Goal: Information Seeking & Learning: Compare options

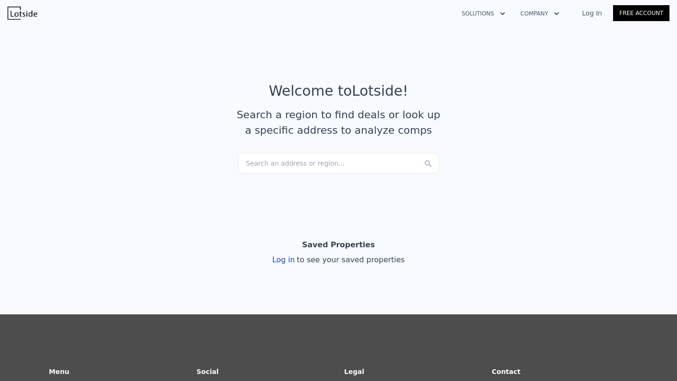
click at [334, 162] on div "Search an address or region..." at bounding box center [338, 163] width 201 height 21
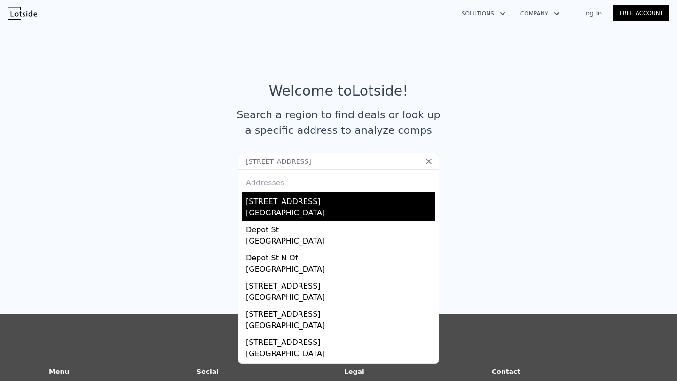
type input "[STREET_ADDRESS]"
click at [303, 212] on div "[GEOGRAPHIC_DATA]" at bounding box center [340, 214] width 189 height 13
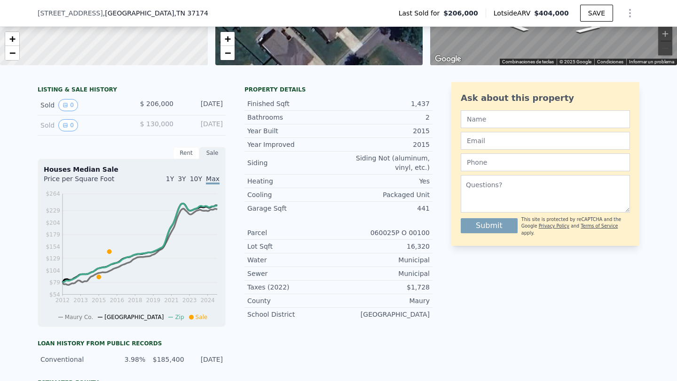
scroll to position [171, 0]
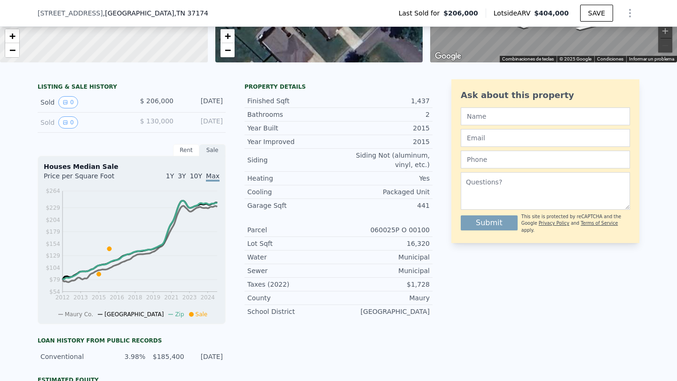
click at [458, 330] on div "Ask about this property Submit This site is protected by reCAPTCHA and the Goog…" at bounding box center [545, 282] width 188 height 406
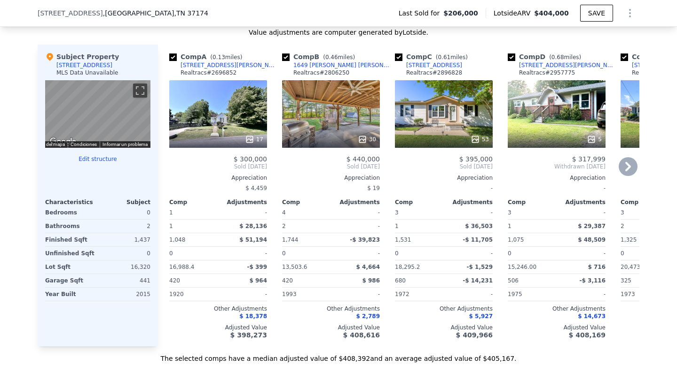
scroll to position [926, 0]
click at [503, 165] on icon at bounding box center [628, 166] width 6 height 9
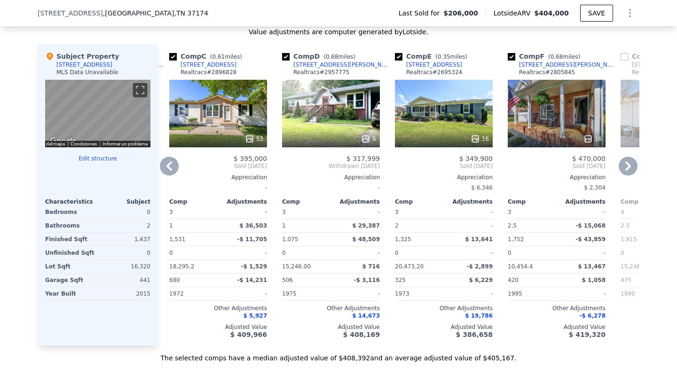
click at [503, 165] on icon at bounding box center [628, 166] width 6 height 9
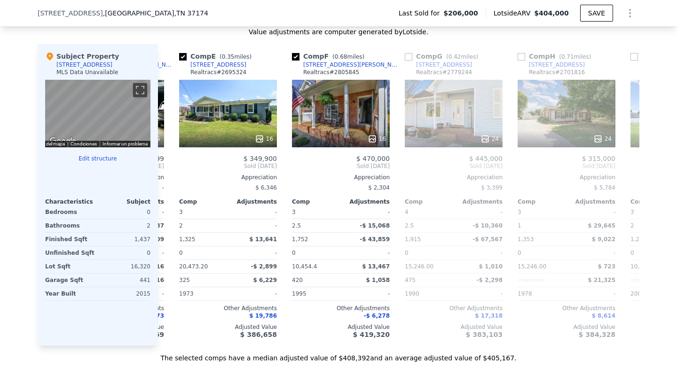
scroll to position [0, 451]
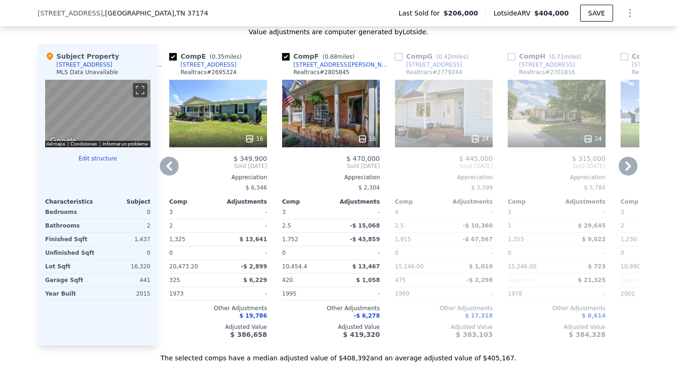
click at [165, 164] on icon at bounding box center [169, 166] width 19 height 19
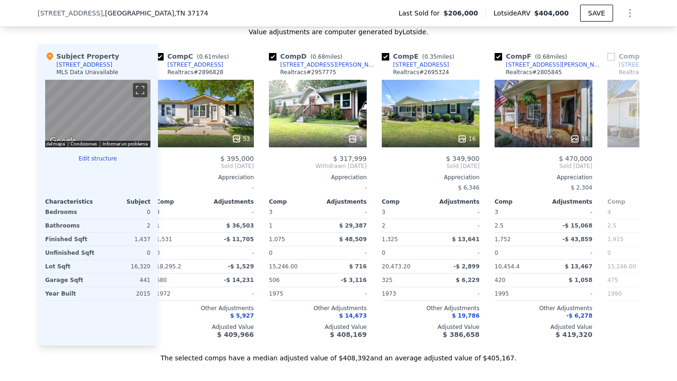
scroll to position [0, 226]
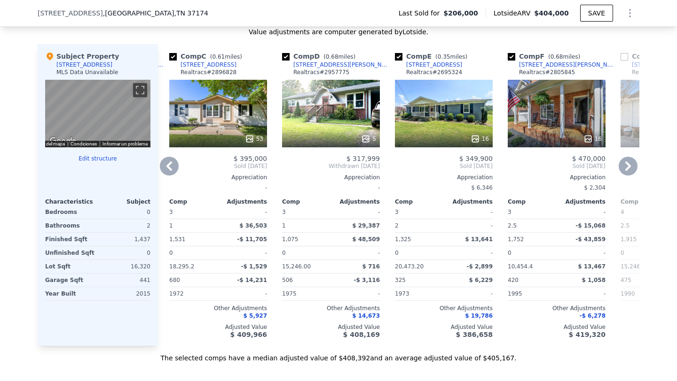
click at [165, 164] on icon at bounding box center [169, 166] width 19 height 19
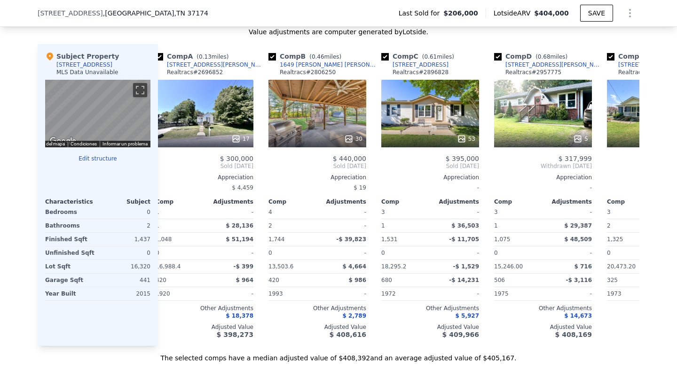
scroll to position [0, 0]
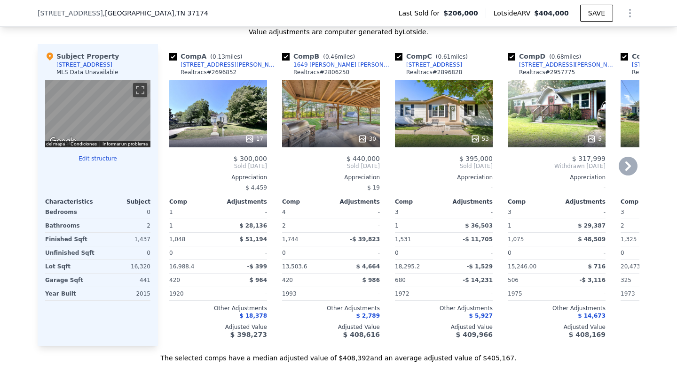
click at [172, 59] on input "checkbox" at bounding box center [173, 57] width 8 height 8
checkbox input "false"
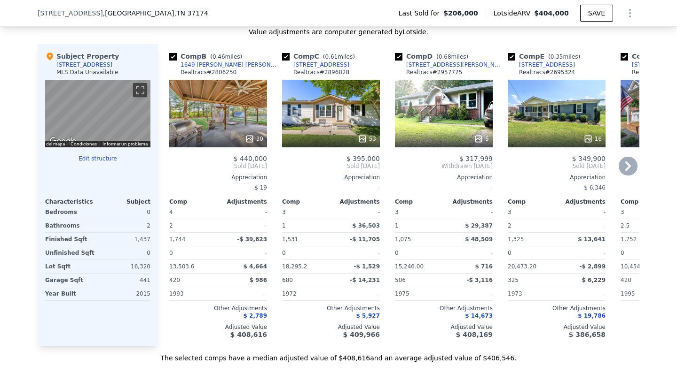
click at [222, 112] on div "30" at bounding box center [218, 114] width 98 height 68
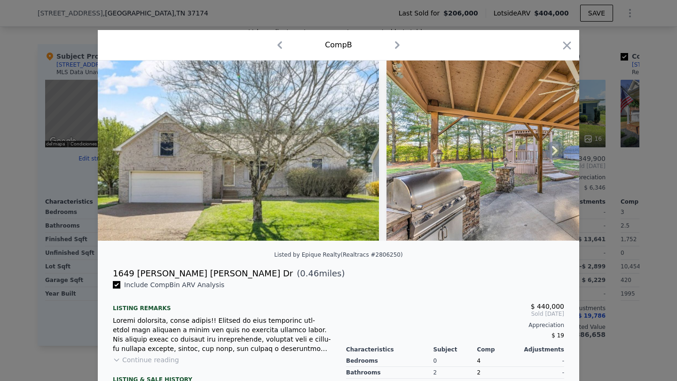
click at [503, 153] on icon at bounding box center [554, 150] width 19 height 19
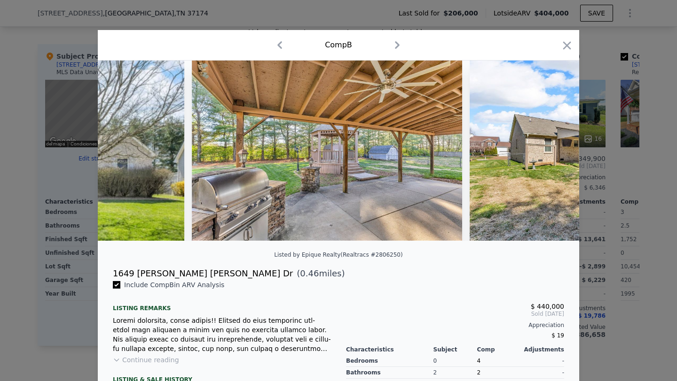
scroll to position [0, 226]
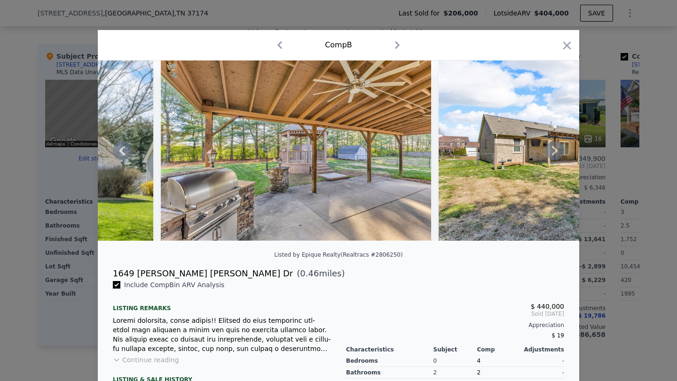
click at [503, 153] on icon at bounding box center [554, 150] width 19 height 19
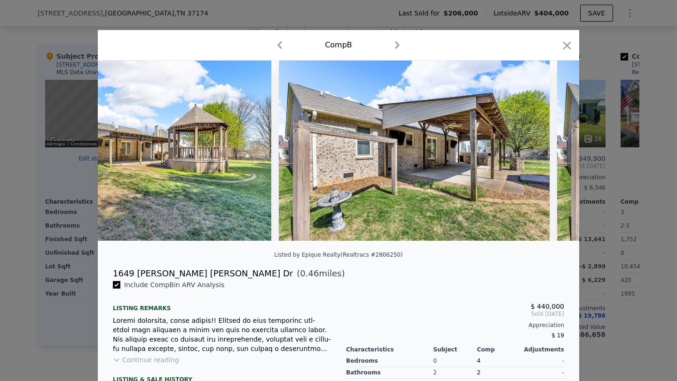
scroll to position [0, 677]
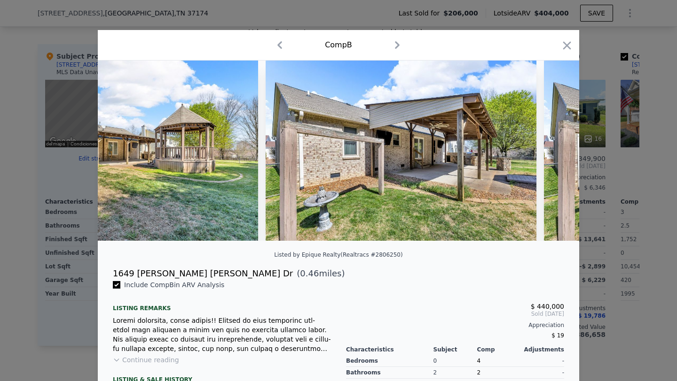
click at [503, 153] on img at bounding box center [679, 151] width 271 height 180
click at [503, 148] on icon at bounding box center [555, 150] width 6 height 9
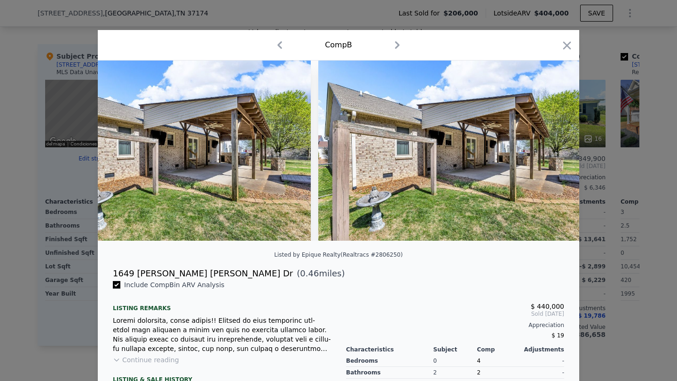
click at [503, 148] on img at bounding box center [453, 151] width 271 height 180
click at [503, 148] on icon at bounding box center [555, 150] width 6 height 9
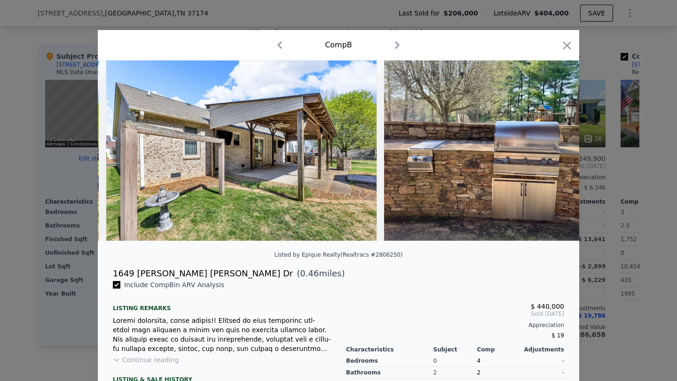
scroll to position [0, 1128]
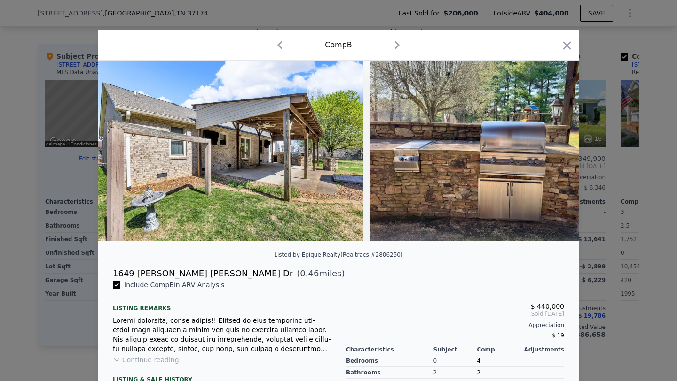
click at [503, 148] on img at bounding box center [490, 151] width 241 height 180
click at [503, 154] on icon at bounding box center [554, 150] width 19 height 19
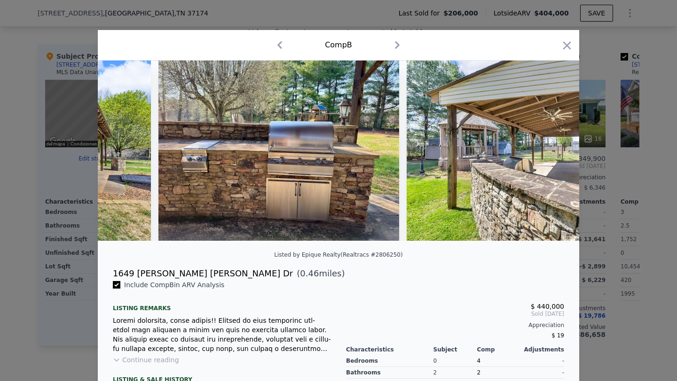
scroll to position [0, 1353]
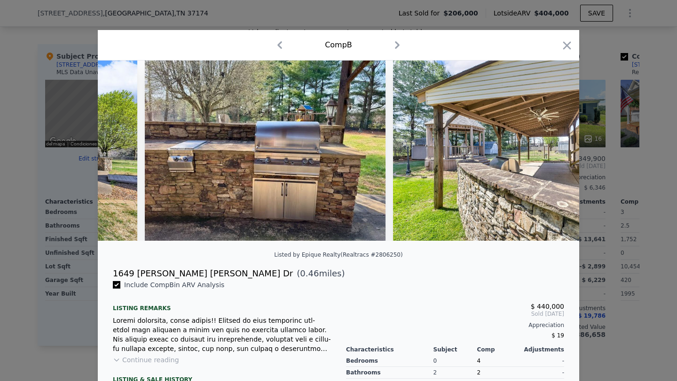
click at [503, 154] on div at bounding box center [338, 151] width 481 height 180
click at [503, 154] on icon at bounding box center [554, 150] width 19 height 19
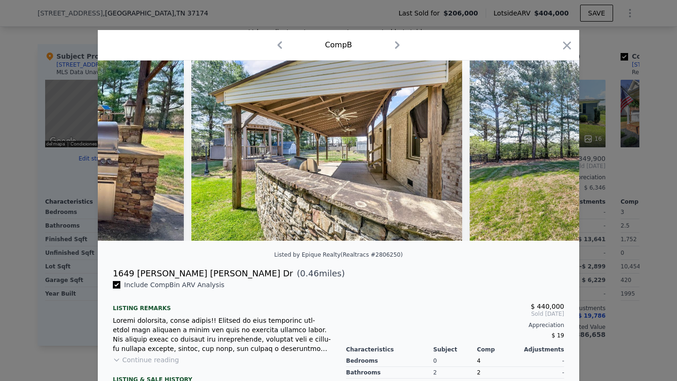
scroll to position [0, 1579]
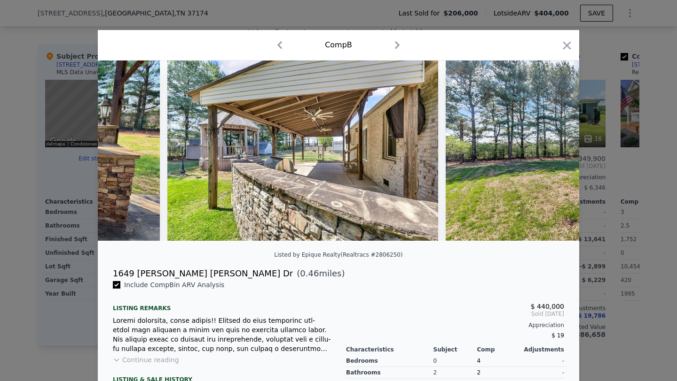
click at [503, 154] on img at bounding box center [580, 151] width 271 height 180
click at [503, 154] on icon at bounding box center [555, 150] width 6 height 9
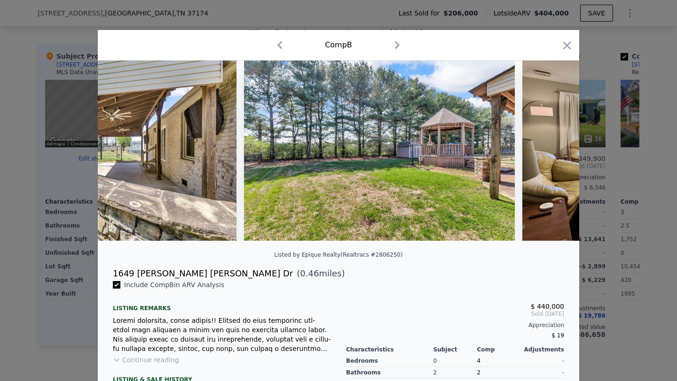
scroll to position [0, 1804]
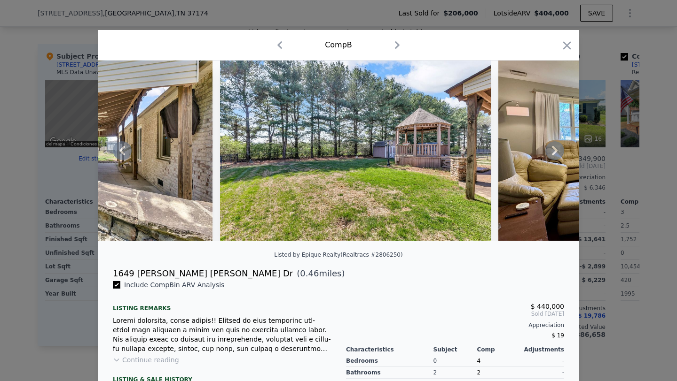
click at [503, 154] on icon at bounding box center [555, 150] width 6 height 9
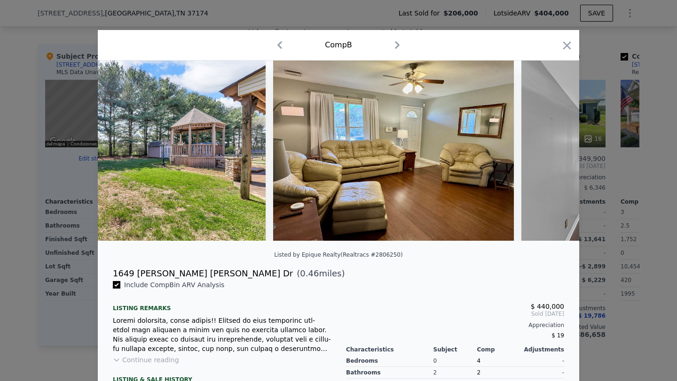
scroll to position [0, 2030]
click at [503, 154] on icon at bounding box center [555, 150] width 6 height 9
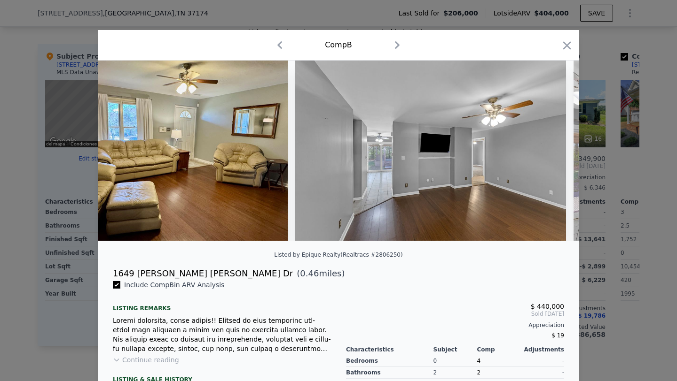
click at [503, 154] on img at bounding box center [430, 151] width 271 height 180
click at [503, 150] on icon at bounding box center [555, 150] width 6 height 9
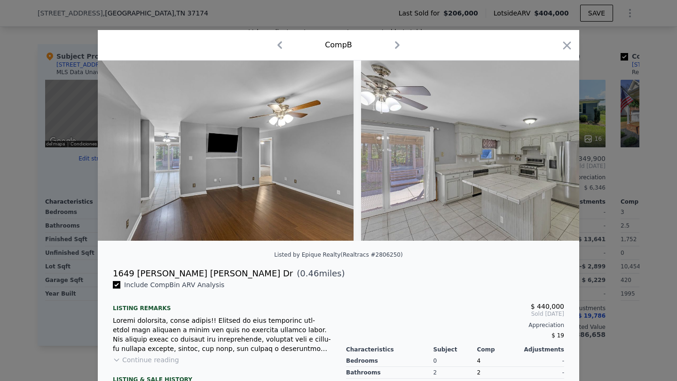
scroll to position [0, 2481]
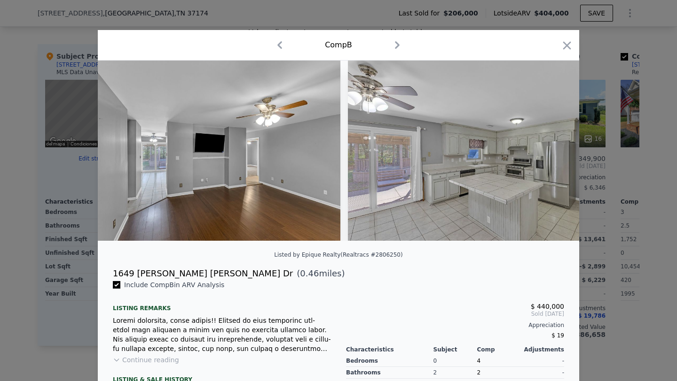
click at [503, 150] on img at bounding box center [483, 151] width 271 height 180
click at [503, 150] on icon at bounding box center [555, 150] width 6 height 9
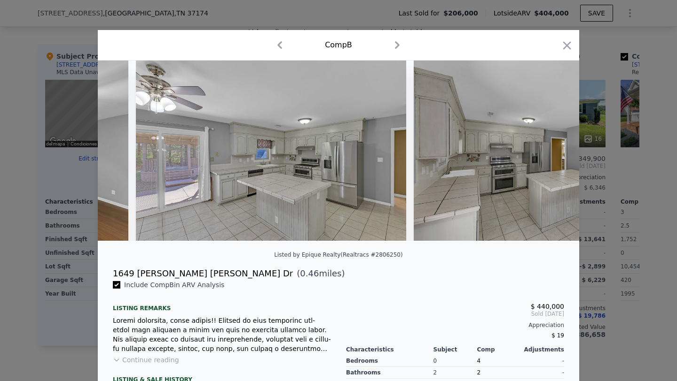
scroll to position [0, 2706]
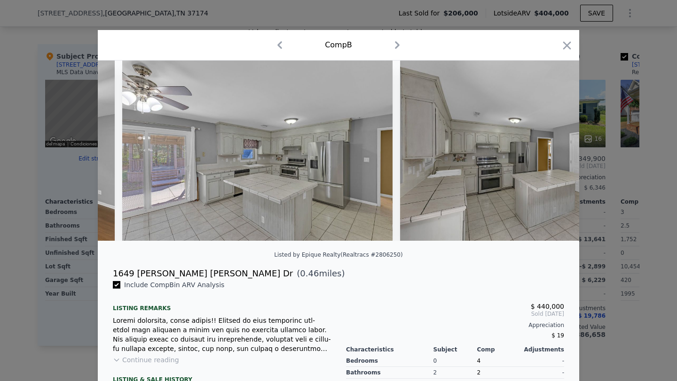
click at [503, 150] on div at bounding box center [338, 151] width 481 height 180
click at [503, 150] on icon at bounding box center [555, 150] width 6 height 9
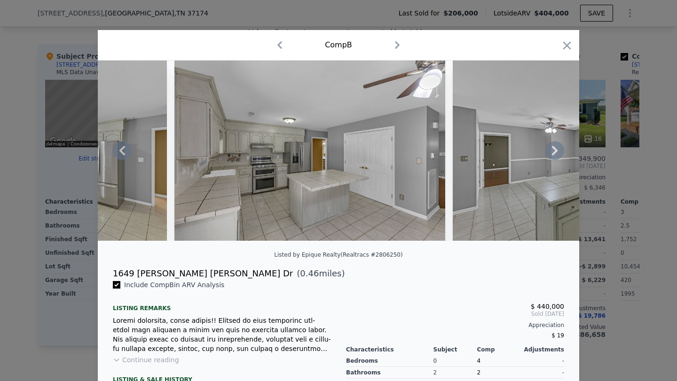
click at [503, 148] on icon at bounding box center [554, 150] width 19 height 19
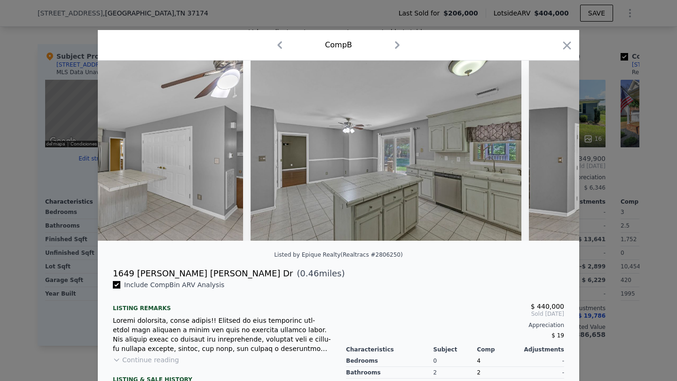
scroll to position [0, 3157]
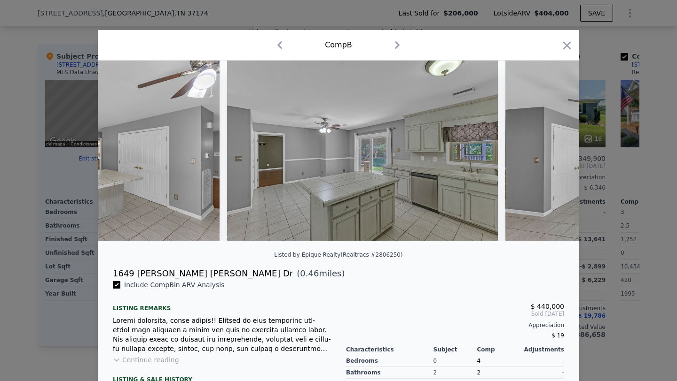
click at [503, 148] on div at bounding box center [338, 151] width 481 height 180
click at [503, 148] on icon at bounding box center [554, 150] width 19 height 19
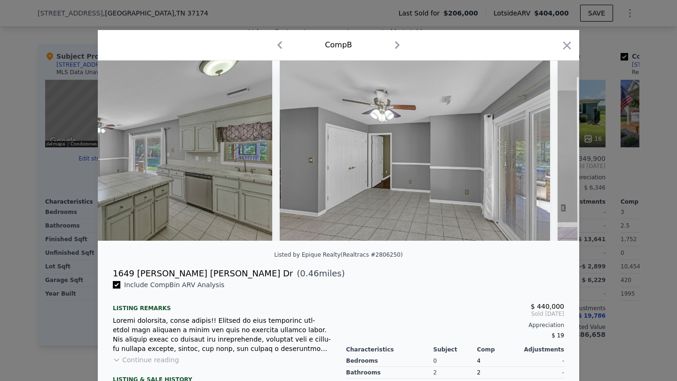
click at [503, 148] on img at bounding box center [415, 151] width 271 height 180
click at [503, 148] on icon at bounding box center [554, 150] width 19 height 19
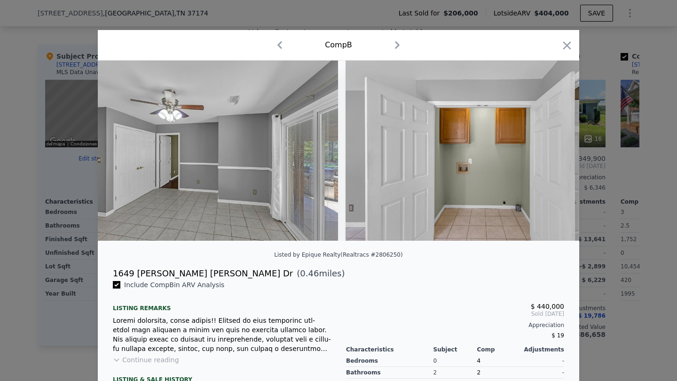
scroll to position [0, 3608]
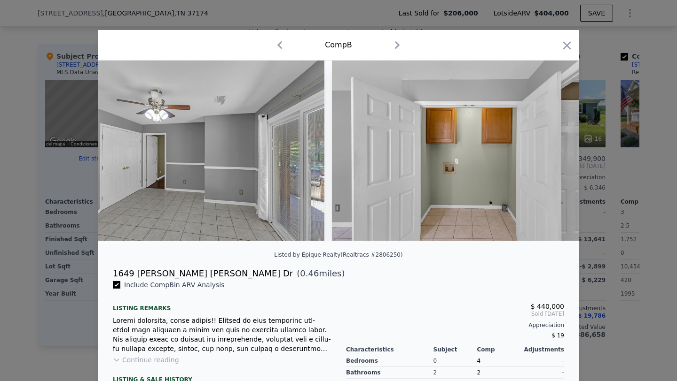
click at [503, 148] on div at bounding box center [338, 151] width 481 height 180
click at [503, 152] on icon at bounding box center [554, 150] width 19 height 19
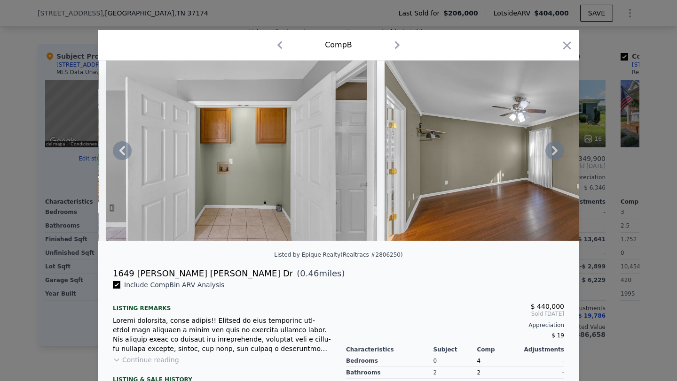
click at [503, 152] on icon at bounding box center [554, 150] width 19 height 19
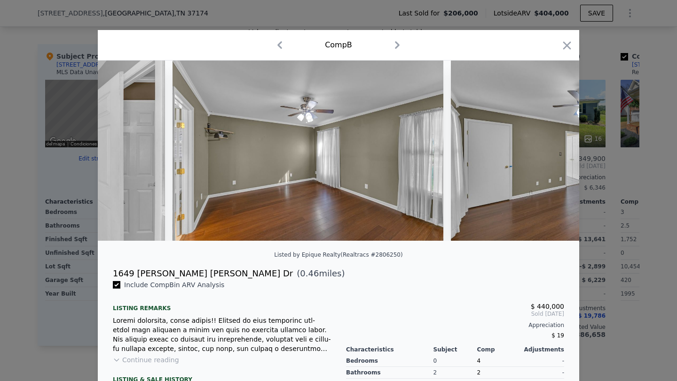
scroll to position [0, 4059]
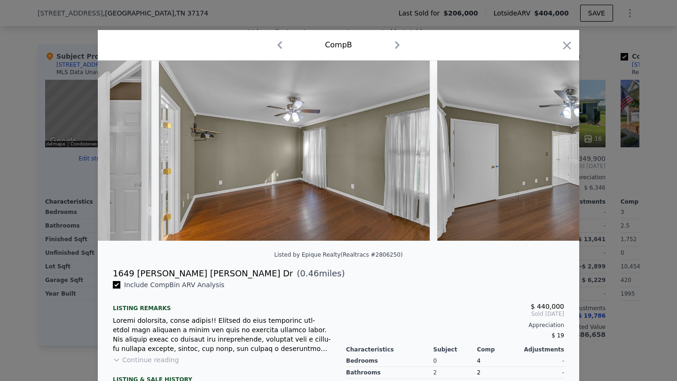
click at [503, 152] on div at bounding box center [338, 151] width 481 height 180
click at [503, 152] on icon at bounding box center [554, 150] width 19 height 19
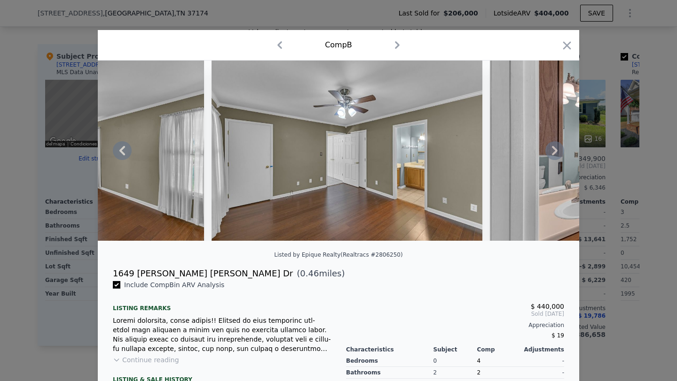
click at [503, 152] on icon at bounding box center [554, 150] width 19 height 19
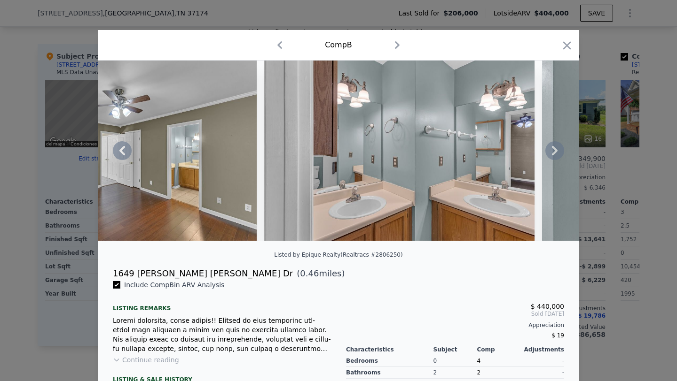
click at [503, 152] on icon at bounding box center [554, 150] width 19 height 19
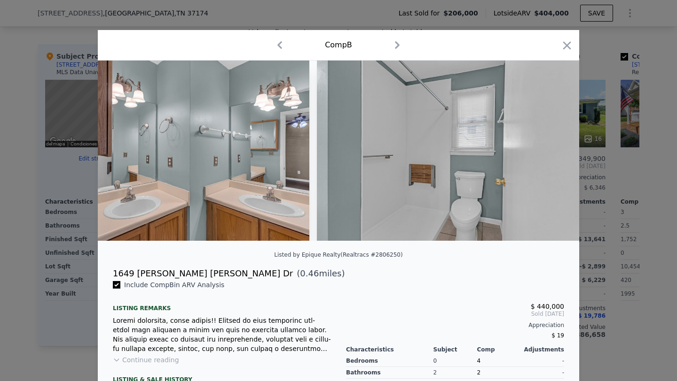
scroll to position [0, 4736]
click at [503, 152] on div at bounding box center [338, 151] width 481 height 180
click at [122, 158] on icon at bounding box center [122, 150] width 19 height 19
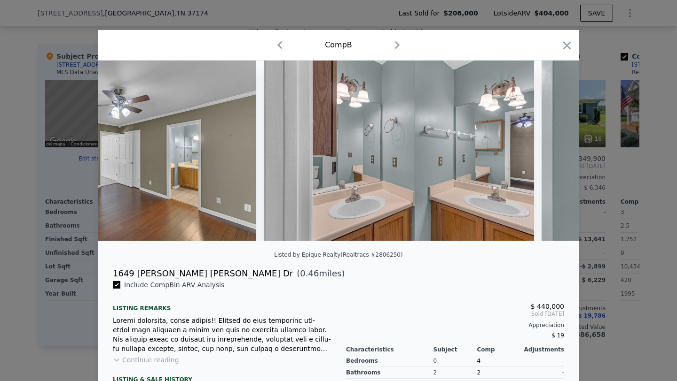
click at [122, 158] on img at bounding box center [120, 151] width 271 height 180
click at [122, 153] on icon at bounding box center [122, 150] width 6 height 9
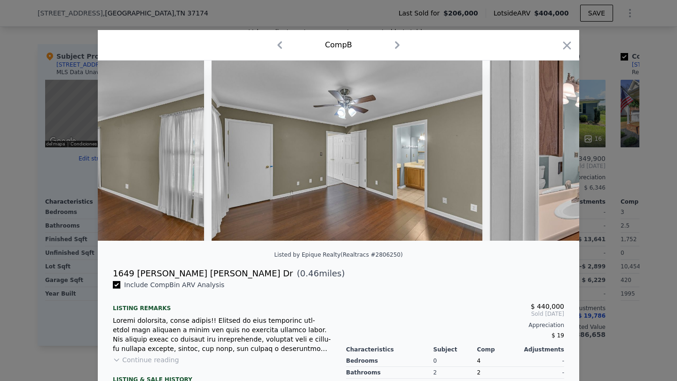
click at [122, 153] on img at bounding box center [68, 151] width 271 height 180
click at [122, 150] on icon at bounding box center [122, 150] width 19 height 19
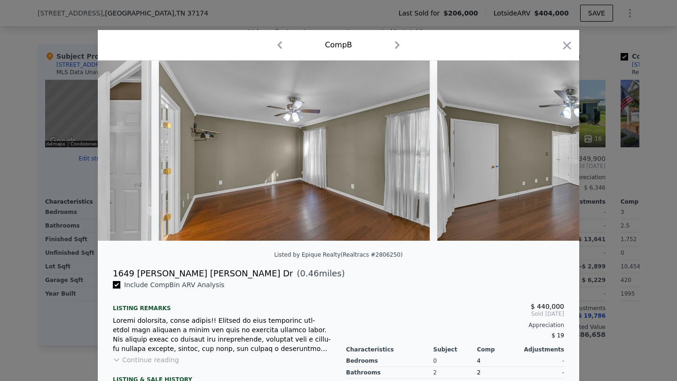
click at [122, 150] on img at bounding box center [16, 151] width 271 height 180
click at [122, 150] on icon at bounding box center [122, 150] width 19 height 19
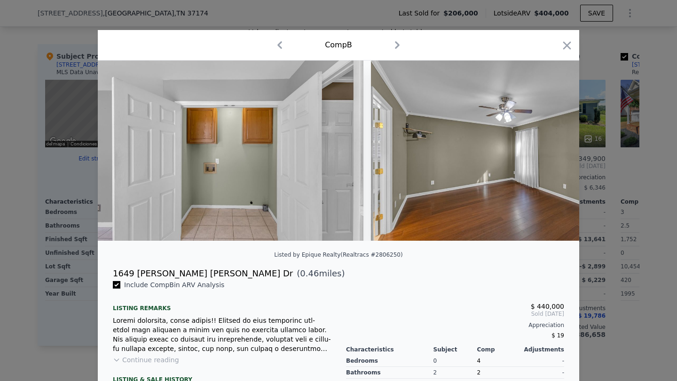
scroll to position [0, 3834]
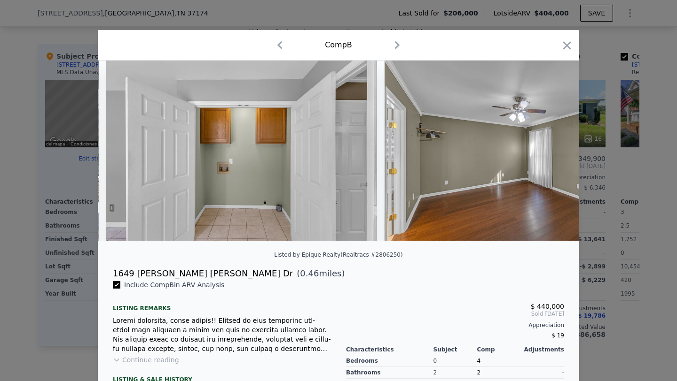
click at [122, 150] on img at bounding box center [241, 151] width 271 height 180
click at [503, 150] on icon at bounding box center [554, 150] width 19 height 19
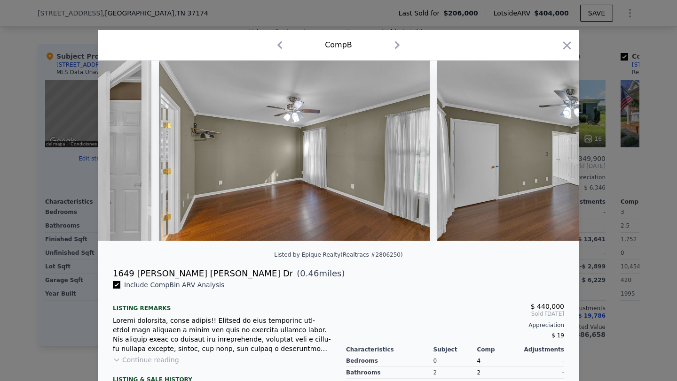
click at [503, 150] on img at bounding box center [572, 151] width 271 height 180
click at [503, 150] on icon at bounding box center [554, 150] width 19 height 19
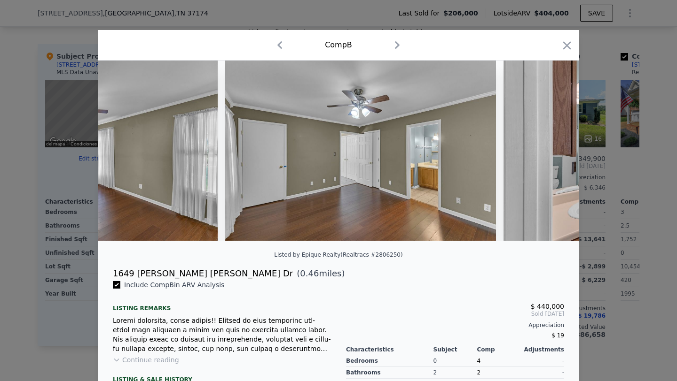
scroll to position [0, 4285]
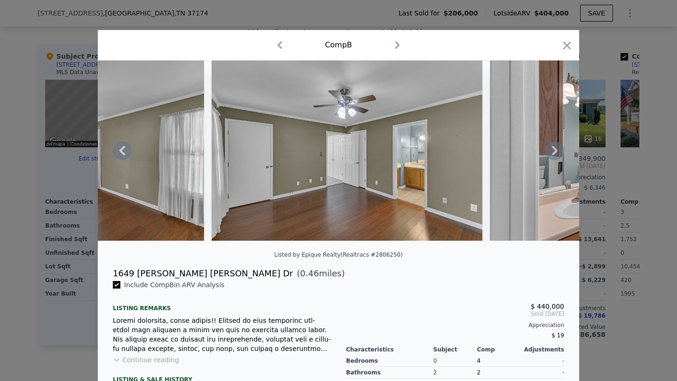
click at [503, 152] on icon at bounding box center [555, 150] width 6 height 9
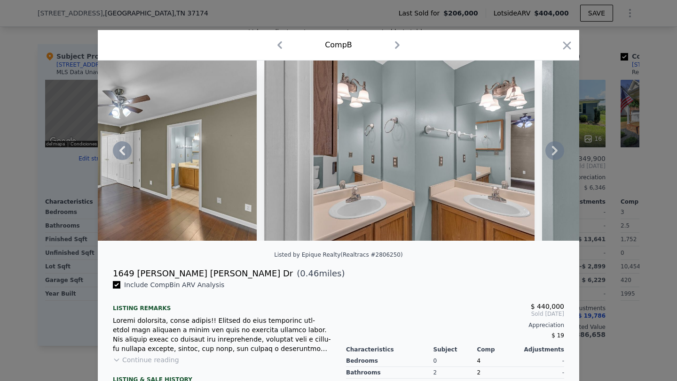
click at [503, 150] on icon at bounding box center [555, 150] width 6 height 9
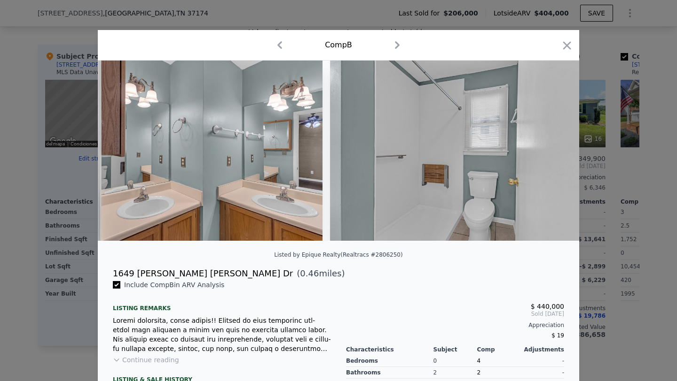
scroll to position [0, 4736]
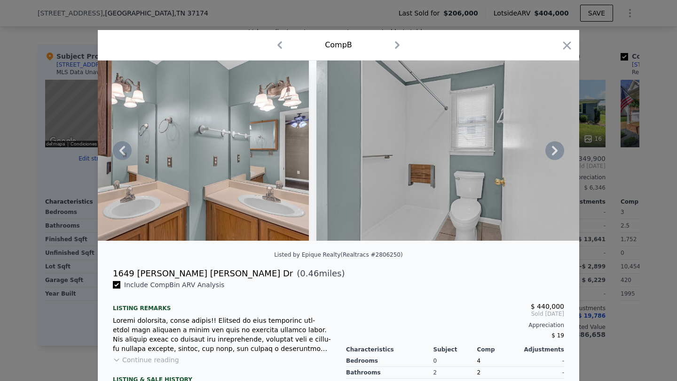
click at [123, 149] on icon at bounding box center [122, 150] width 19 height 19
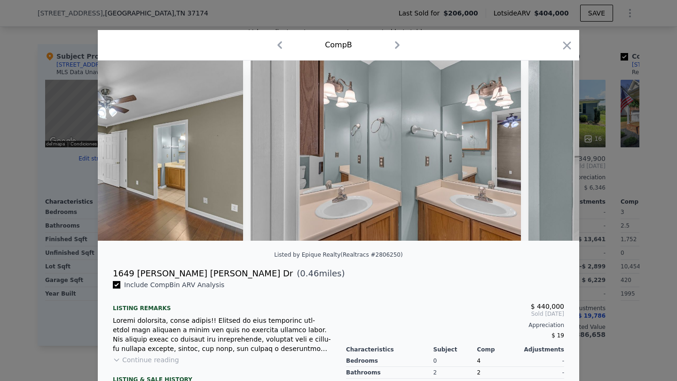
scroll to position [0, 4510]
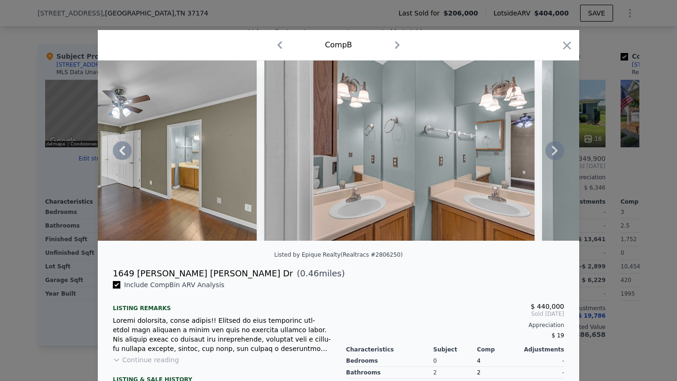
click at [123, 149] on icon at bounding box center [122, 150] width 19 height 19
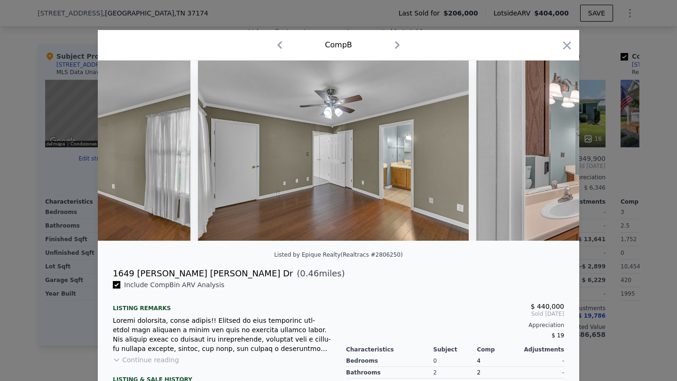
scroll to position [0, 4285]
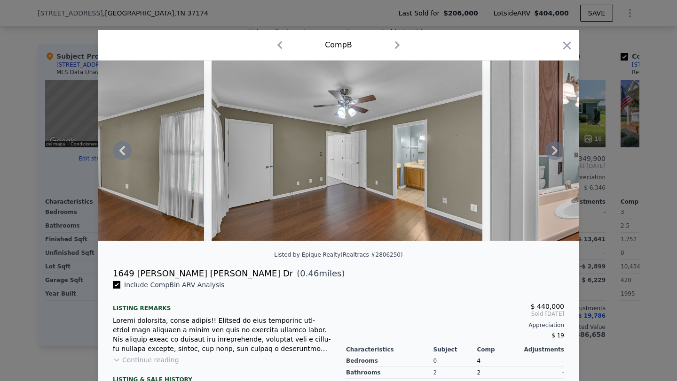
click at [123, 149] on icon at bounding box center [122, 150] width 19 height 19
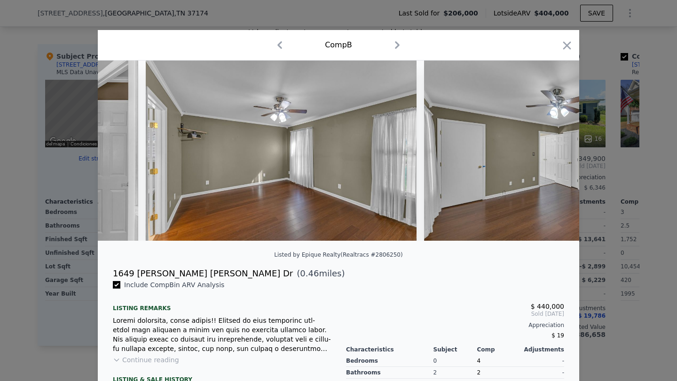
scroll to position [0, 4059]
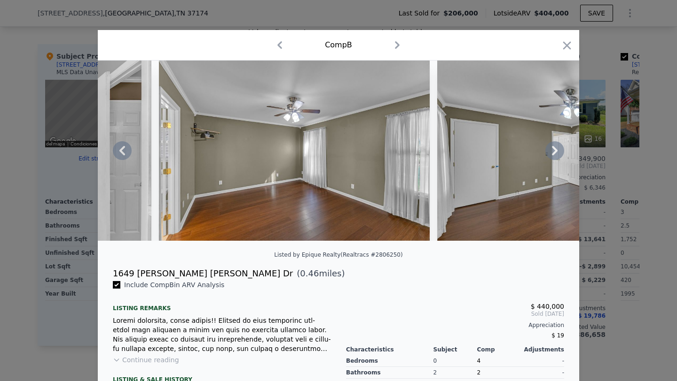
click at [124, 149] on icon at bounding box center [122, 150] width 19 height 19
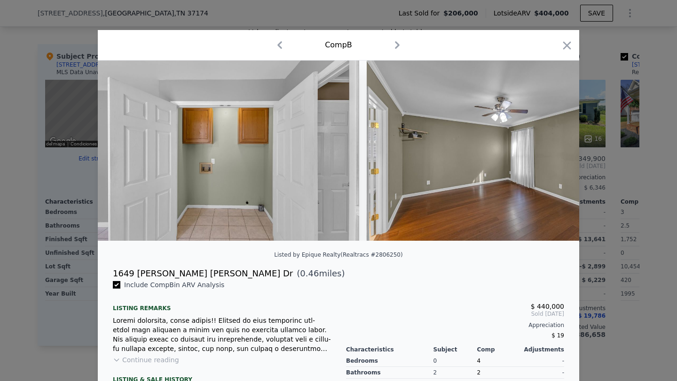
scroll to position [0, 3834]
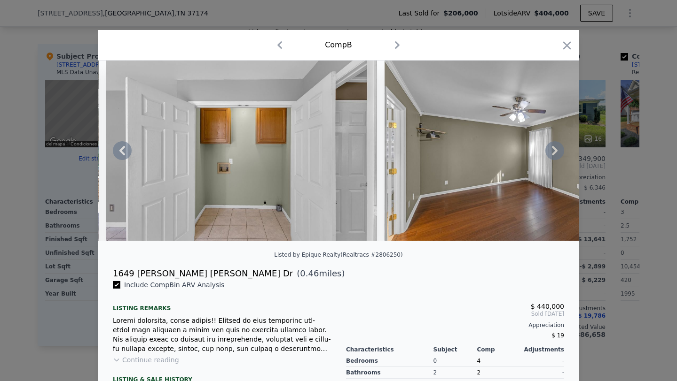
click at [124, 149] on icon at bounding box center [122, 150] width 19 height 19
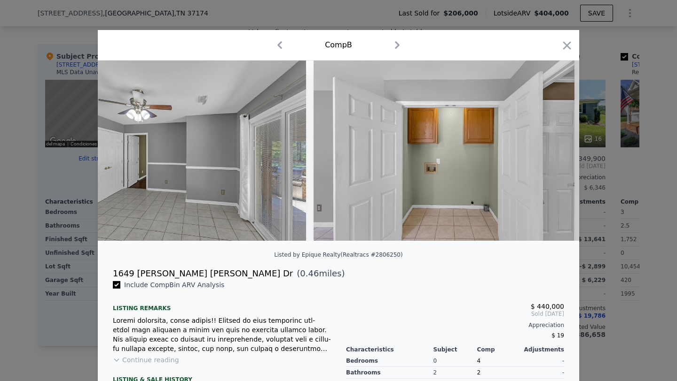
scroll to position [0, 3608]
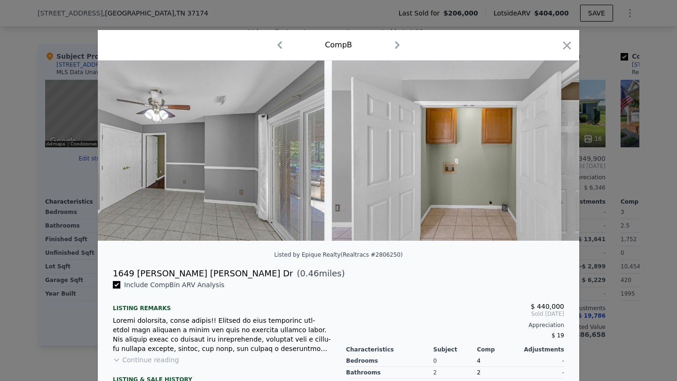
click at [124, 149] on div at bounding box center [338, 151] width 481 height 180
click at [124, 149] on icon at bounding box center [122, 150] width 19 height 19
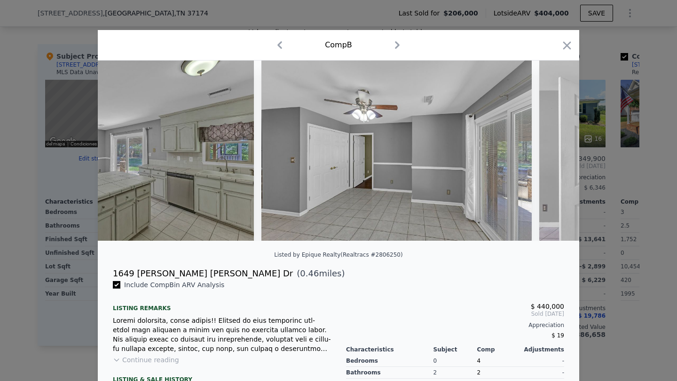
scroll to position [0, 3383]
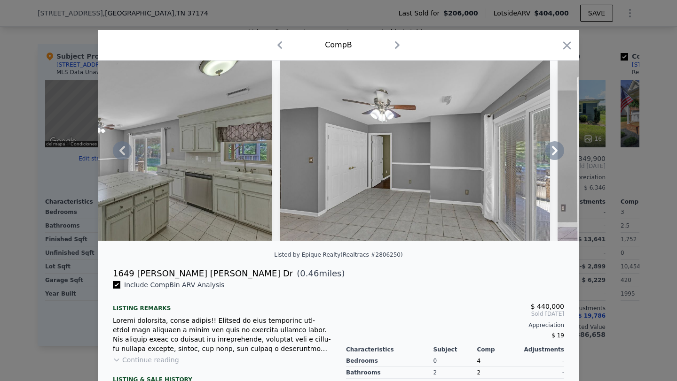
click at [124, 150] on icon at bounding box center [122, 150] width 19 height 19
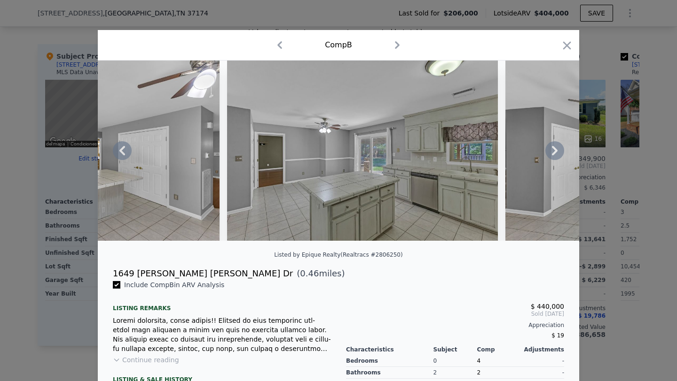
click at [124, 150] on icon at bounding box center [122, 150] width 19 height 19
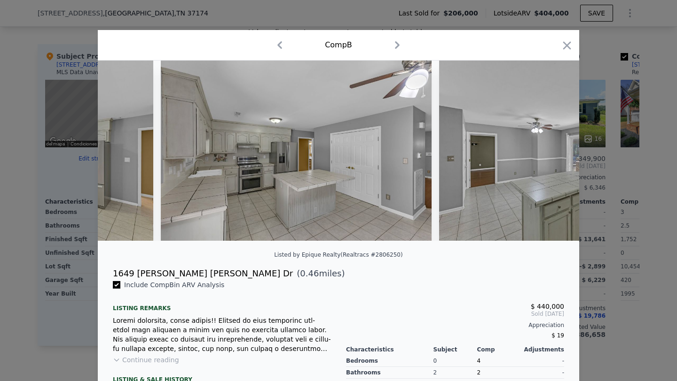
scroll to position [0, 2932]
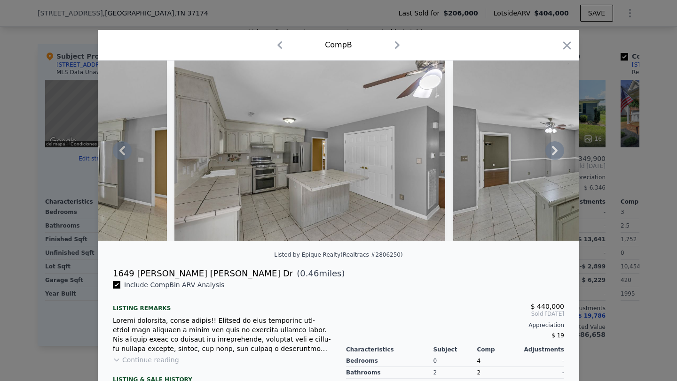
click at [118, 156] on icon at bounding box center [122, 150] width 19 height 19
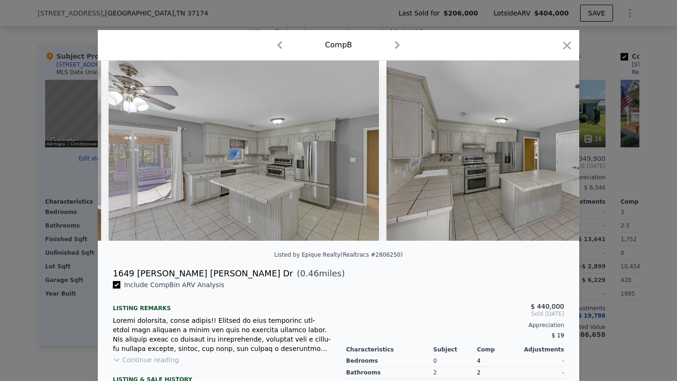
scroll to position [0, 2706]
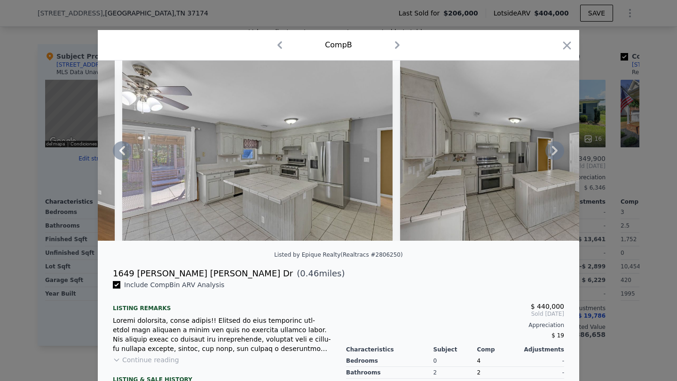
click at [118, 156] on icon at bounding box center [122, 150] width 19 height 19
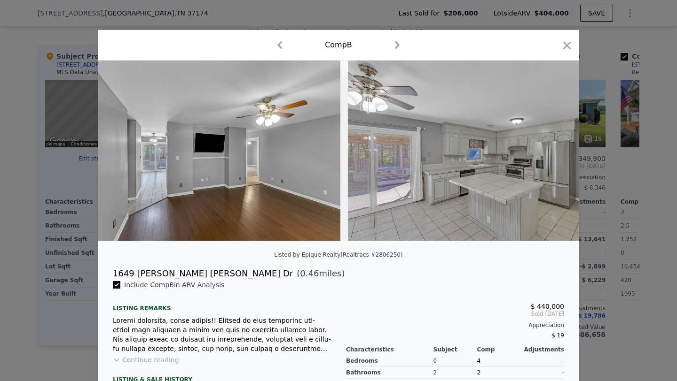
click at [118, 156] on img at bounding box center [205, 151] width 271 height 180
click at [118, 156] on icon at bounding box center [122, 150] width 19 height 19
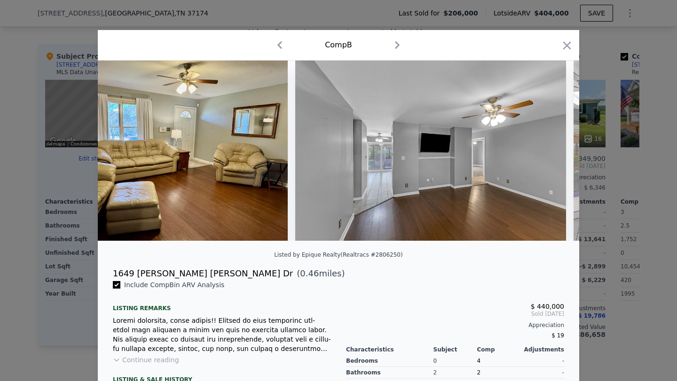
click at [118, 156] on img at bounding box center [167, 151] width 241 height 180
click at [118, 156] on icon at bounding box center [122, 150] width 19 height 19
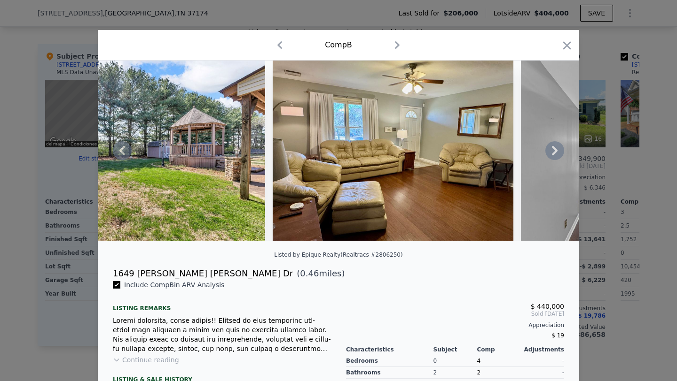
click at [124, 152] on icon at bounding box center [122, 150] width 19 height 19
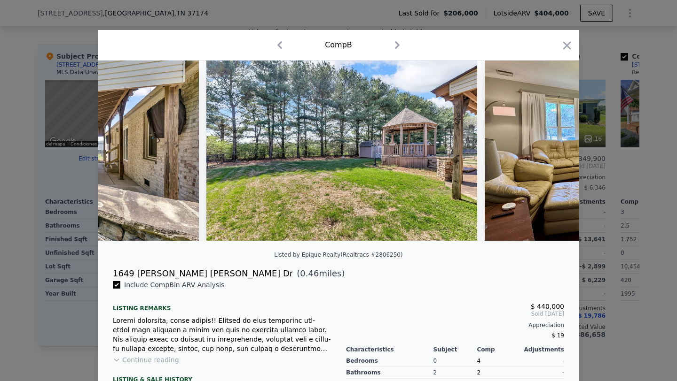
scroll to position [0, 1804]
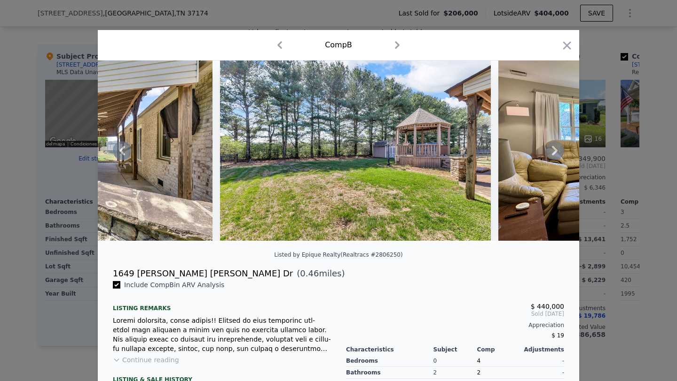
click at [126, 150] on icon at bounding box center [122, 150] width 19 height 19
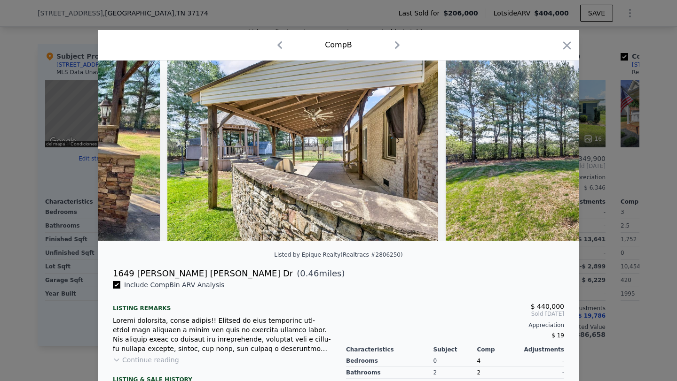
click at [126, 150] on img at bounding box center [39, 151] width 241 height 180
click at [126, 150] on icon at bounding box center [122, 150] width 19 height 19
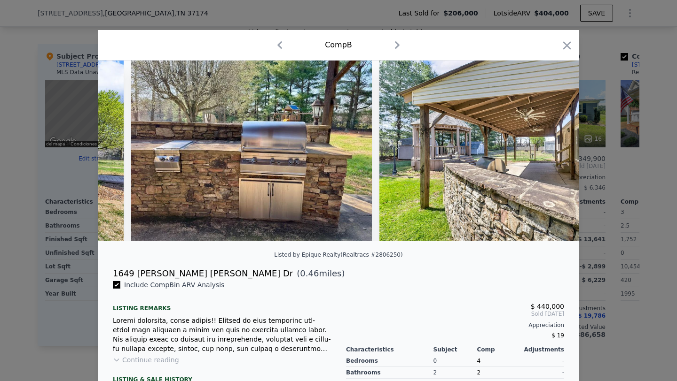
scroll to position [0, 1353]
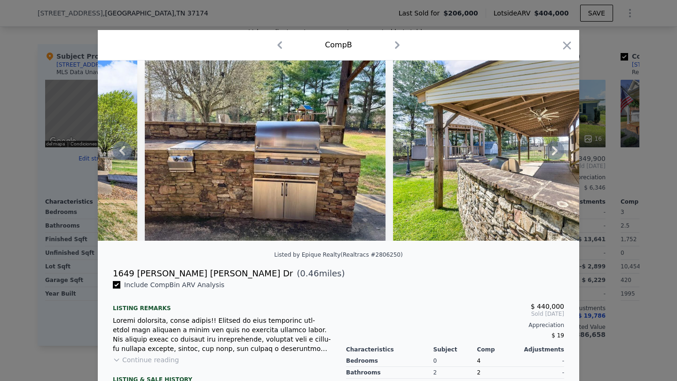
click at [126, 150] on icon at bounding box center [122, 150] width 19 height 19
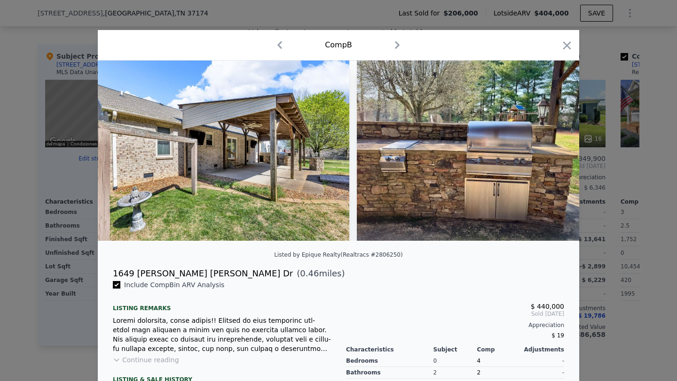
scroll to position [0, 1128]
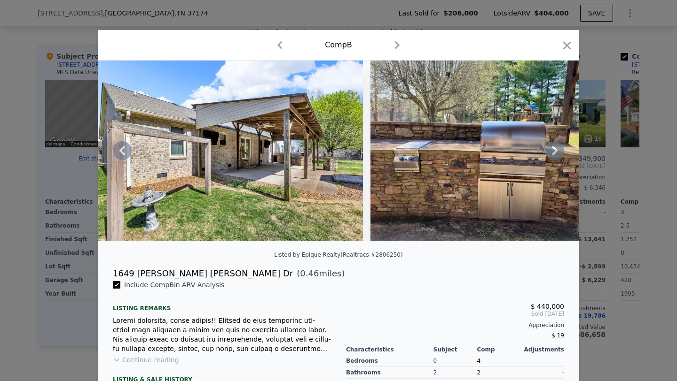
click at [39, 176] on div at bounding box center [338, 190] width 677 height 381
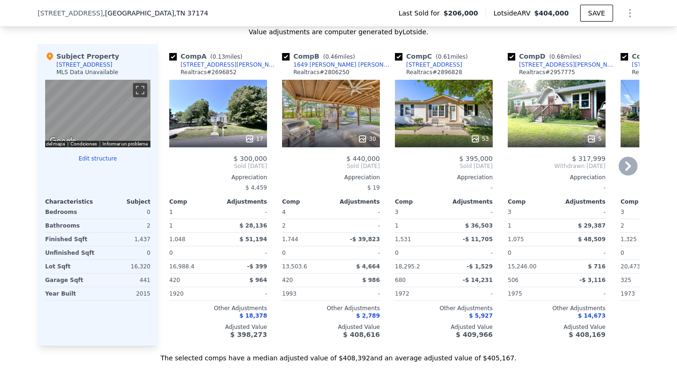
checkbox input "true"
click at [290, 56] on div "Comp B ( 0.46 miles)" at bounding box center [320, 56] width 77 height 9
click at [287, 56] on input "checkbox" at bounding box center [286, 57] width 8 height 8
checkbox input "false"
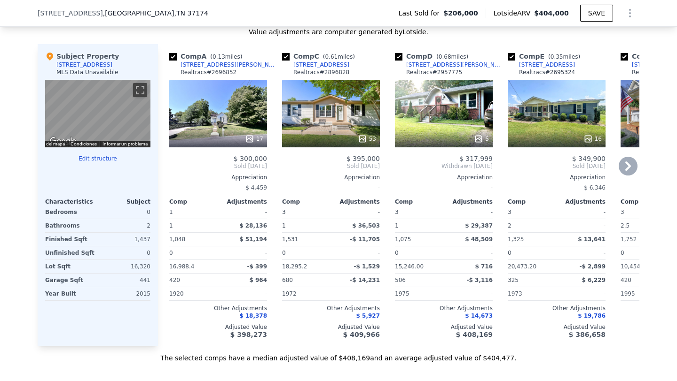
click at [210, 109] on div "17" at bounding box center [218, 114] width 98 height 68
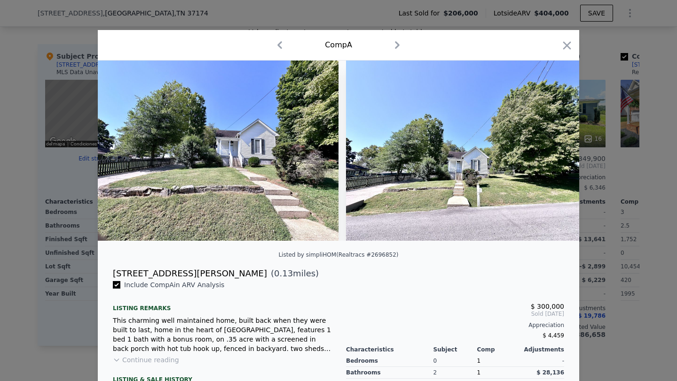
click at [399, 41] on icon "button" at bounding box center [396, 45] width 15 height 15
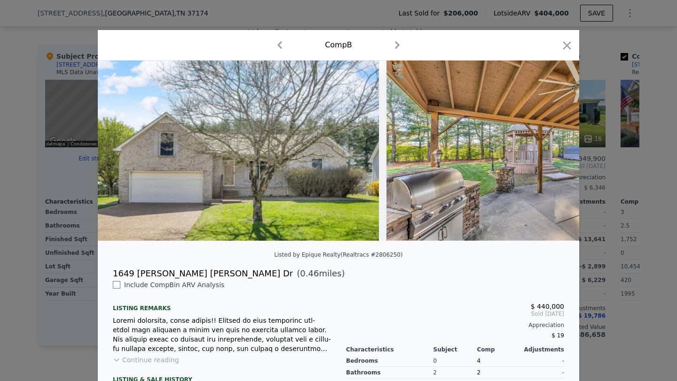
click at [277, 45] on icon "button" at bounding box center [279, 45] width 5 height 8
checkbox input "true"
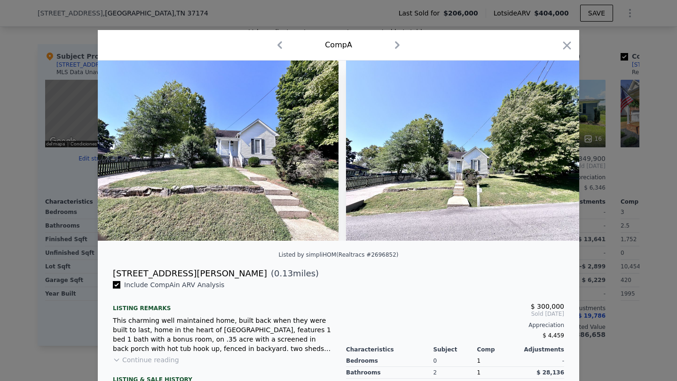
click at [0, 202] on div at bounding box center [338, 190] width 677 height 381
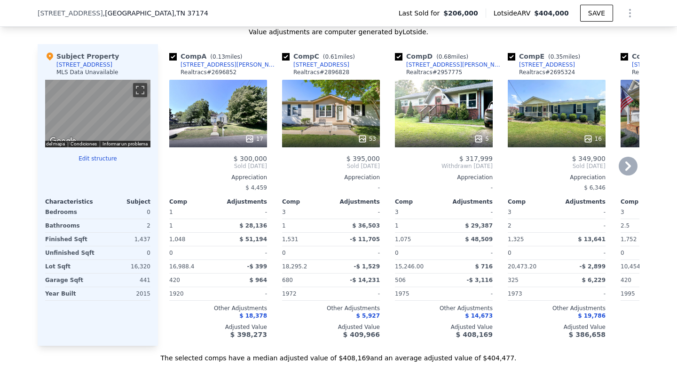
click at [249, 144] on div at bounding box center [218, 139] width 98 height 17
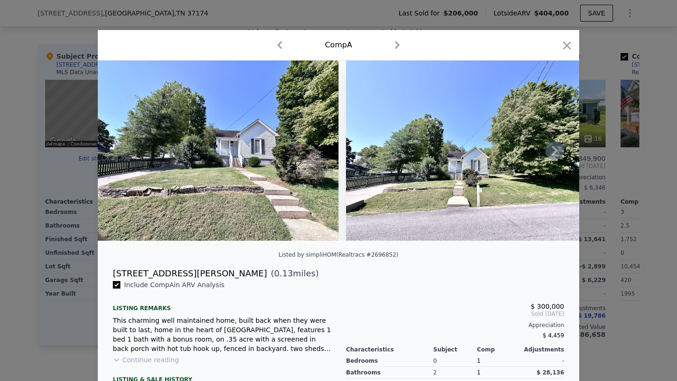
click at [503, 148] on icon at bounding box center [554, 150] width 19 height 19
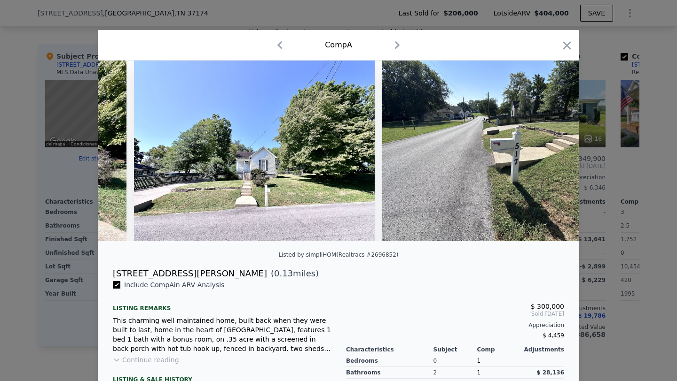
scroll to position [0, 226]
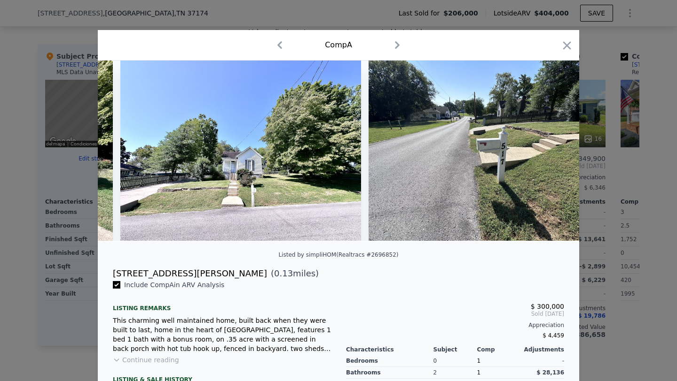
click at [503, 148] on img at bounding box center [488, 151] width 241 height 180
click at [503, 148] on icon at bounding box center [554, 150] width 19 height 19
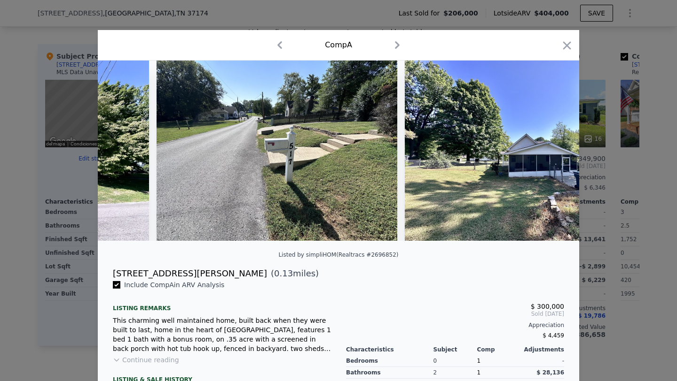
scroll to position [0, 451]
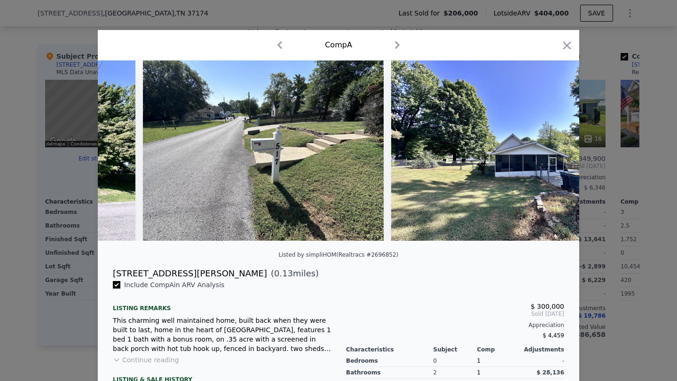
click at [503, 148] on img at bounding box center [511, 151] width 241 height 180
click at [503, 148] on icon at bounding box center [554, 150] width 19 height 19
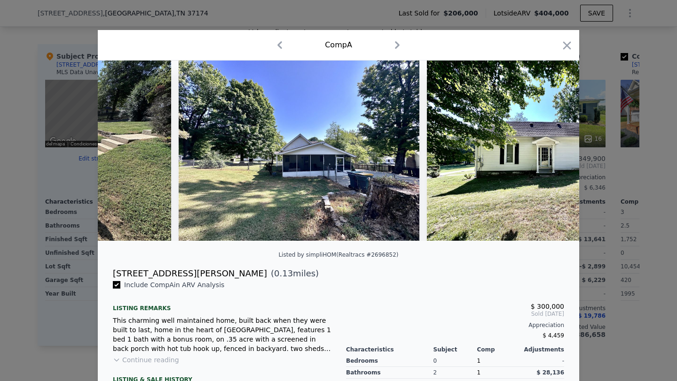
scroll to position [0, 677]
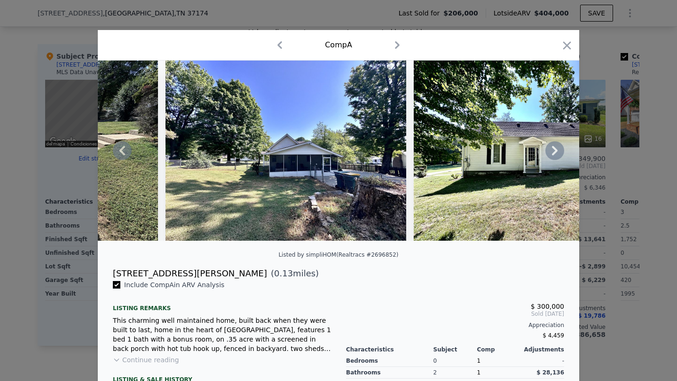
click at [503, 148] on icon at bounding box center [554, 150] width 19 height 19
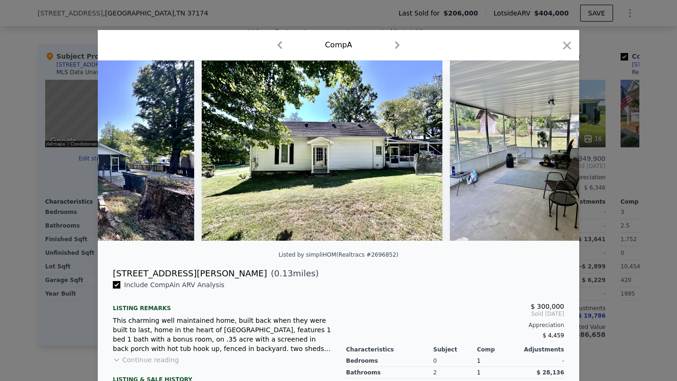
scroll to position [0, 902]
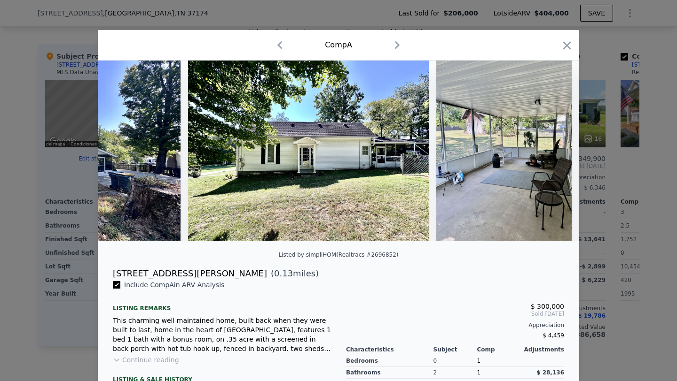
click at [503, 148] on div at bounding box center [338, 151] width 481 height 180
click at [503, 148] on icon at bounding box center [554, 150] width 19 height 19
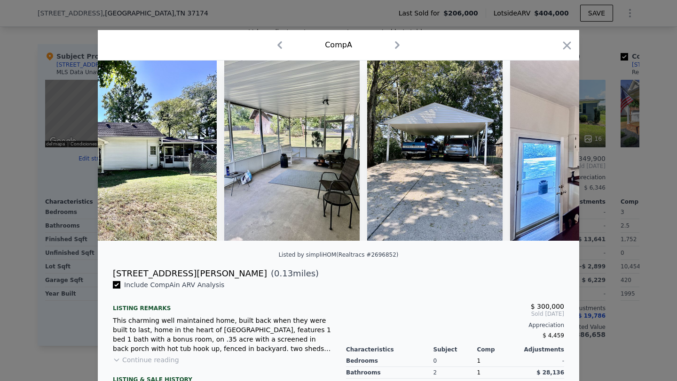
scroll to position [0, 1128]
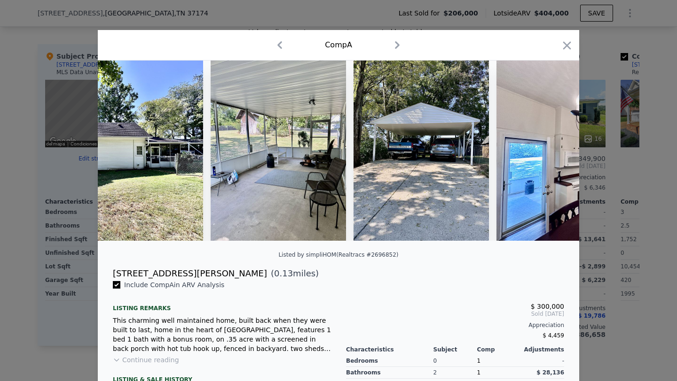
click at [503, 148] on div at bounding box center [338, 151] width 481 height 180
click at [503, 148] on icon at bounding box center [554, 150] width 19 height 19
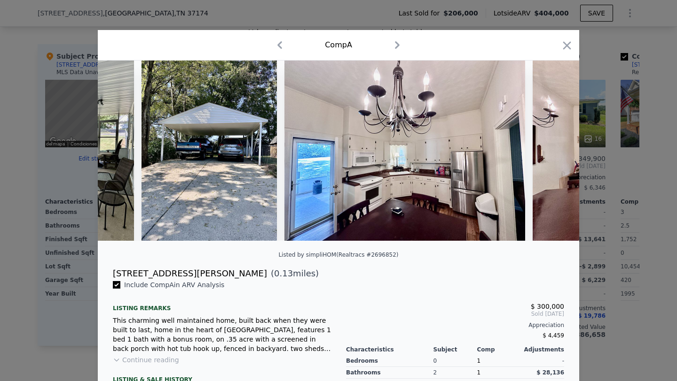
scroll to position [0, 1353]
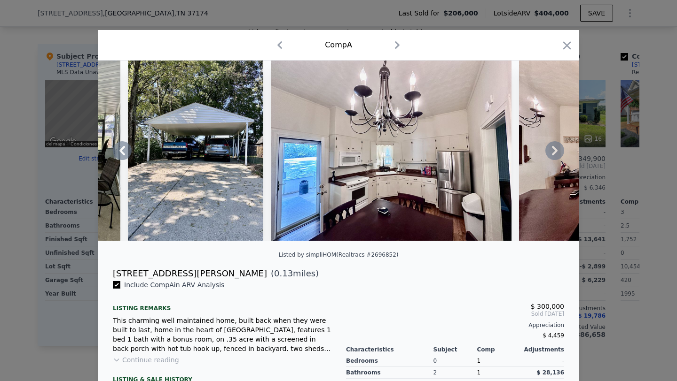
click at [503, 148] on icon at bounding box center [554, 150] width 19 height 19
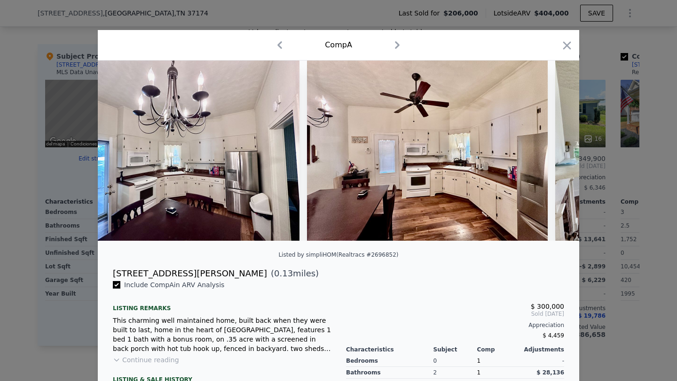
scroll to position [0, 1579]
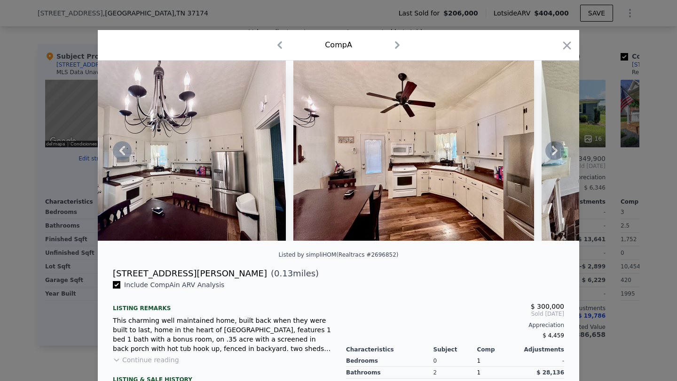
click at [503, 148] on icon at bounding box center [554, 150] width 19 height 19
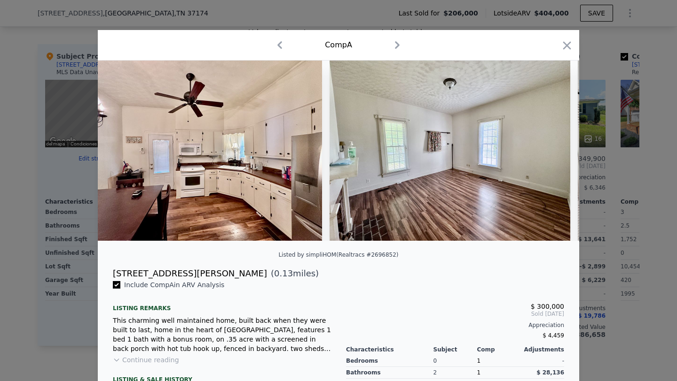
scroll to position [0, 1804]
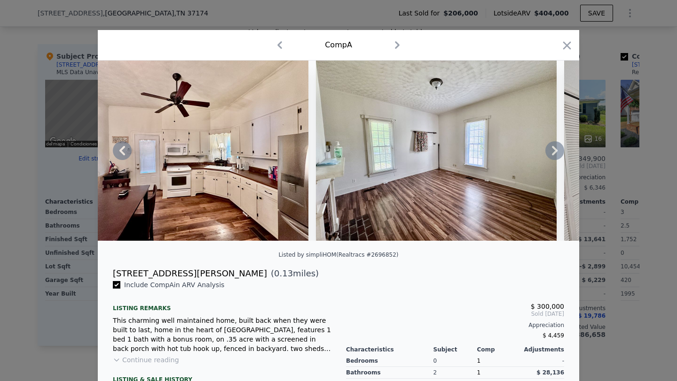
click at [503, 148] on icon at bounding box center [555, 150] width 6 height 9
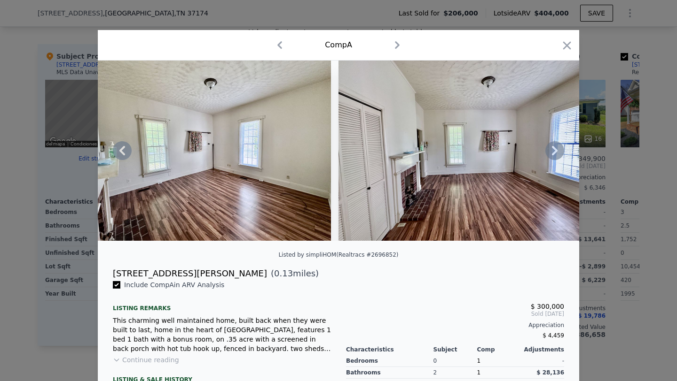
click at [503, 148] on icon at bounding box center [555, 150] width 6 height 9
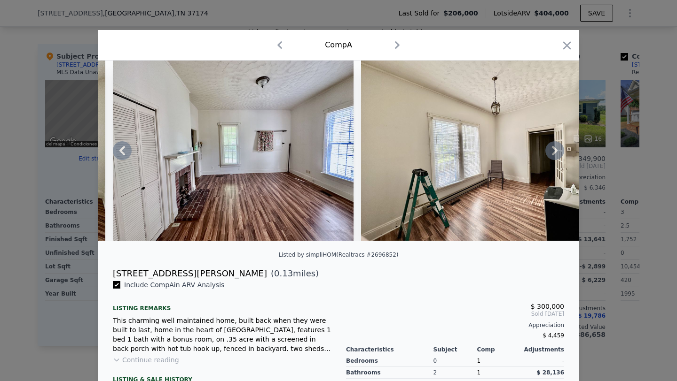
click at [503, 148] on icon at bounding box center [555, 150] width 6 height 9
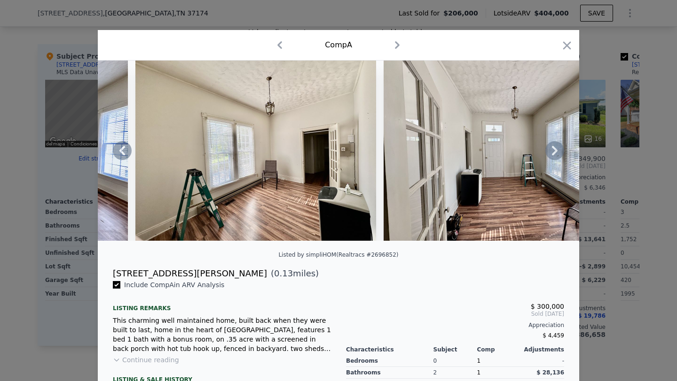
click at [503, 148] on icon at bounding box center [555, 150] width 6 height 9
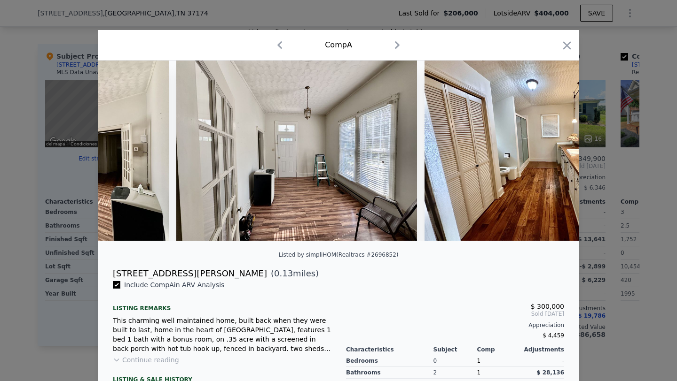
scroll to position [0, 2706]
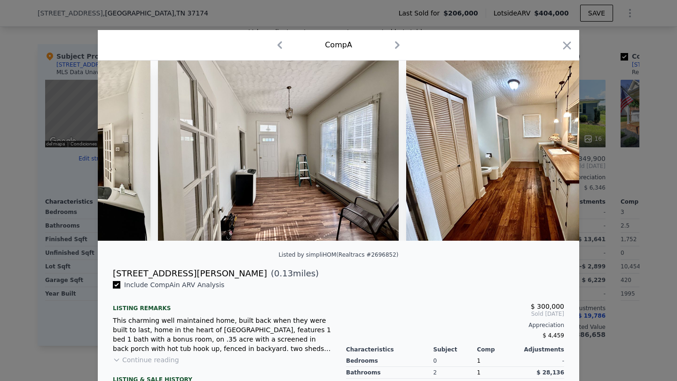
click at [503, 148] on div at bounding box center [338, 151] width 481 height 180
click at [503, 148] on icon at bounding box center [555, 150] width 6 height 9
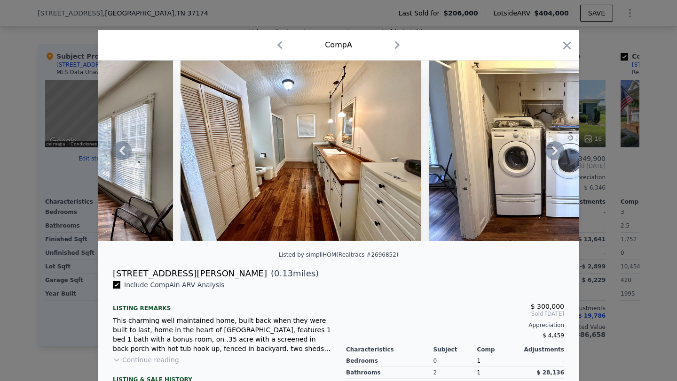
click at [503, 148] on icon at bounding box center [555, 150] width 6 height 9
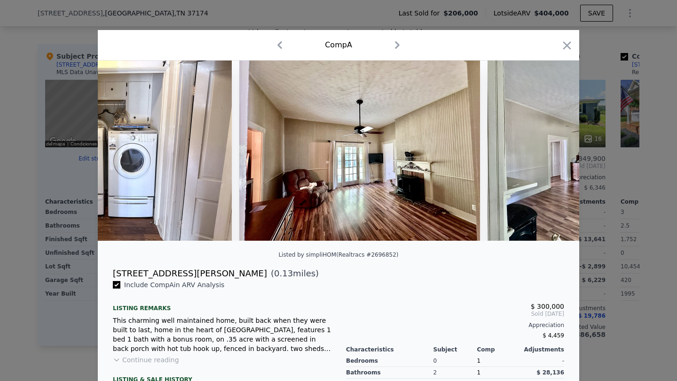
scroll to position [0, 3383]
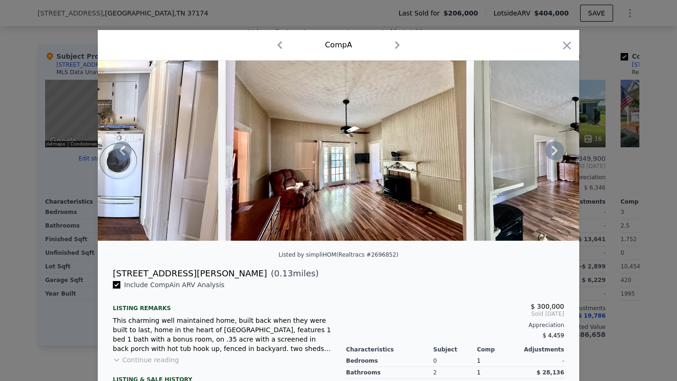
click at [503, 148] on icon at bounding box center [555, 150] width 6 height 9
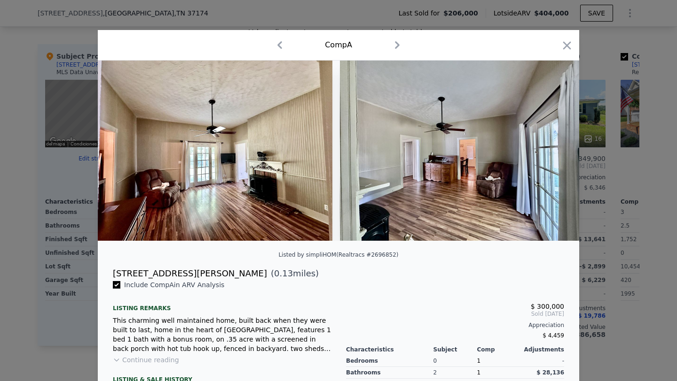
scroll to position [0, 3518]
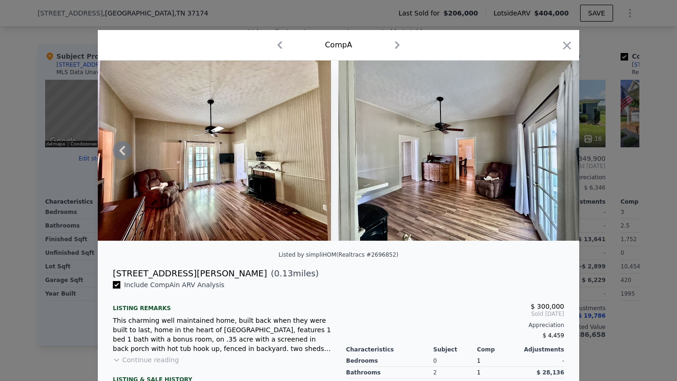
click at [503, 148] on img at bounding box center [458, 151] width 241 height 180
click at [128, 157] on icon at bounding box center [122, 150] width 19 height 19
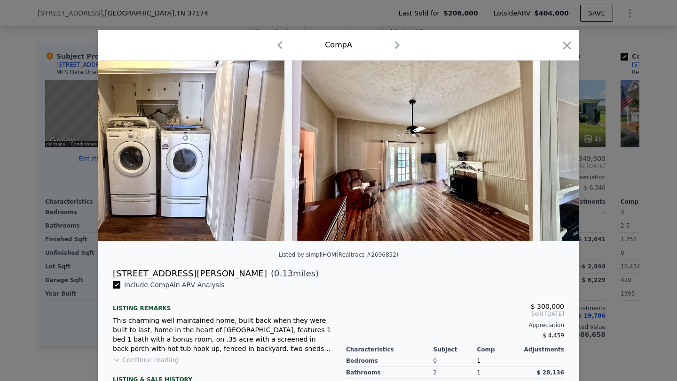
scroll to position [0, 3293]
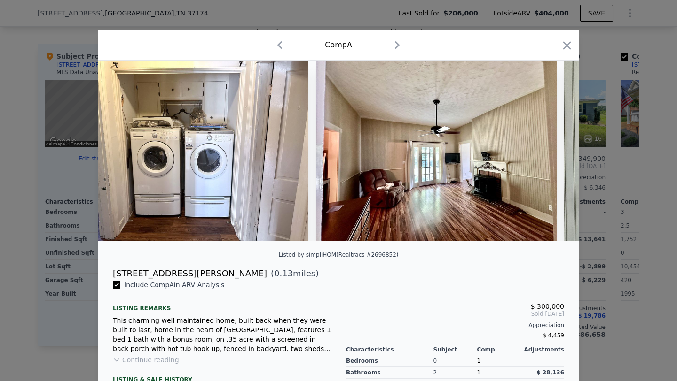
click at [128, 157] on img at bounding box center [188, 151] width 241 height 180
click at [128, 157] on icon at bounding box center [122, 150] width 19 height 19
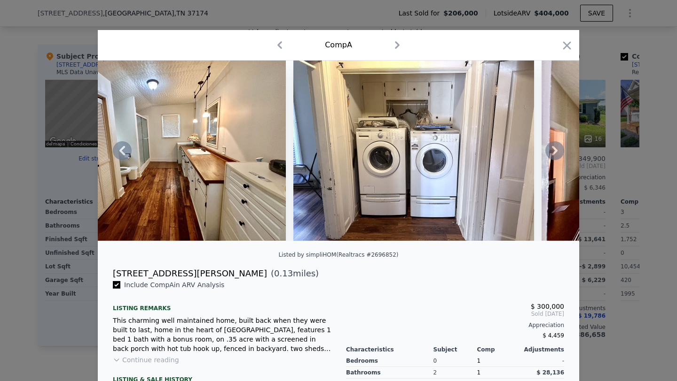
click at [125, 153] on icon at bounding box center [122, 150] width 19 height 19
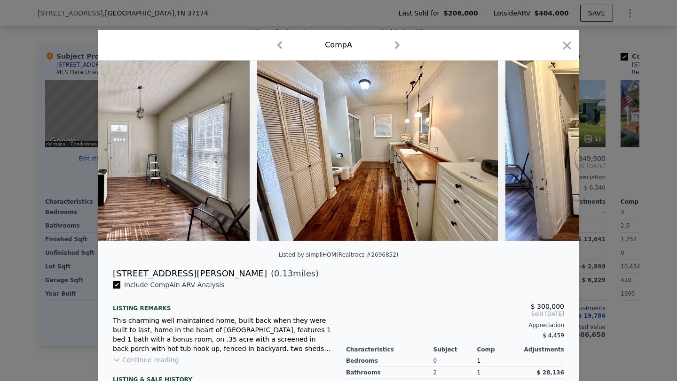
scroll to position [0, 2842]
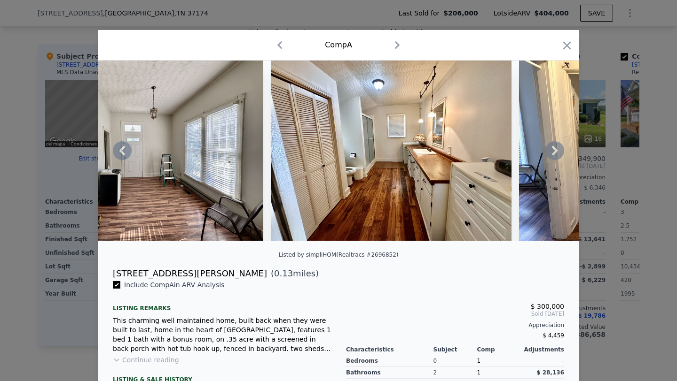
click at [125, 153] on icon at bounding box center [122, 150] width 19 height 19
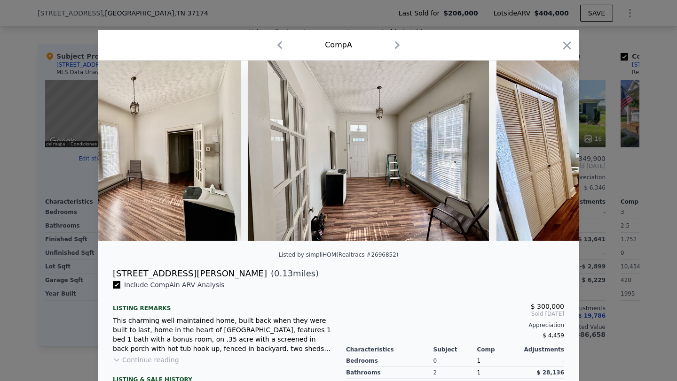
click at [125, 153] on img at bounding box center [120, 151] width 241 height 180
click at [125, 153] on icon at bounding box center [122, 150] width 19 height 19
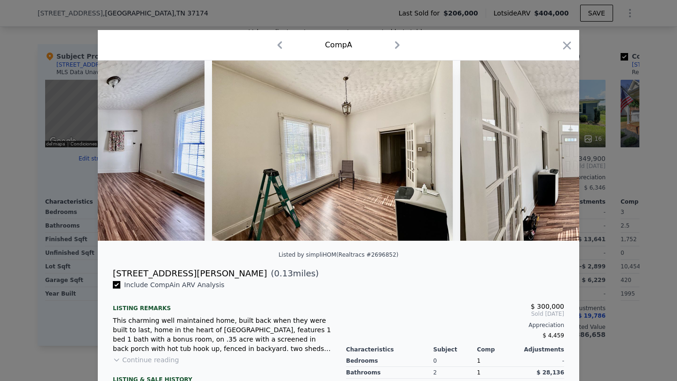
scroll to position [0, 2390]
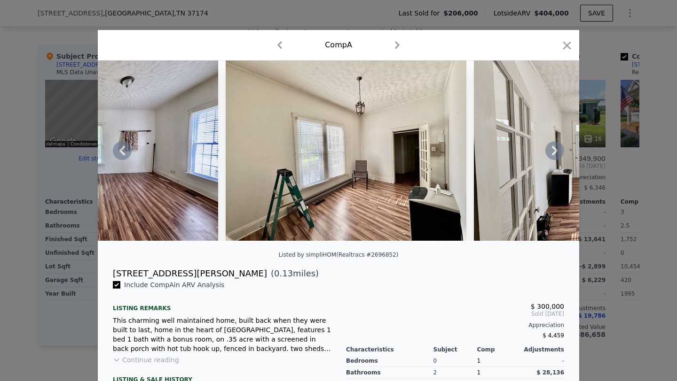
click at [125, 153] on div at bounding box center [338, 151] width 481 height 180
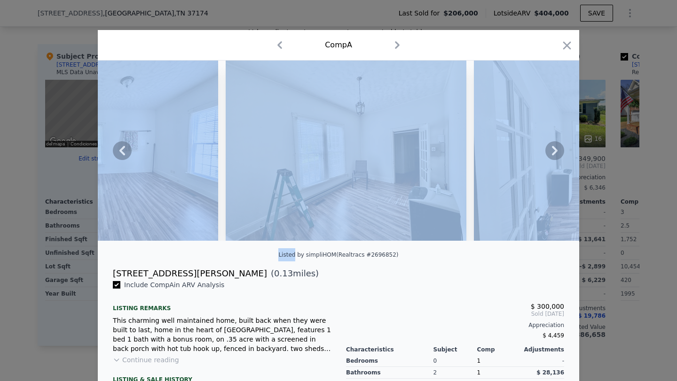
click at [125, 153] on icon at bounding box center [122, 150] width 19 height 19
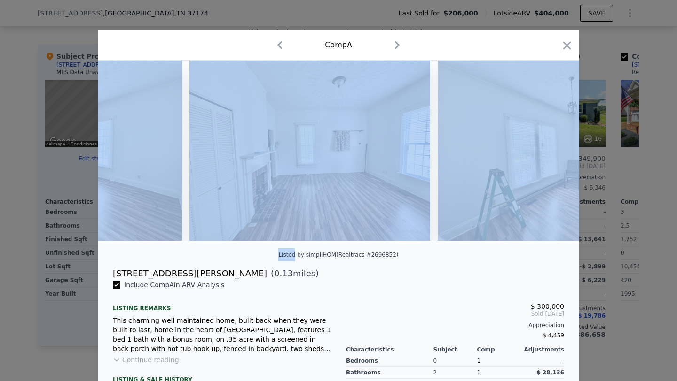
scroll to position [0, 2165]
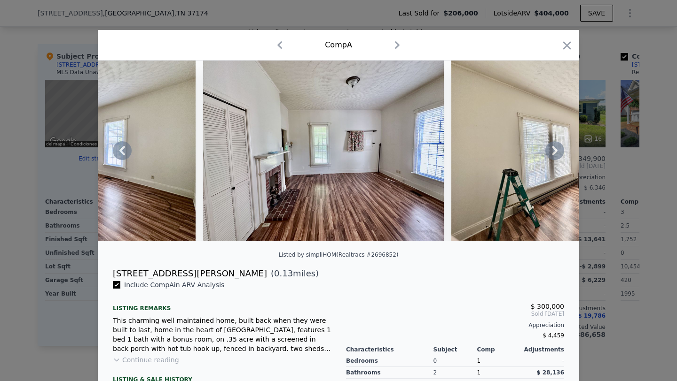
click at [280, 288] on div "Include Comp A in ARV Analysis" at bounding box center [222, 284] width 218 height 9
click at [125, 148] on icon at bounding box center [122, 150] width 19 height 19
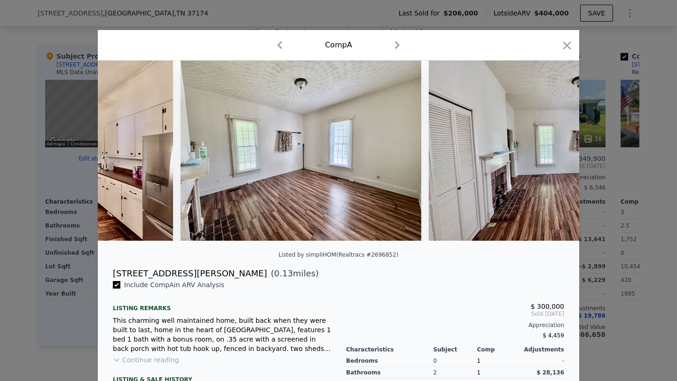
click at [125, 148] on img at bounding box center [52, 151] width 241 height 180
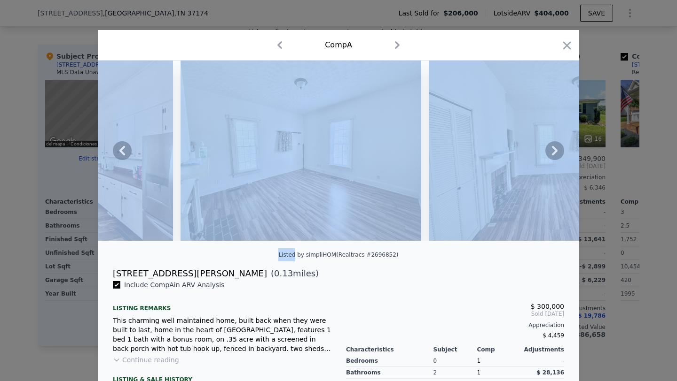
click at [125, 148] on icon at bounding box center [122, 150] width 19 height 19
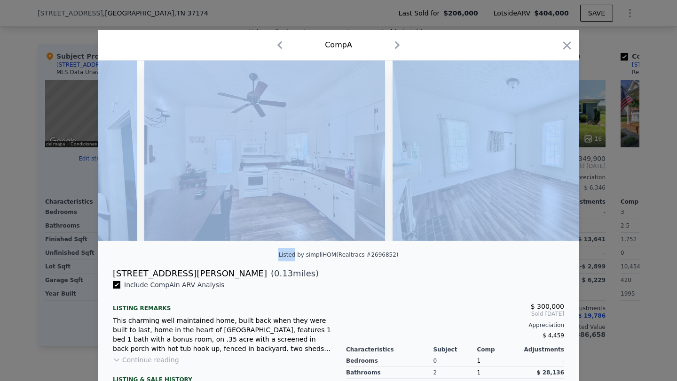
scroll to position [0, 1714]
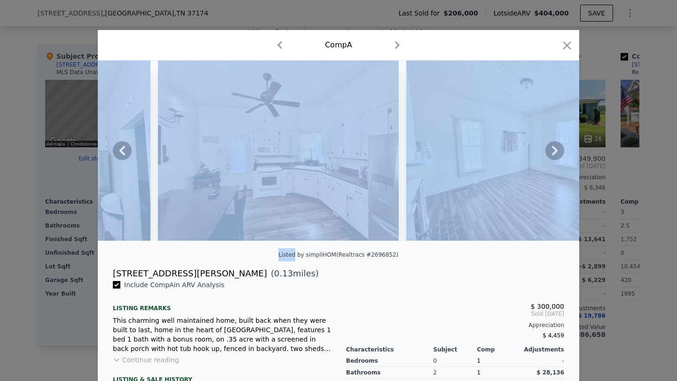
click at [128, 149] on icon at bounding box center [122, 150] width 19 height 19
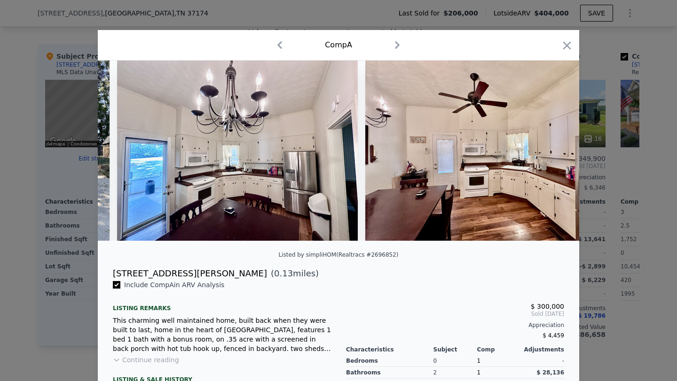
scroll to position [0, 1488]
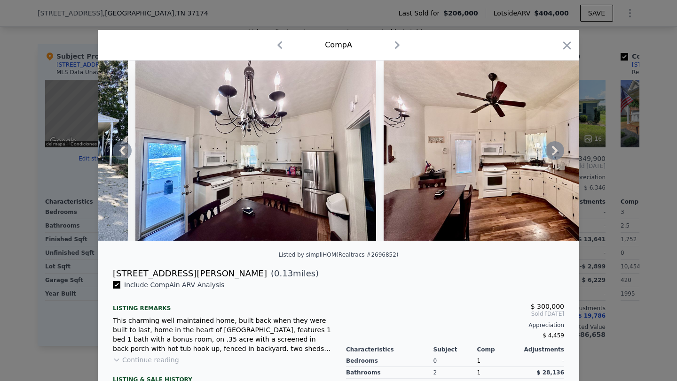
click at [124, 152] on icon at bounding box center [122, 150] width 19 height 19
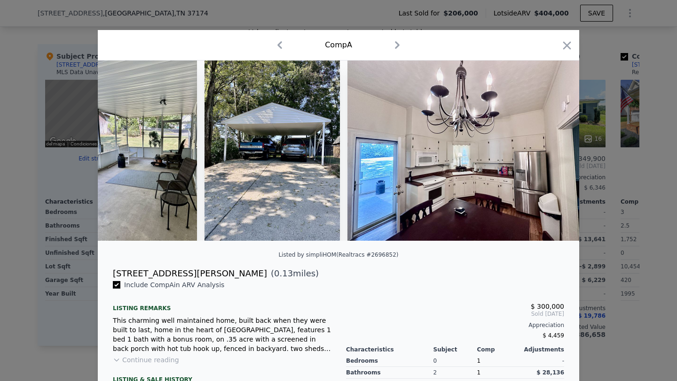
scroll to position [0, 1263]
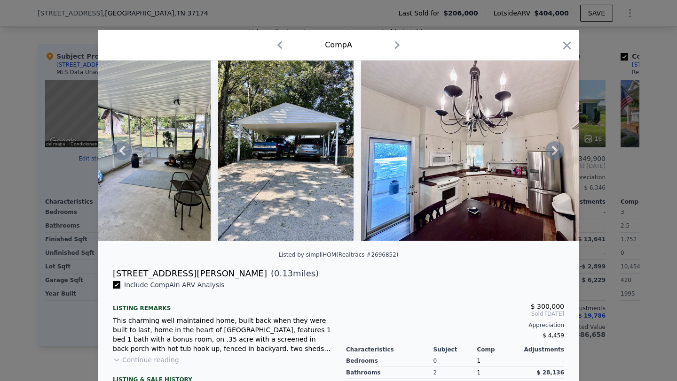
click at [124, 152] on div at bounding box center [338, 151] width 481 height 180
click at [123, 149] on icon at bounding box center [122, 150] width 19 height 19
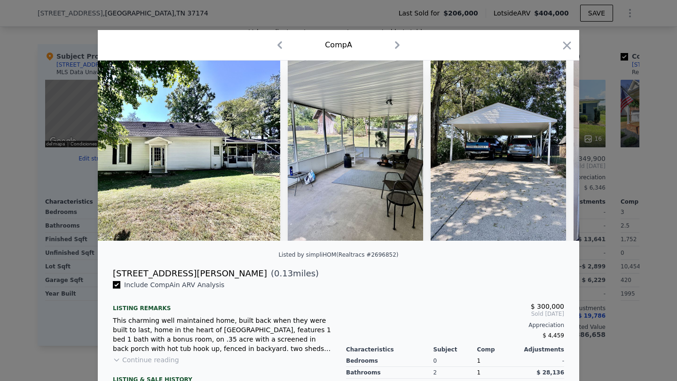
scroll to position [0, 1037]
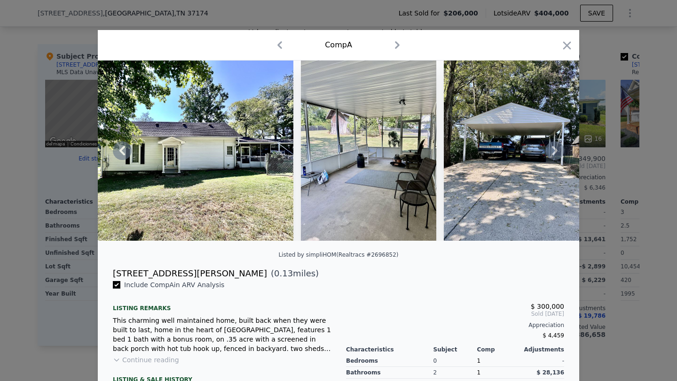
click at [119, 149] on icon at bounding box center [122, 150] width 19 height 19
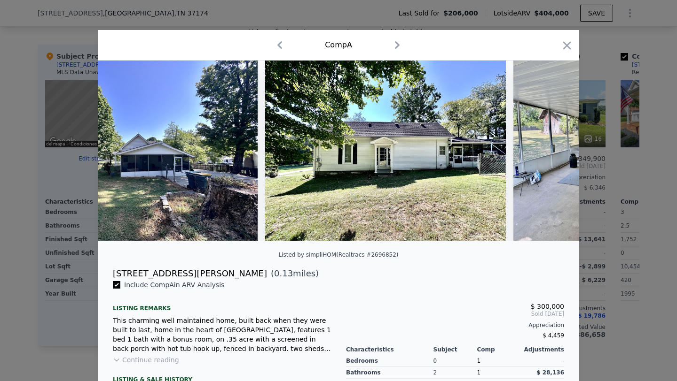
scroll to position [0, 812]
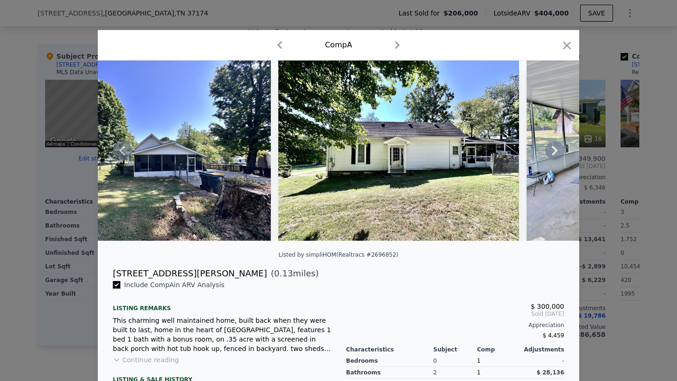
click at [0, 162] on div at bounding box center [338, 190] width 677 height 381
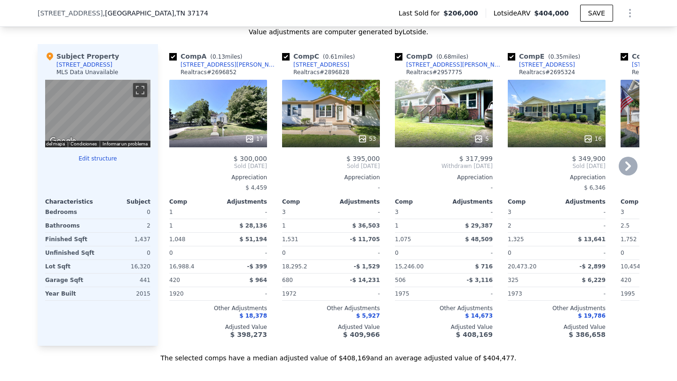
click at [222, 110] on div "17" at bounding box center [218, 114] width 98 height 68
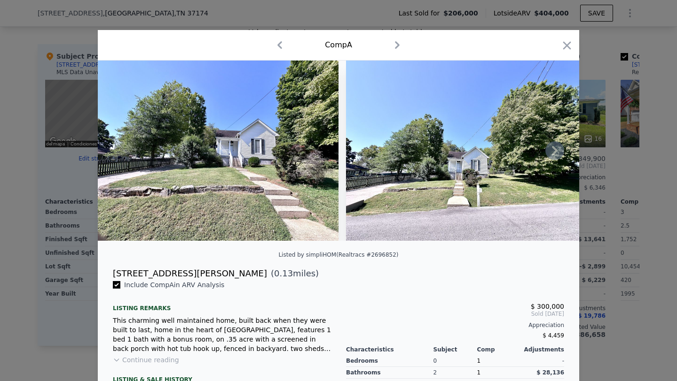
click at [503, 156] on icon at bounding box center [554, 150] width 19 height 19
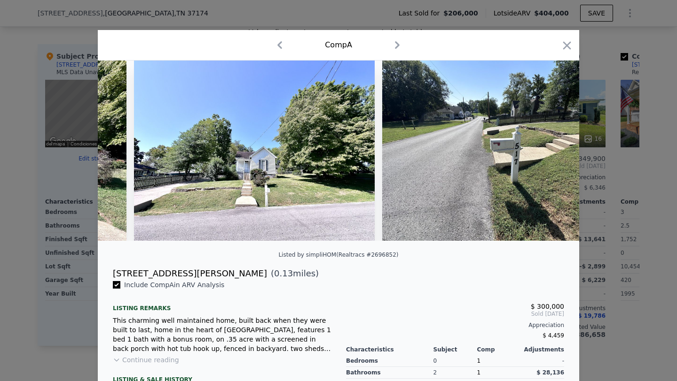
scroll to position [0, 226]
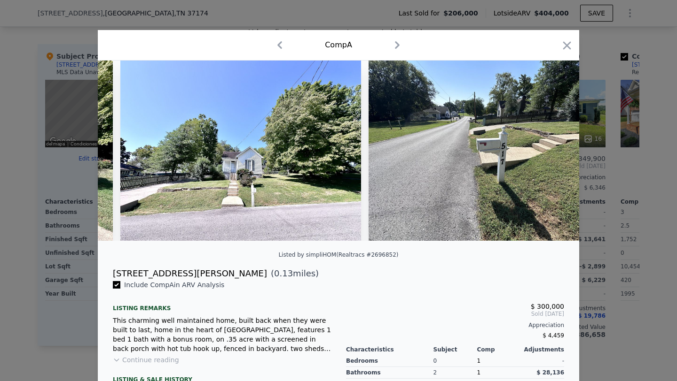
click at [503, 156] on img at bounding box center [488, 151] width 241 height 180
click at [503, 156] on icon at bounding box center [554, 150] width 19 height 19
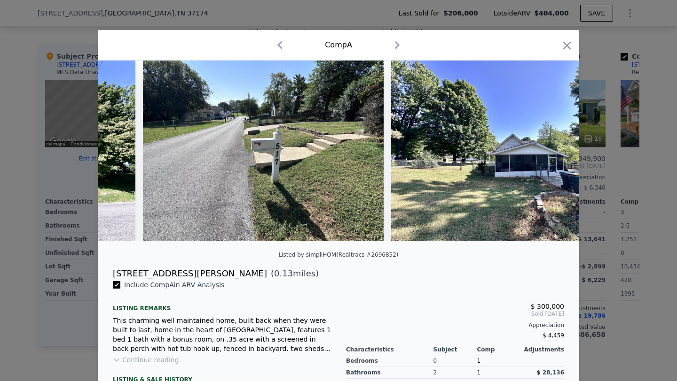
click at [503, 156] on img at bounding box center [511, 151] width 241 height 180
click at [503, 156] on icon at bounding box center [554, 150] width 19 height 19
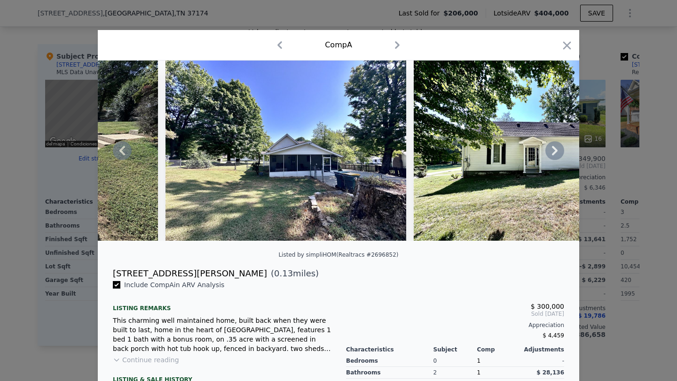
click at [503, 156] on icon at bounding box center [554, 150] width 19 height 19
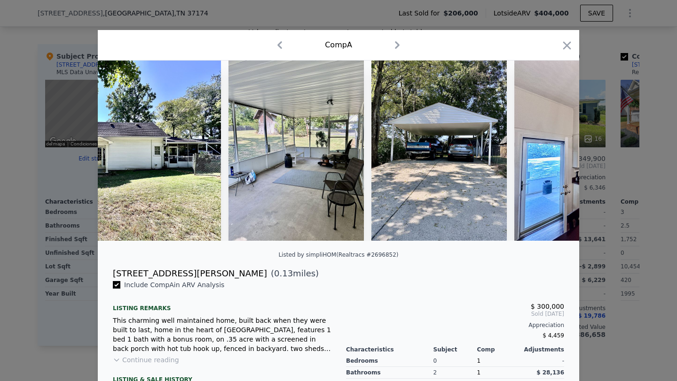
scroll to position [0, 1128]
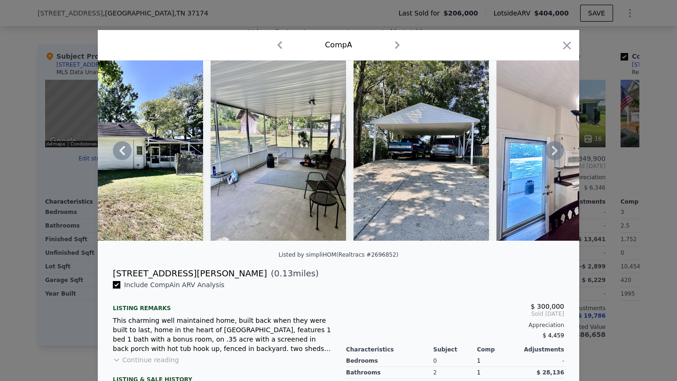
click at [503, 148] on icon at bounding box center [554, 150] width 19 height 19
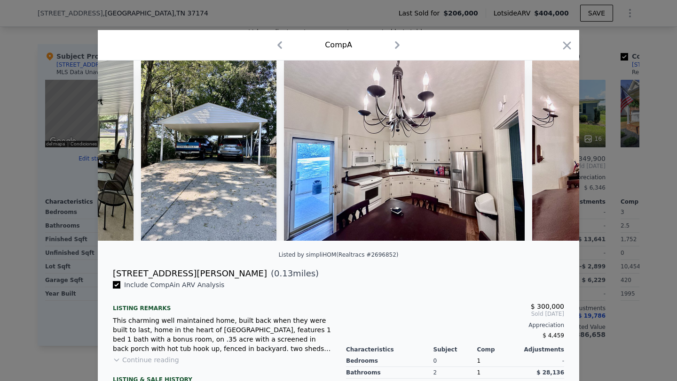
scroll to position [0, 1353]
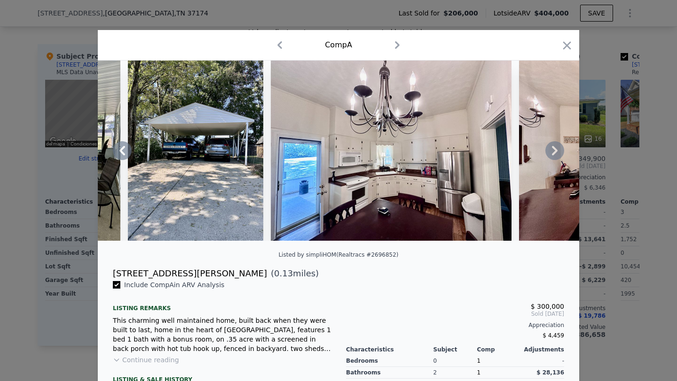
click at [503, 154] on icon at bounding box center [554, 150] width 19 height 19
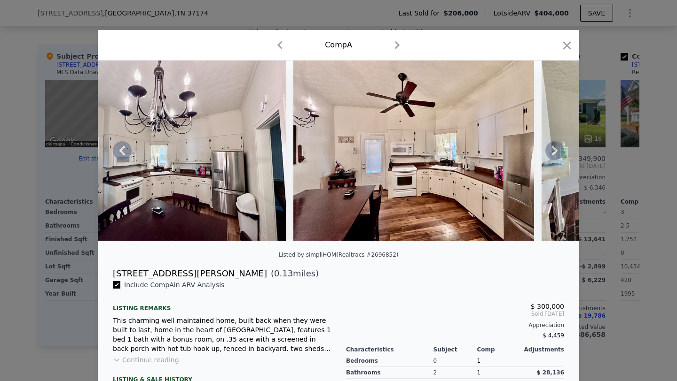
click at [503, 154] on icon at bounding box center [554, 150] width 19 height 19
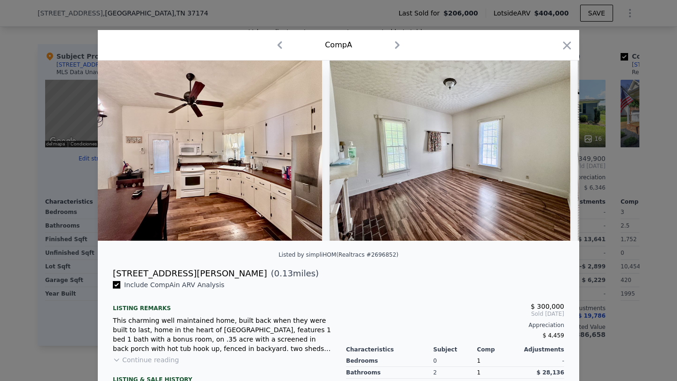
scroll to position [0, 1804]
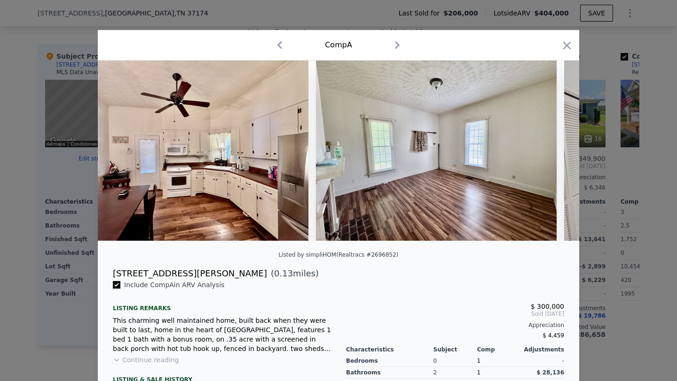
click at [503, 154] on img at bounding box center [436, 151] width 241 height 180
click at [503, 154] on icon at bounding box center [554, 150] width 19 height 19
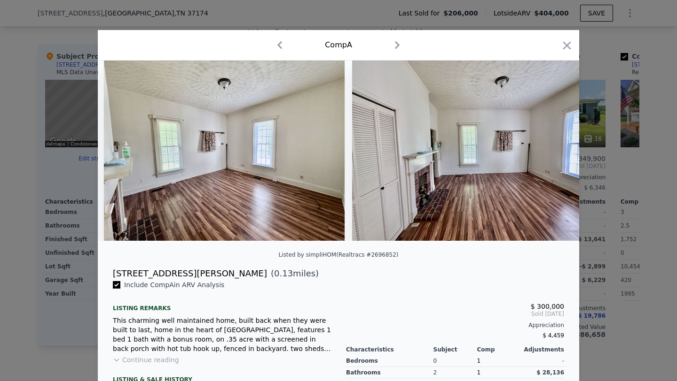
scroll to position [0, 2030]
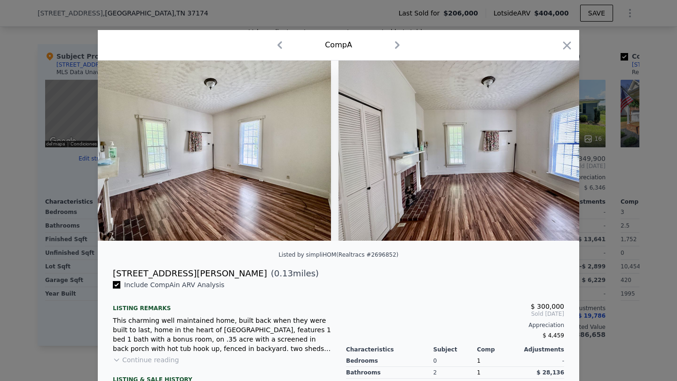
click at [503, 154] on img at bounding box center [458, 151] width 241 height 180
click at [503, 152] on icon at bounding box center [555, 150] width 6 height 9
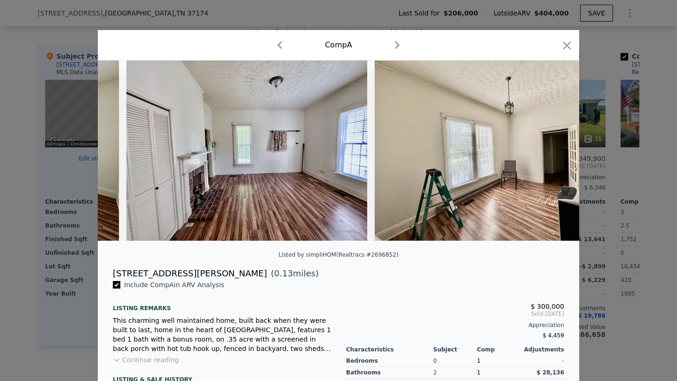
scroll to position [0, 2255]
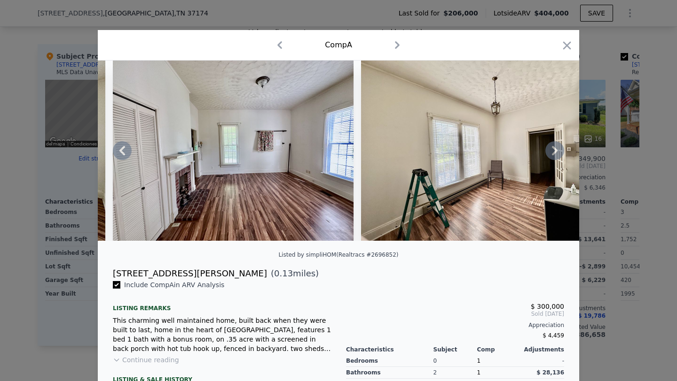
click at [503, 152] on icon at bounding box center [555, 150] width 6 height 9
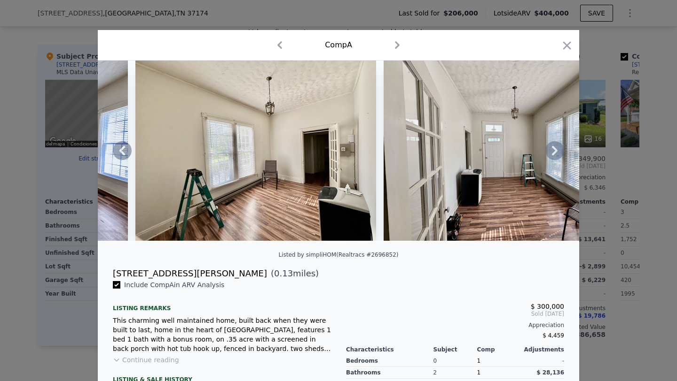
click at [503, 152] on icon at bounding box center [555, 150] width 6 height 9
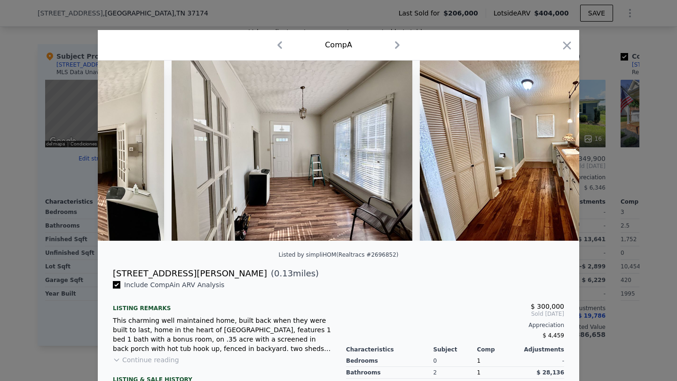
scroll to position [0, 2706]
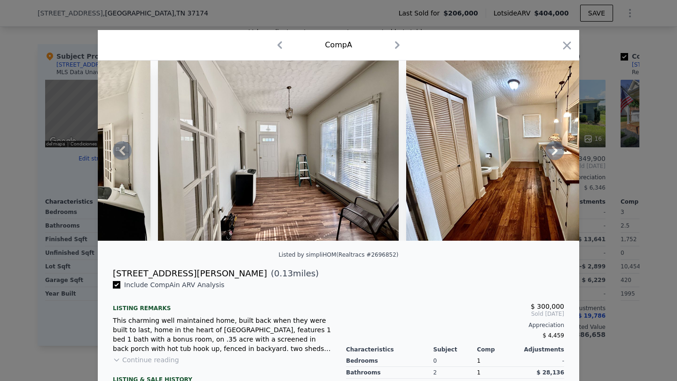
click at [503, 150] on icon at bounding box center [555, 150] width 6 height 9
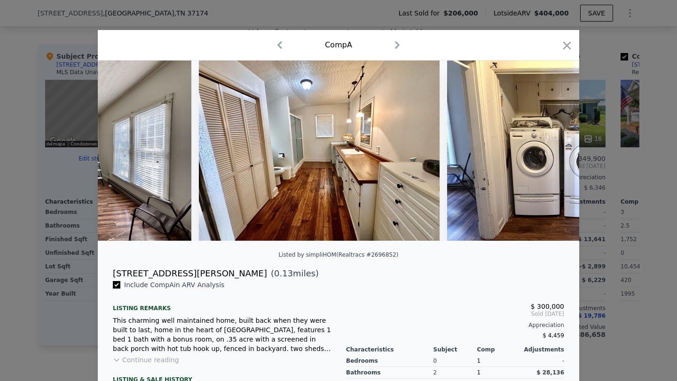
scroll to position [0, 2932]
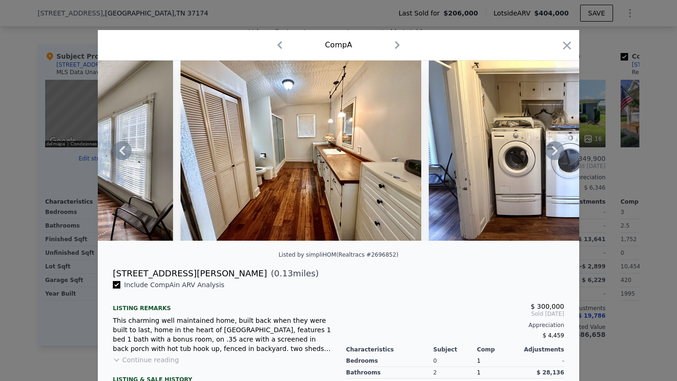
click at [503, 155] on icon at bounding box center [554, 150] width 19 height 19
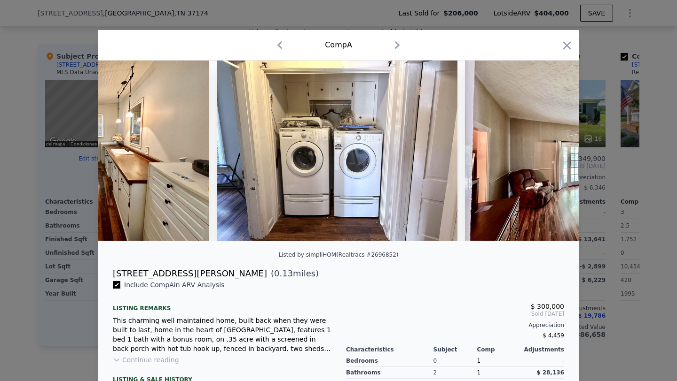
scroll to position [0, 3157]
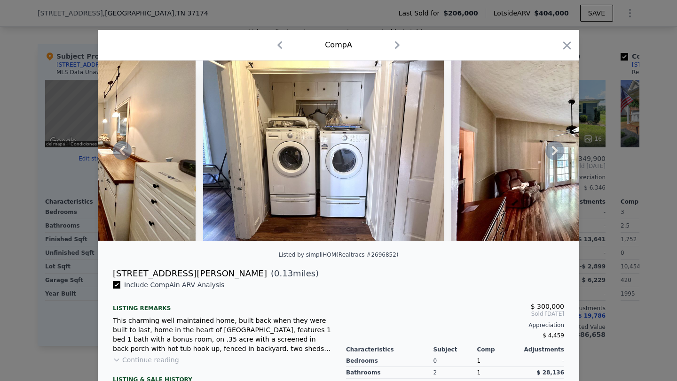
click at [503, 148] on icon at bounding box center [554, 150] width 19 height 19
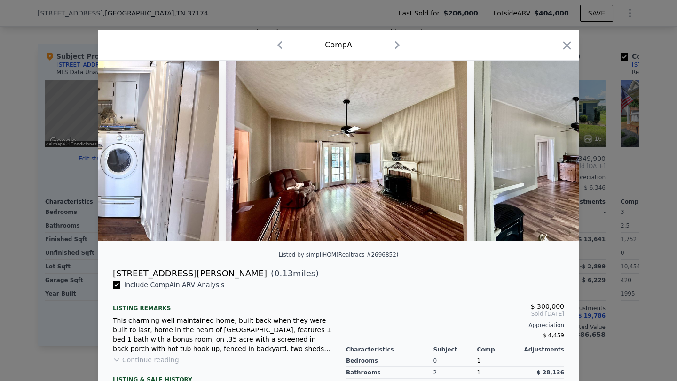
scroll to position [0, 3383]
click at [503, 148] on div at bounding box center [338, 151] width 481 height 180
click at [503, 148] on icon at bounding box center [554, 150] width 19 height 19
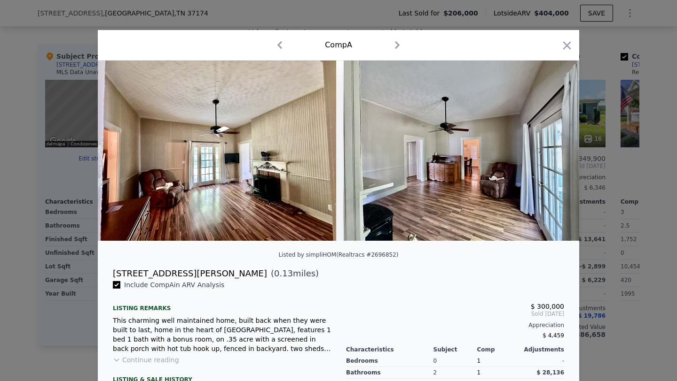
scroll to position [0, 3518]
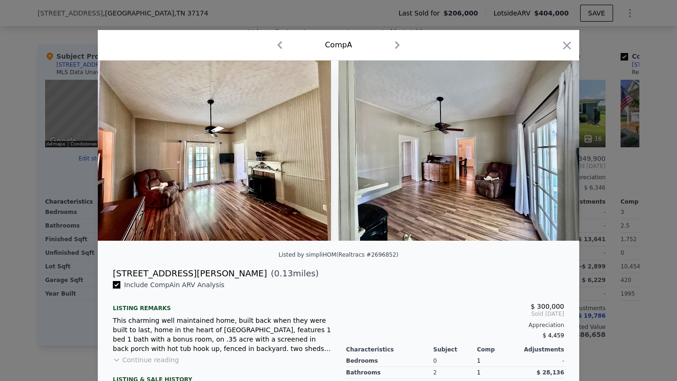
click at [503, 148] on img at bounding box center [458, 151] width 241 height 180
click at [503, 330] on div at bounding box center [338, 190] width 677 height 381
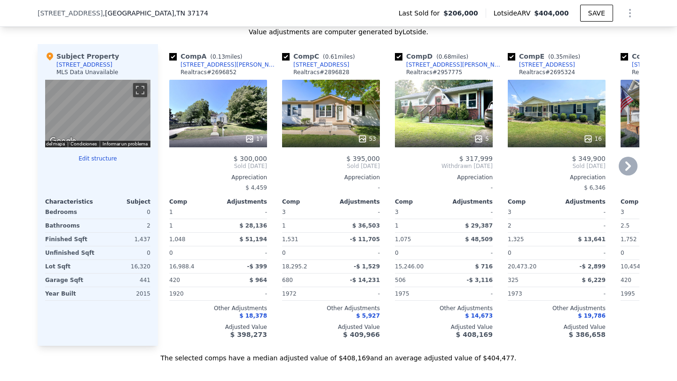
click at [175, 56] on input "checkbox" at bounding box center [173, 57] width 8 height 8
checkbox input "false"
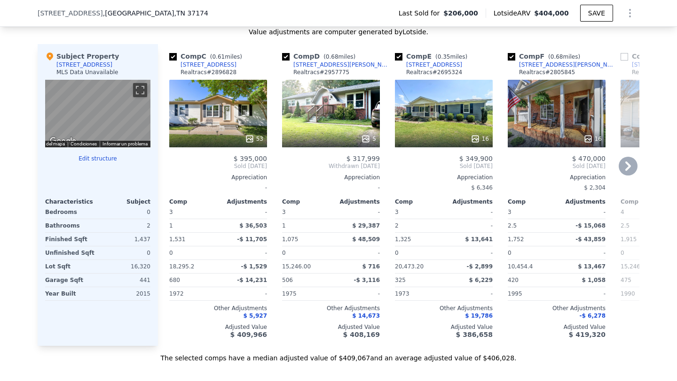
click at [213, 113] on div "53" at bounding box center [218, 114] width 98 height 68
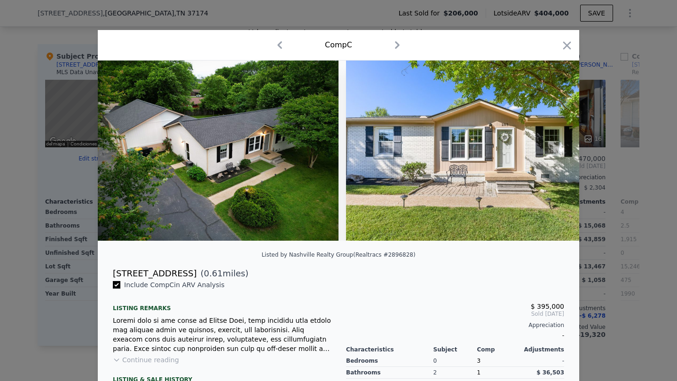
click at [503, 277] on div at bounding box center [338, 190] width 677 height 381
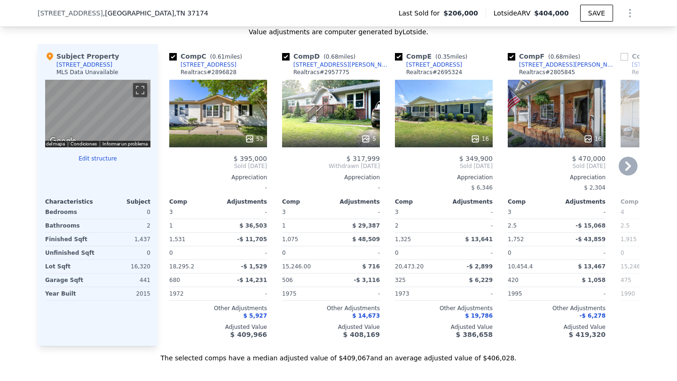
click at [227, 117] on div "53" at bounding box center [218, 114] width 98 height 68
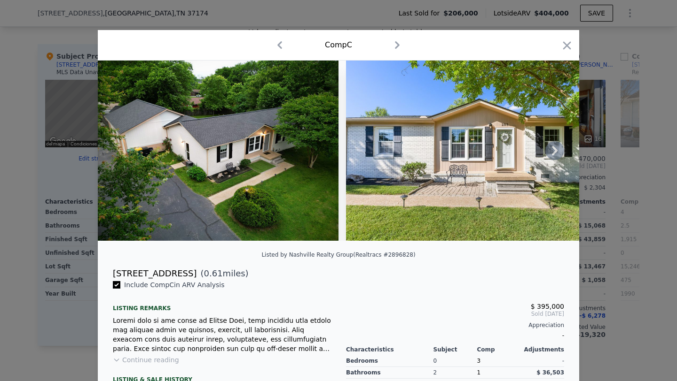
click at [503, 151] on icon at bounding box center [555, 150] width 6 height 9
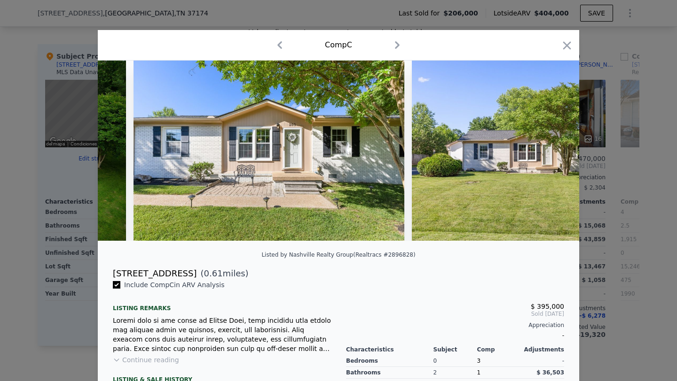
scroll to position [0, 226]
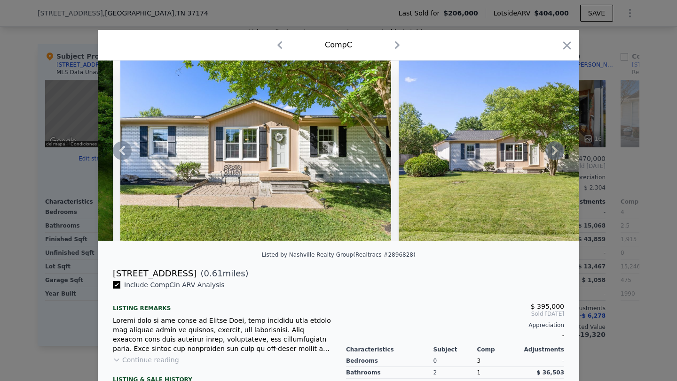
click at [503, 151] on icon at bounding box center [555, 150] width 6 height 9
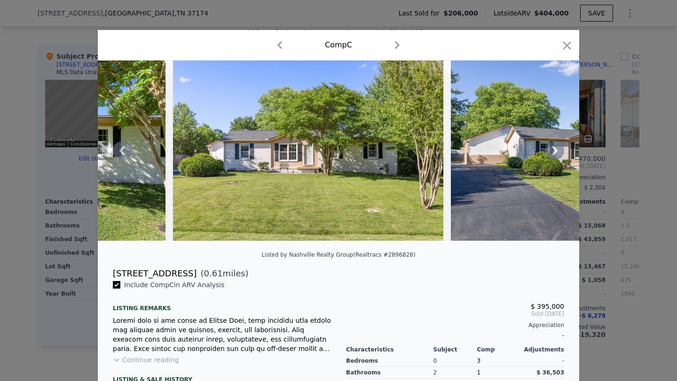
click at [503, 151] on icon at bounding box center [555, 150] width 6 height 9
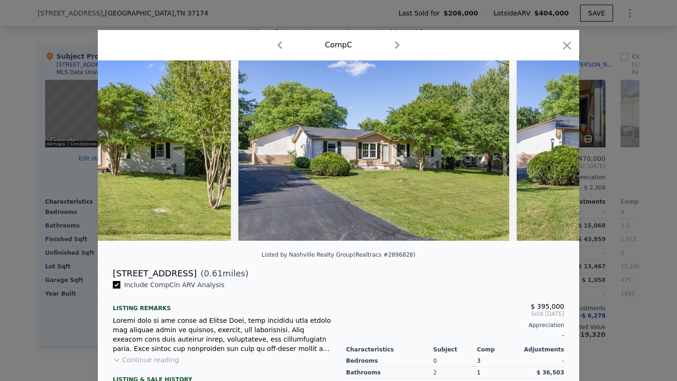
scroll to position [0, 677]
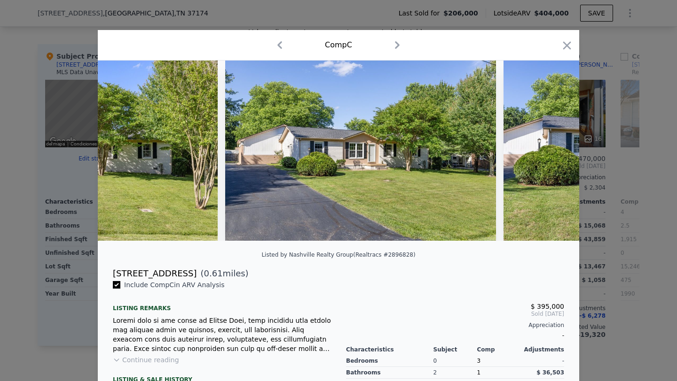
click at [503, 151] on div at bounding box center [338, 151] width 481 height 180
click at [503, 151] on icon at bounding box center [555, 150] width 6 height 9
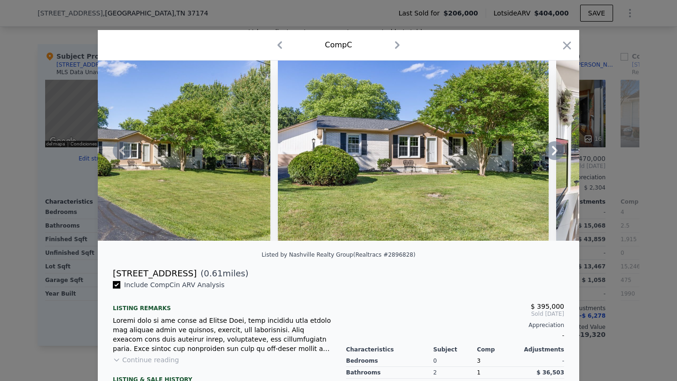
click at [503, 151] on icon at bounding box center [555, 150] width 6 height 9
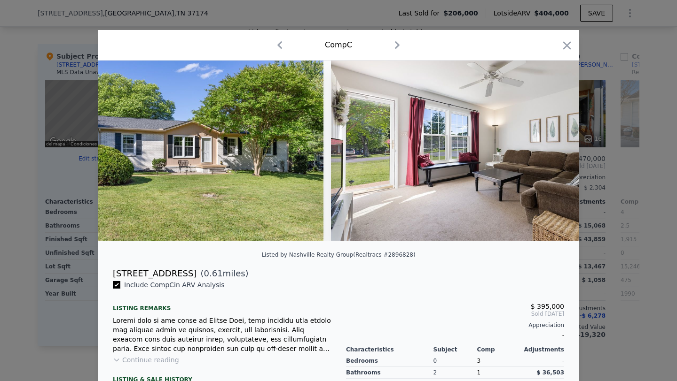
scroll to position [0, 1128]
click at [503, 147] on icon at bounding box center [554, 150] width 19 height 19
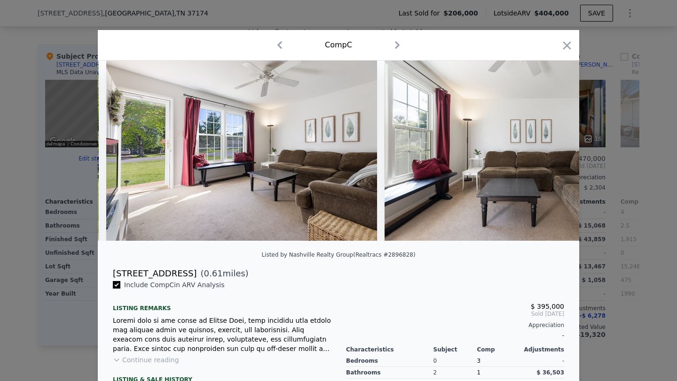
scroll to position [0, 1353]
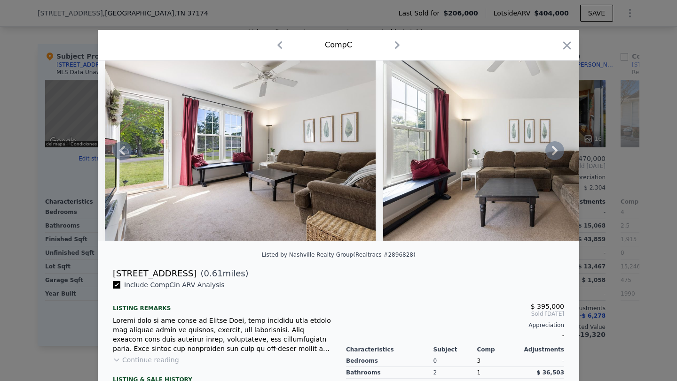
click at [503, 147] on icon at bounding box center [554, 150] width 19 height 19
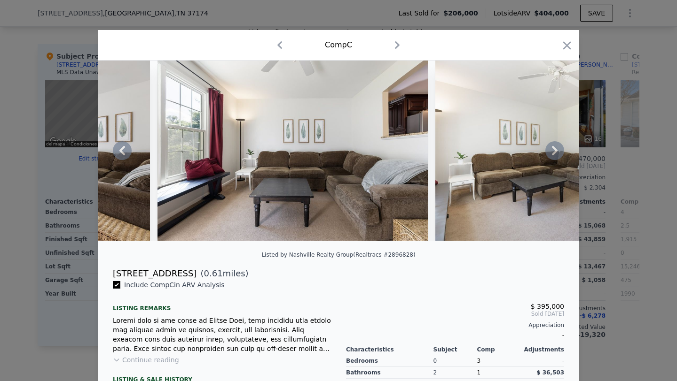
click at [503, 147] on icon at bounding box center [554, 150] width 19 height 19
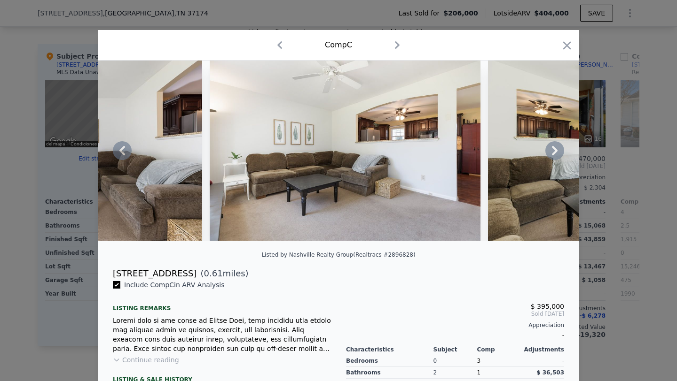
click at [503, 147] on icon at bounding box center [554, 150] width 19 height 19
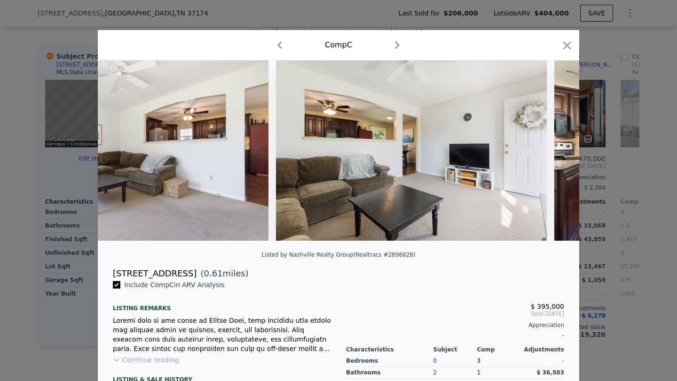
scroll to position [0, 2030]
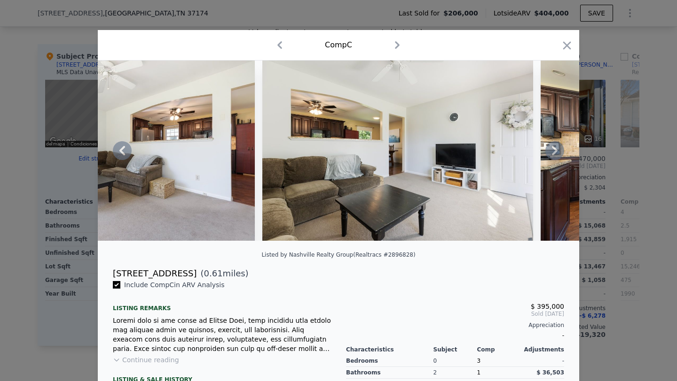
click at [503, 147] on icon at bounding box center [554, 150] width 19 height 19
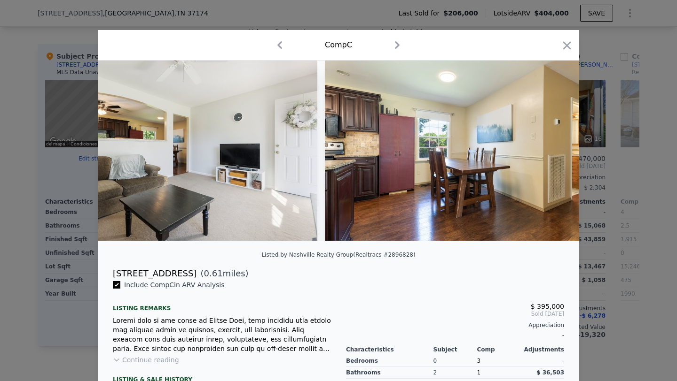
scroll to position [0, 2255]
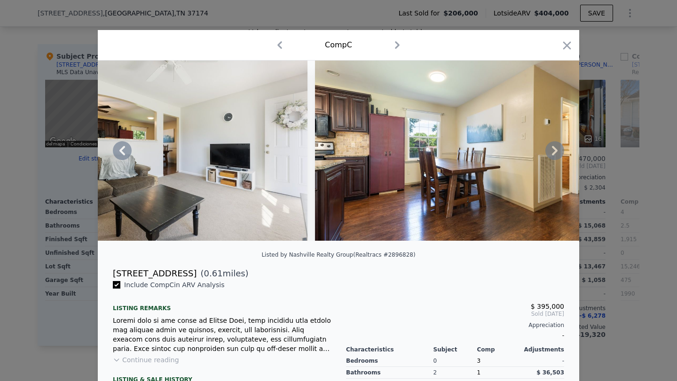
click at [503, 147] on icon at bounding box center [554, 150] width 19 height 19
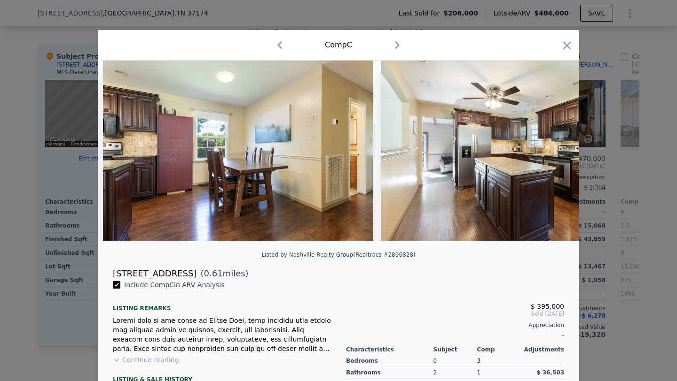
scroll to position [0, 2481]
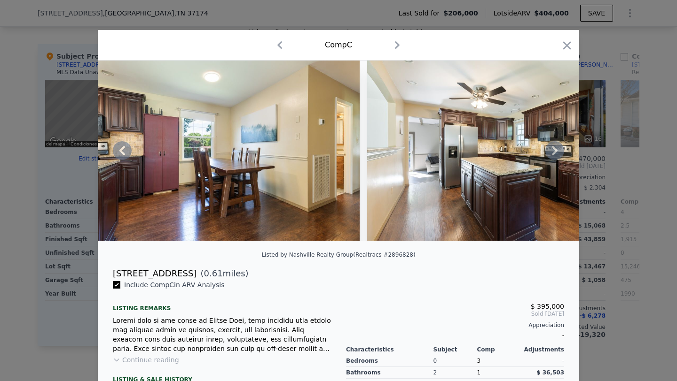
click at [503, 147] on icon at bounding box center [554, 150] width 19 height 19
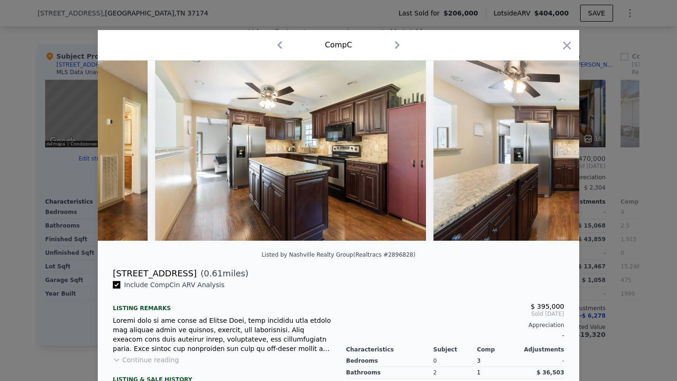
scroll to position [0, 2706]
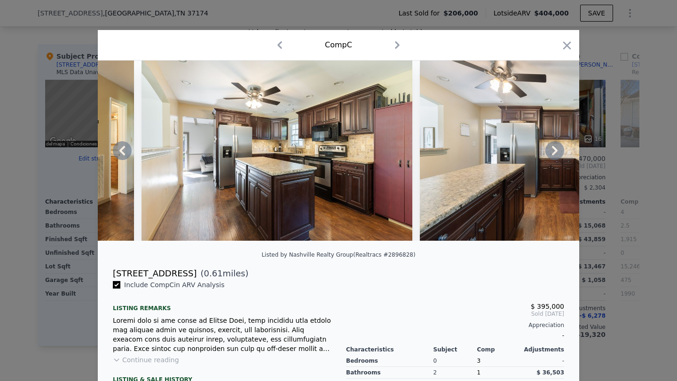
click at [503, 147] on icon at bounding box center [554, 150] width 19 height 19
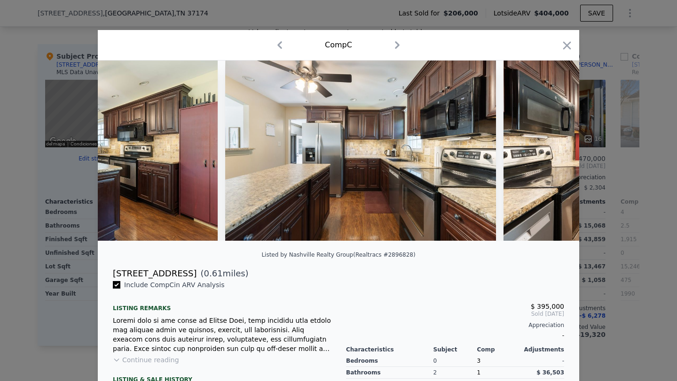
scroll to position [0, 2932]
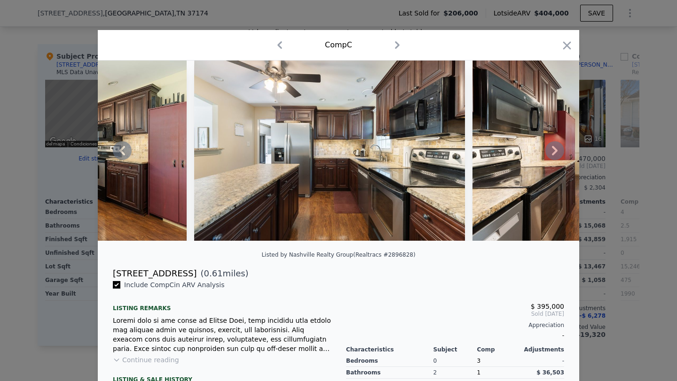
click at [503, 147] on icon at bounding box center [554, 150] width 19 height 19
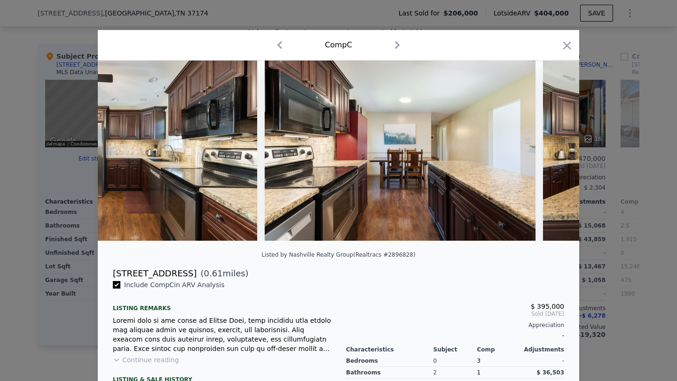
scroll to position [0, 3157]
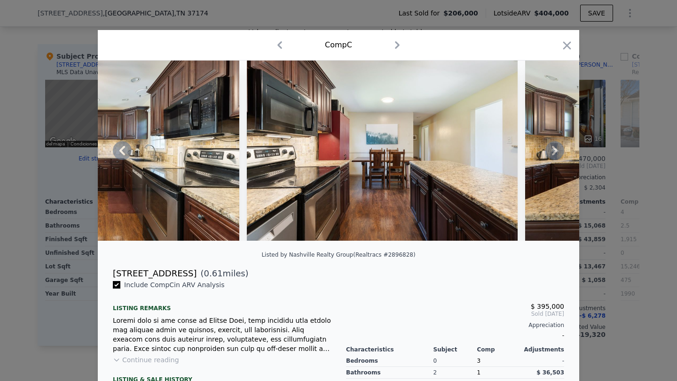
click at [503, 147] on icon at bounding box center [554, 150] width 19 height 19
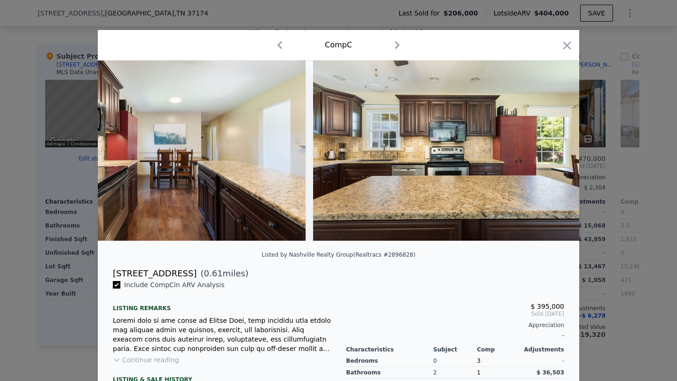
scroll to position [0, 3383]
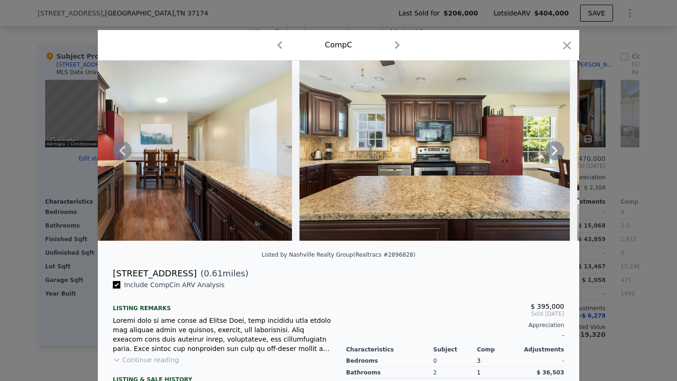
click at [503, 154] on icon at bounding box center [554, 150] width 19 height 19
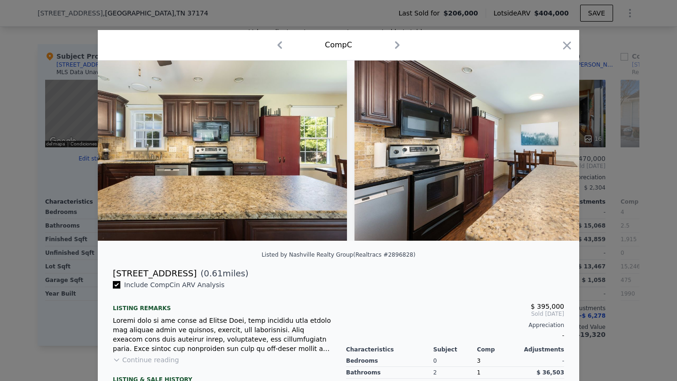
scroll to position [0, 3608]
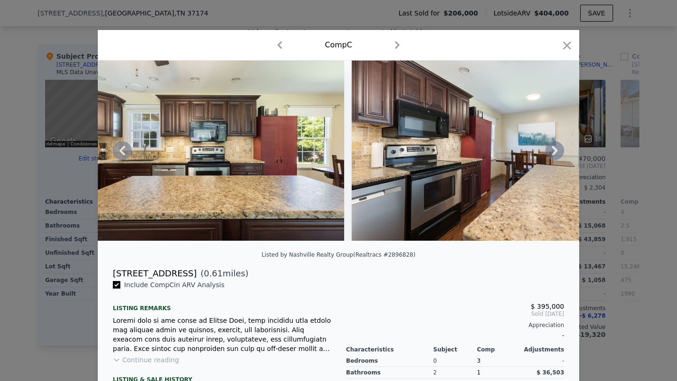
click at [503, 151] on icon at bounding box center [555, 150] width 6 height 9
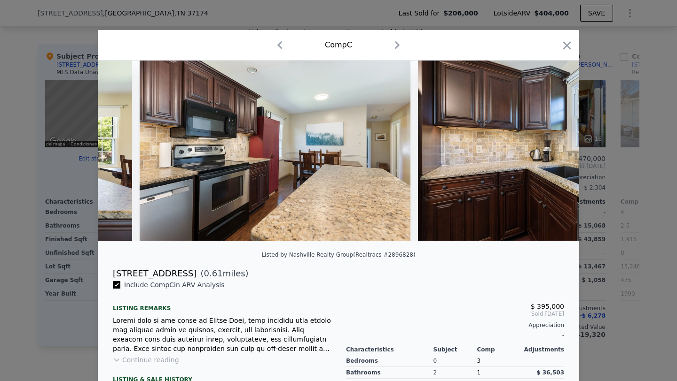
scroll to position [0, 3834]
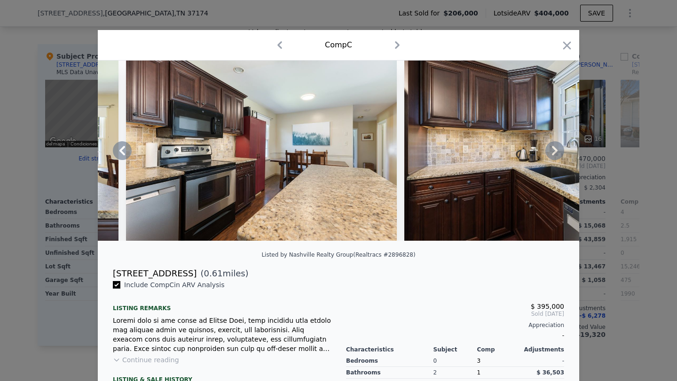
click at [503, 148] on icon at bounding box center [554, 150] width 19 height 19
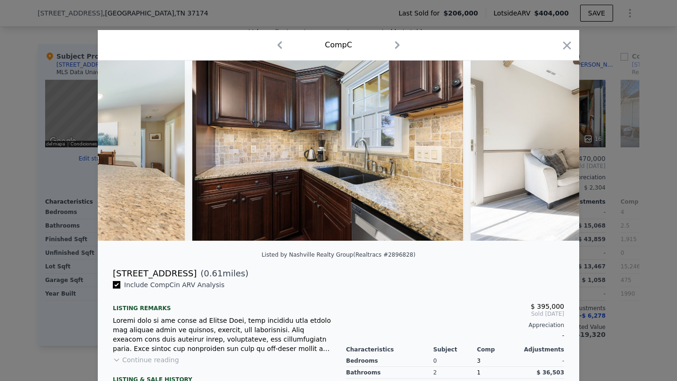
scroll to position [0, 4059]
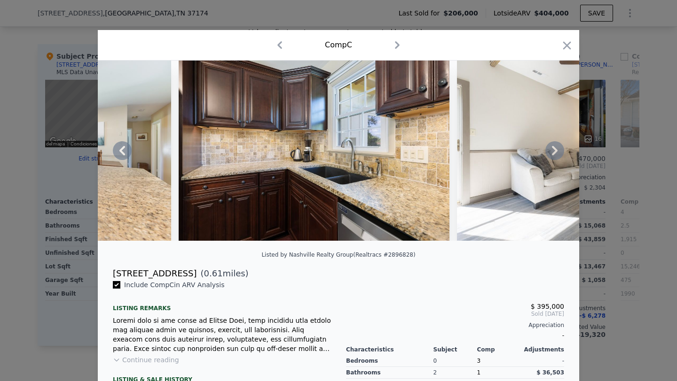
click at [503, 148] on icon at bounding box center [555, 150] width 6 height 9
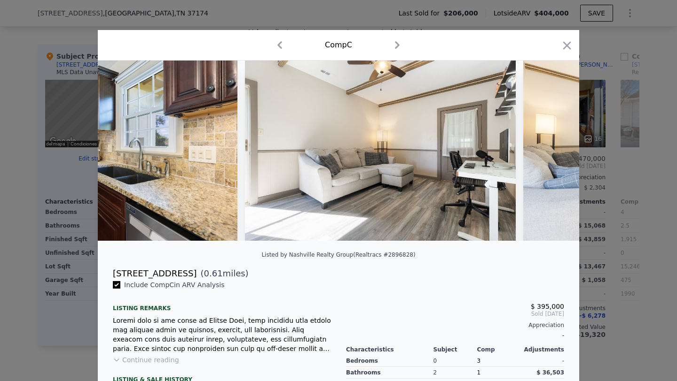
scroll to position [0, 4285]
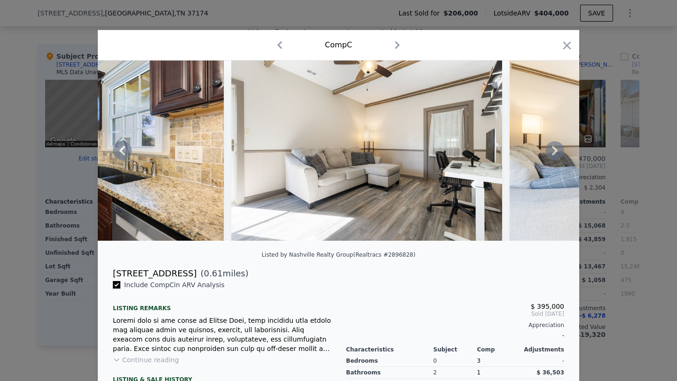
click at [503, 149] on icon at bounding box center [554, 150] width 19 height 19
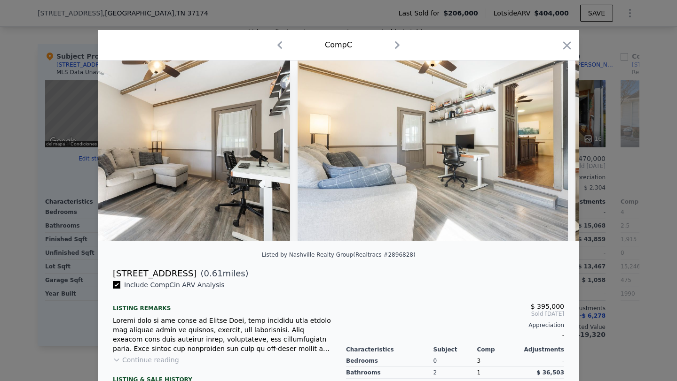
scroll to position [0, 4510]
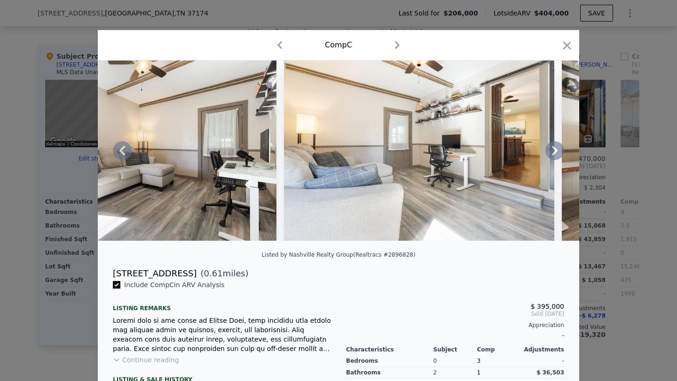
click at [503, 147] on icon at bounding box center [554, 150] width 19 height 19
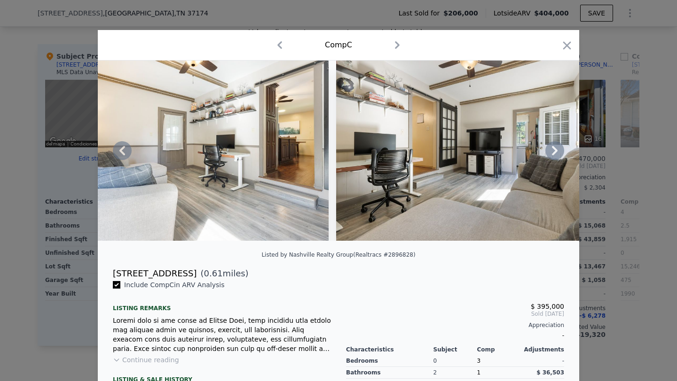
click at [503, 147] on icon at bounding box center [554, 150] width 19 height 19
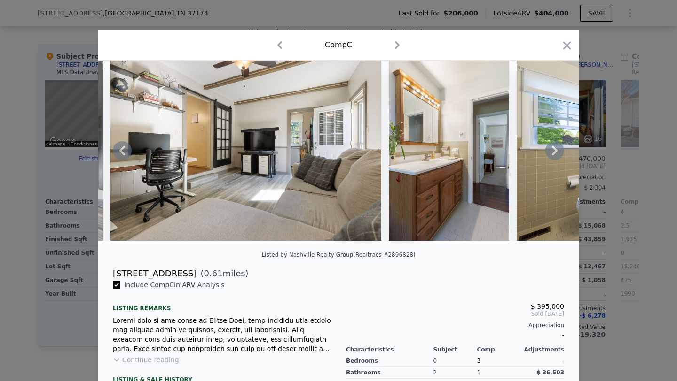
click at [503, 149] on icon at bounding box center [555, 150] width 6 height 9
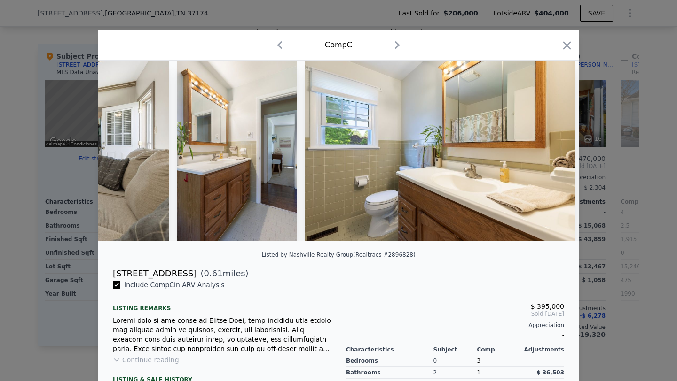
scroll to position [0, 5187]
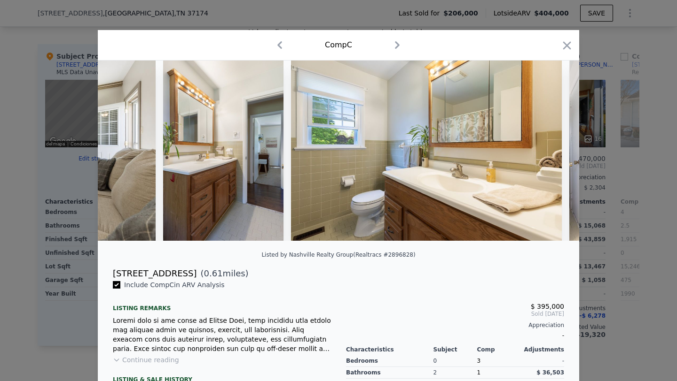
click at [503, 149] on div at bounding box center [338, 151] width 481 height 180
click at [503, 149] on icon at bounding box center [555, 150] width 6 height 9
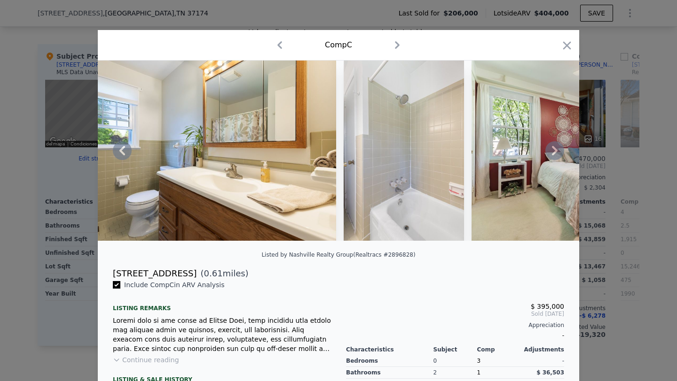
click at [503, 149] on icon at bounding box center [555, 150] width 6 height 9
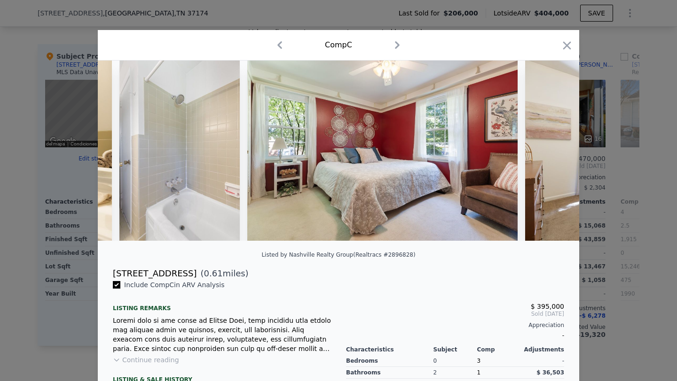
scroll to position [0, 5638]
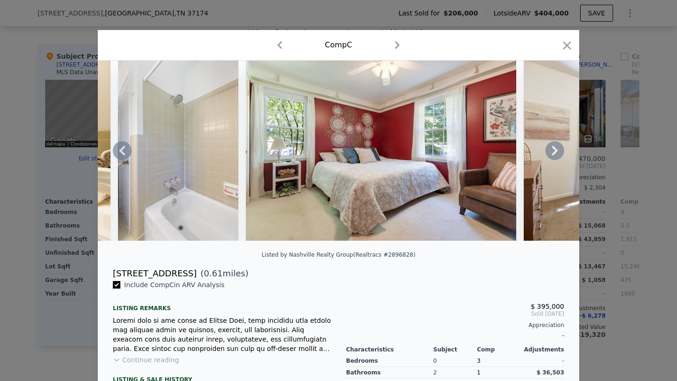
click at [503, 149] on div at bounding box center [338, 151] width 481 height 180
click at [503, 149] on icon at bounding box center [555, 150] width 6 height 9
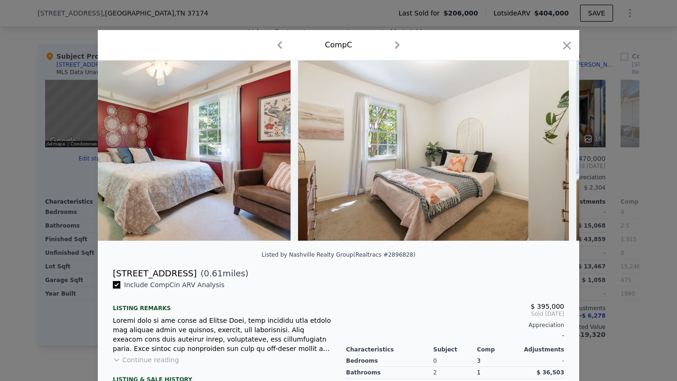
click at [503, 149] on img at bounding box center [433, 151] width 271 height 180
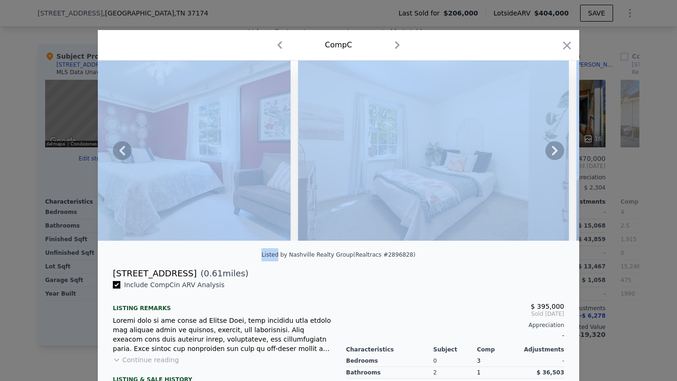
click at [503, 149] on icon at bounding box center [555, 150] width 6 height 9
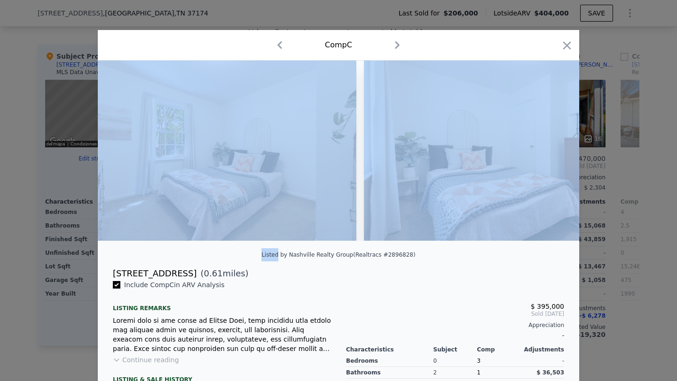
scroll to position [0, 6089]
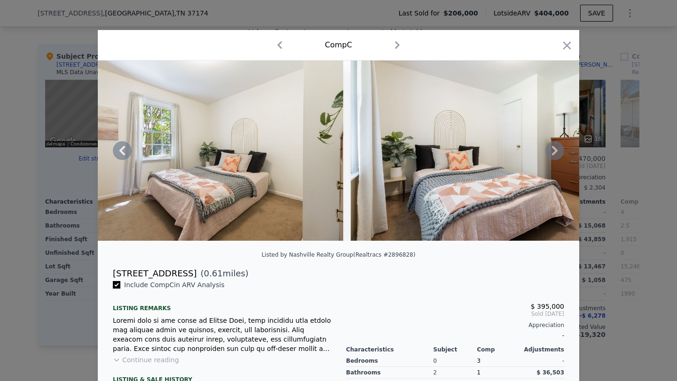
click at [503, 254] on div "Listed by Nashville Realty Group (Realtracs #2896828)" at bounding box center [338, 258] width 481 height 19
click at [503, 153] on icon at bounding box center [554, 150] width 19 height 19
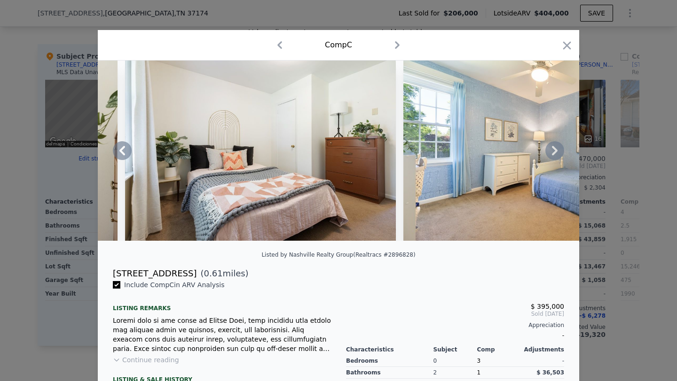
click at [503, 153] on icon at bounding box center [554, 150] width 19 height 19
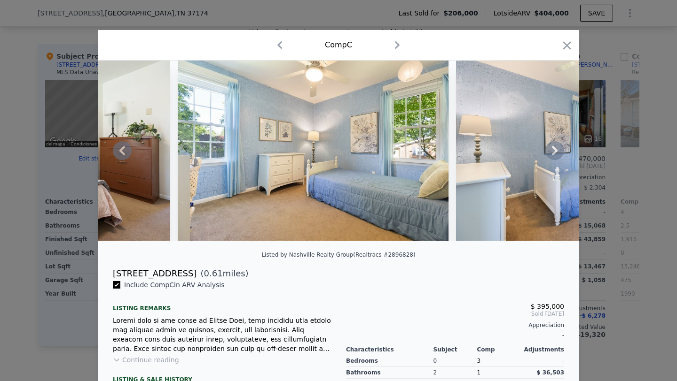
click at [503, 153] on icon at bounding box center [554, 150] width 19 height 19
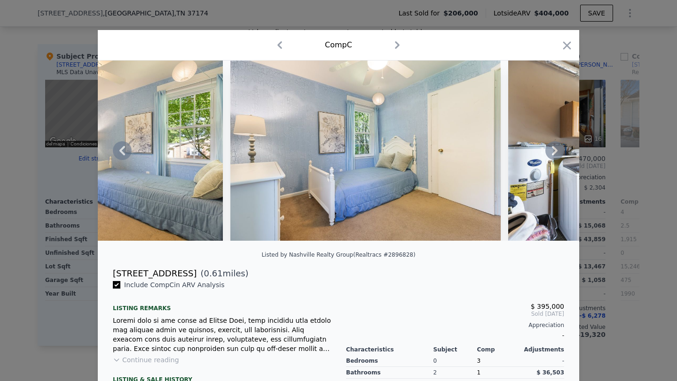
click at [503, 154] on icon at bounding box center [555, 150] width 6 height 9
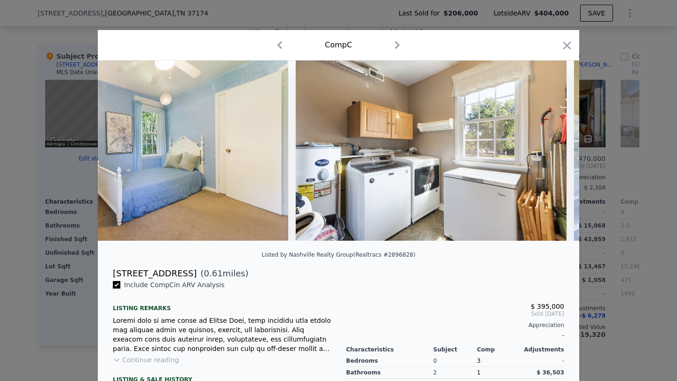
scroll to position [0, 6991]
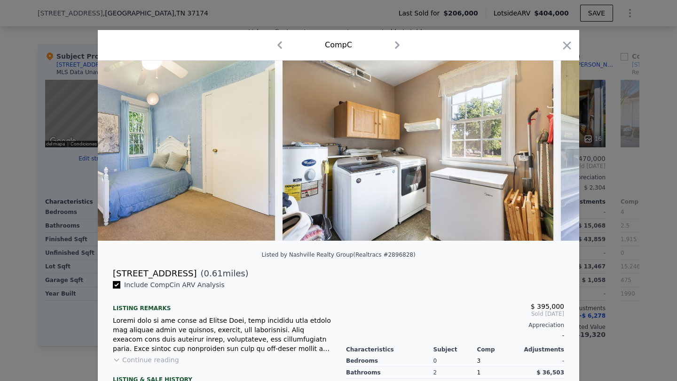
click at [503, 154] on div at bounding box center [338, 151] width 481 height 180
click at [503, 154] on icon at bounding box center [555, 150] width 6 height 9
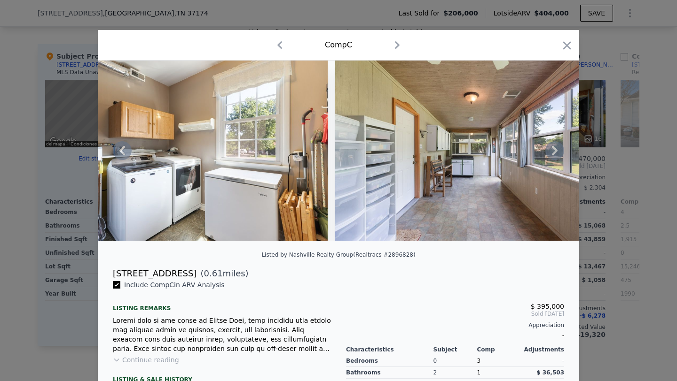
click at [503, 154] on icon at bounding box center [555, 150] width 6 height 9
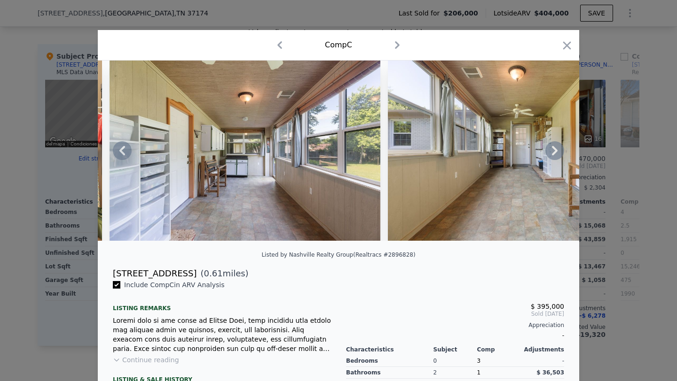
click at [503, 155] on icon at bounding box center [554, 150] width 19 height 19
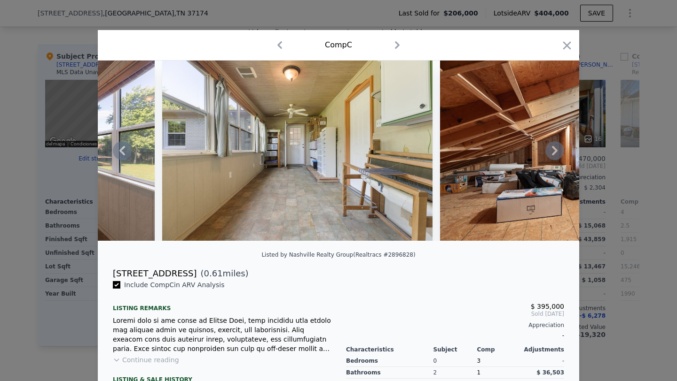
click at [503, 156] on icon at bounding box center [554, 150] width 19 height 19
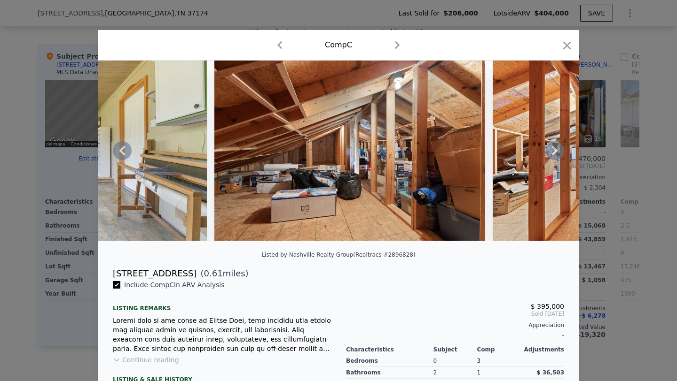
click at [503, 156] on icon at bounding box center [554, 150] width 19 height 19
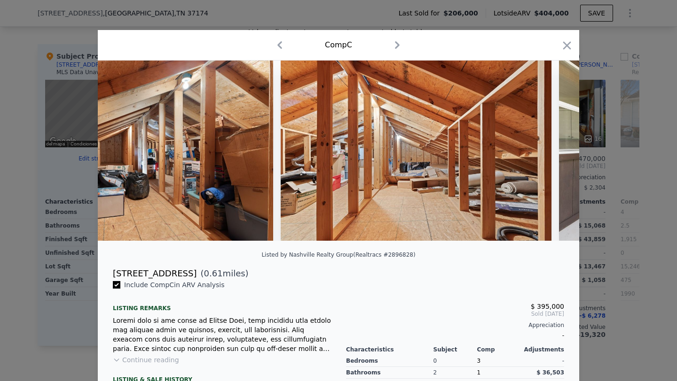
scroll to position [0, 8119]
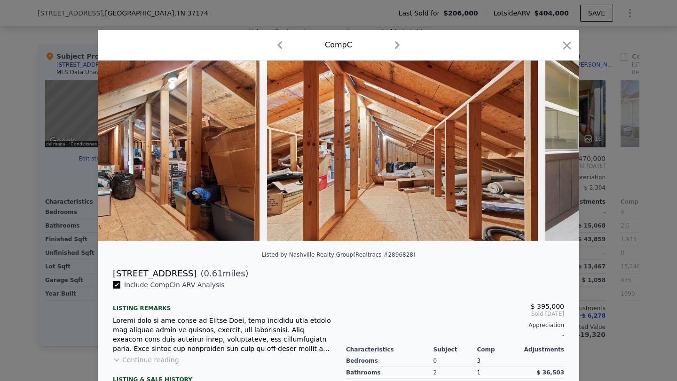
click at [503, 156] on div at bounding box center [338, 151] width 481 height 180
click at [503, 156] on icon at bounding box center [554, 150] width 19 height 19
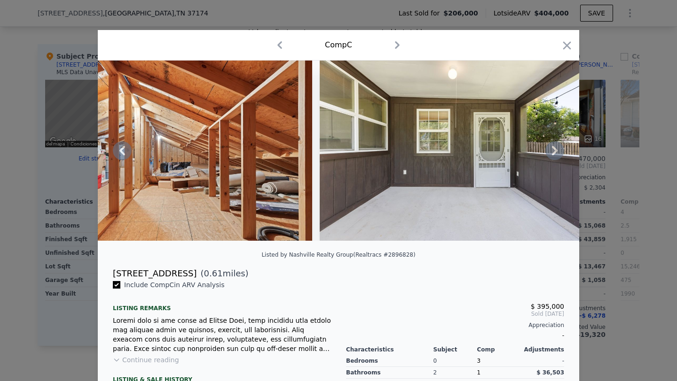
click at [503, 156] on icon at bounding box center [554, 150] width 19 height 19
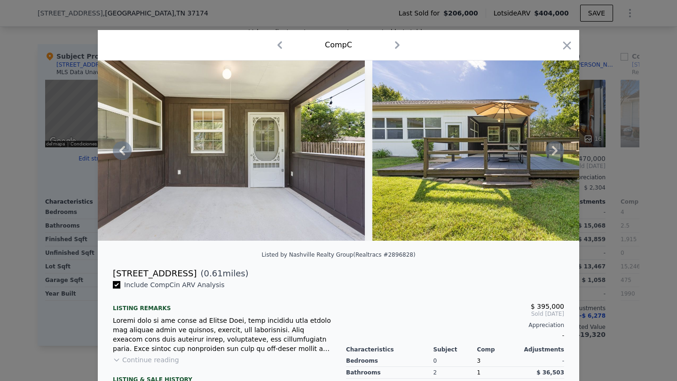
click at [503, 156] on icon at bounding box center [554, 150] width 19 height 19
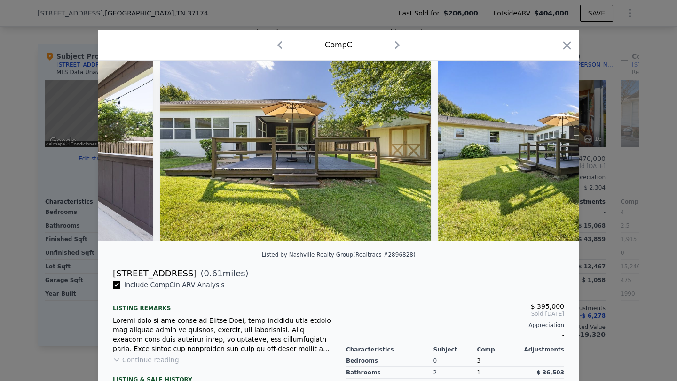
scroll to position [0, 8795]
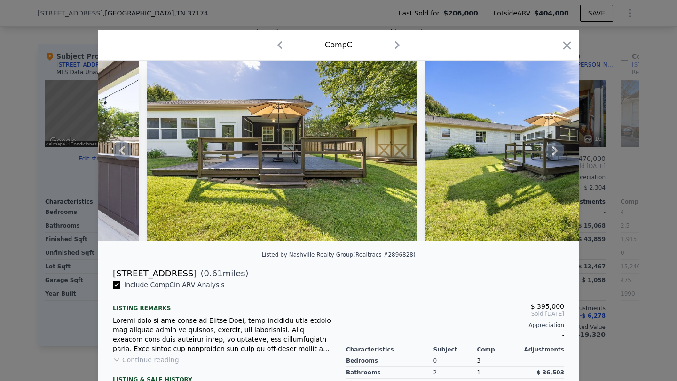
click at [503, 153] on icon at bounding box center [554, 150] width 19 height 19
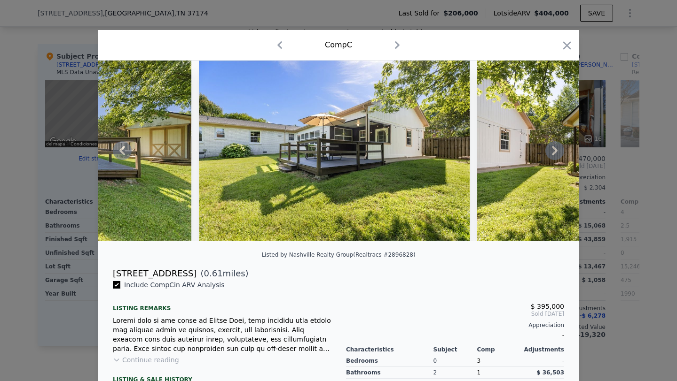
click at [503, 153] on icon at bounding box center [554, 150] width 19 height 19
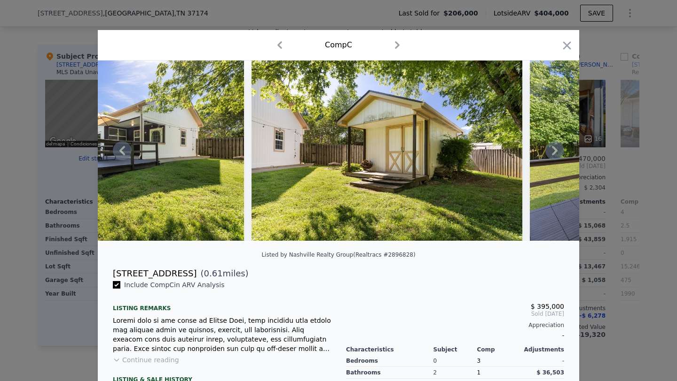
click at [503, 153] on icon at bounding box center [554, 150] width 19 height 19
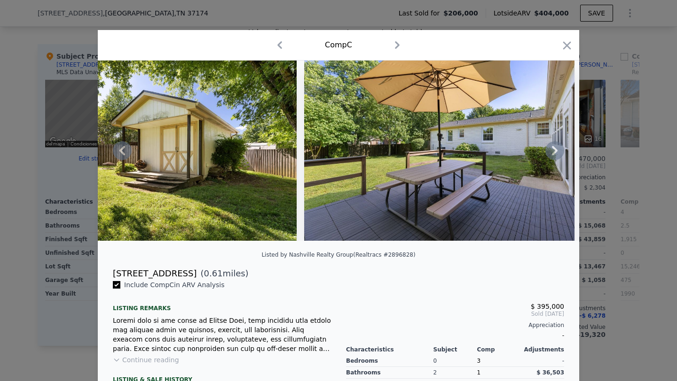
click at [503, 153] on icon at bounding box center [554, 150] width 19 height 19
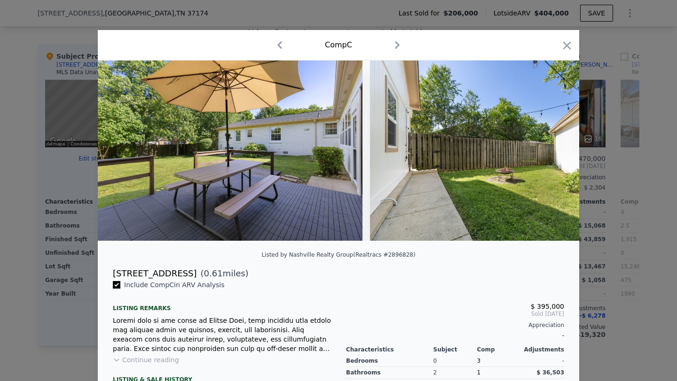
scroll to position [0, 9697]
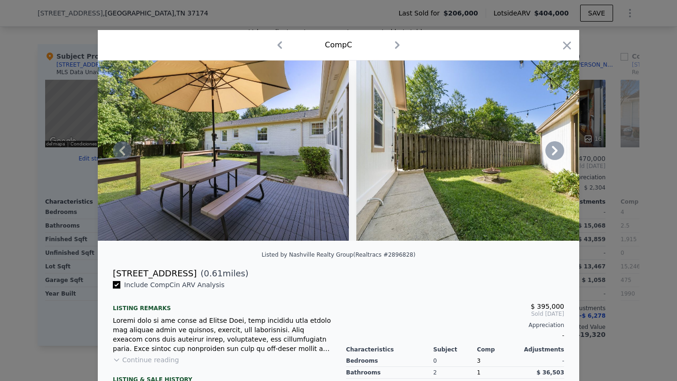
click at [503, 153] on icon at bounding box center [554, 150] width 19 height 19
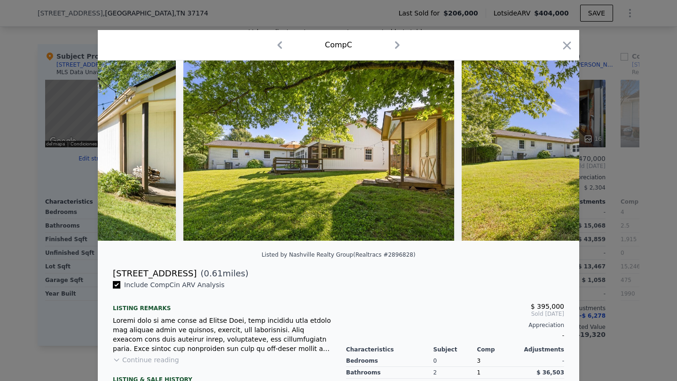
click at [503, 153] on img at bounding box center [596, 151] width 271 height 180
click at [503, 153] on icon at bounding box center [554, 150] width 19 height 19
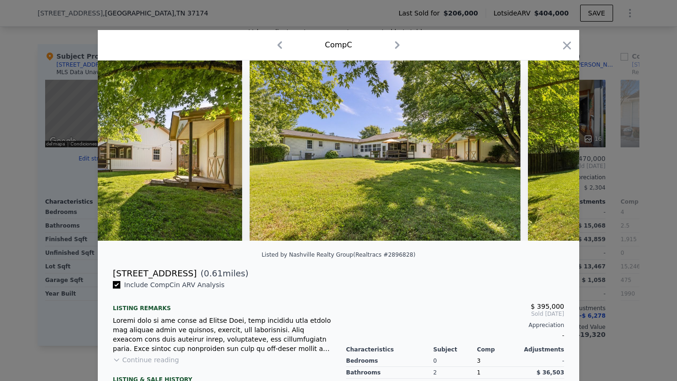
scroll to position [0, 10374]
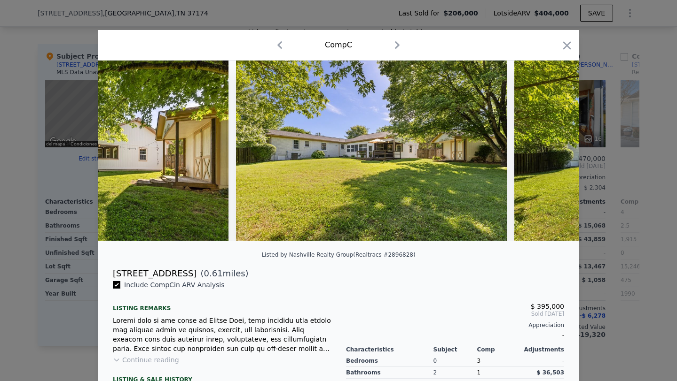
click at [503, 153] on div at bounding box center [338, 151] width 481 height 180
click at [503, 153] on icon at bounding box center [554, 150] width 19 height 19
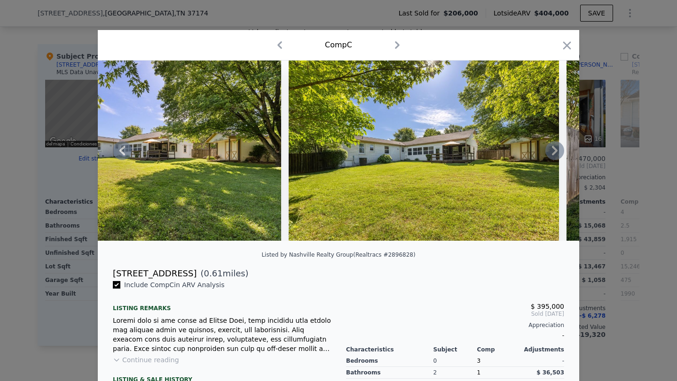
click at [503, 153] on icon at bounding box center [554, 150] width 19 height 19
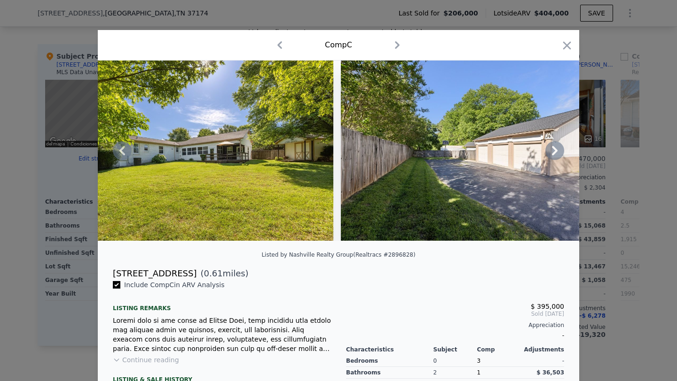
click at [503, 153] on div at bounding box center [338, 151] width 481 height 180
click at [503, 153] on icon at bounding box center [554, 150] width 19 height 19
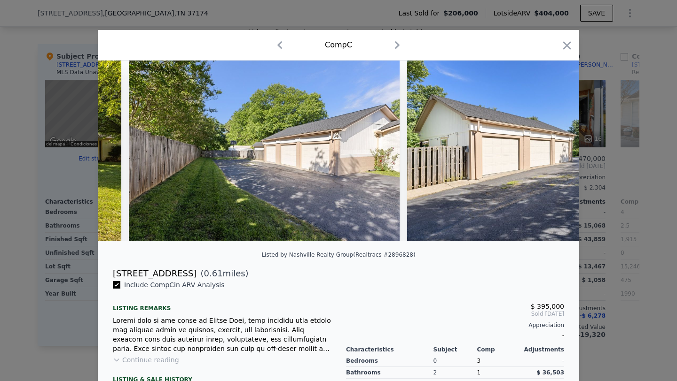
scroll to position [0, 11050]
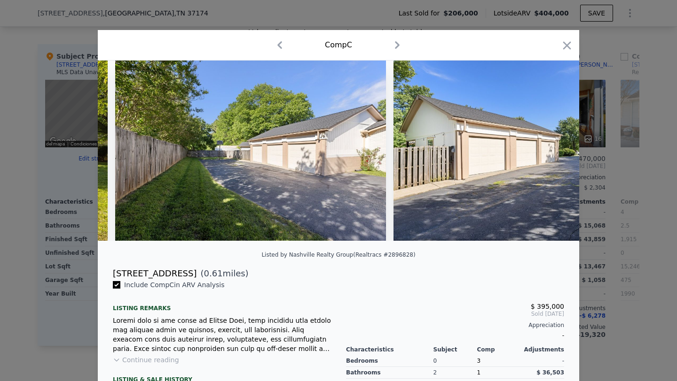
click at [503, 153] on div at bounding box center [338, 151] width 481 height 180
click at [503, 153] on icon at bounding box center [554, 150] width 19 height 19
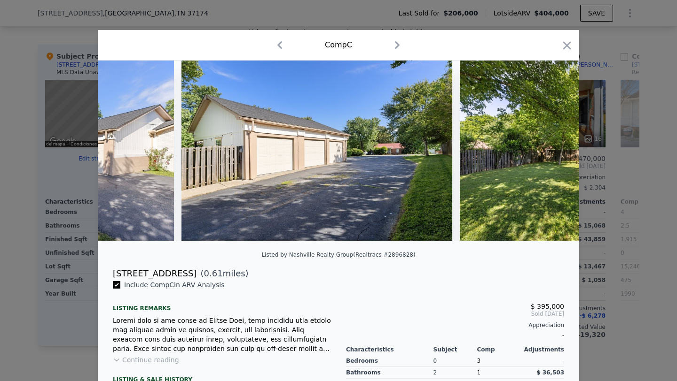
scroll to position [0, 11276]
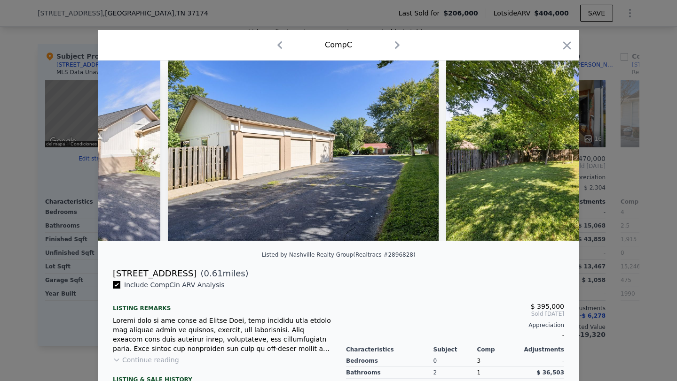
click at [503, 153] on img at bounding box center [581, 151] width 271 height 180
click at [503, 153] on icon at bounding box center [554, 150] width 19 height 19
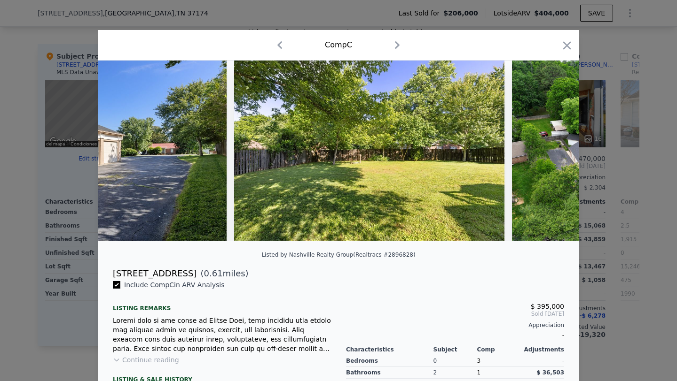
scroll to position [0, 11501]
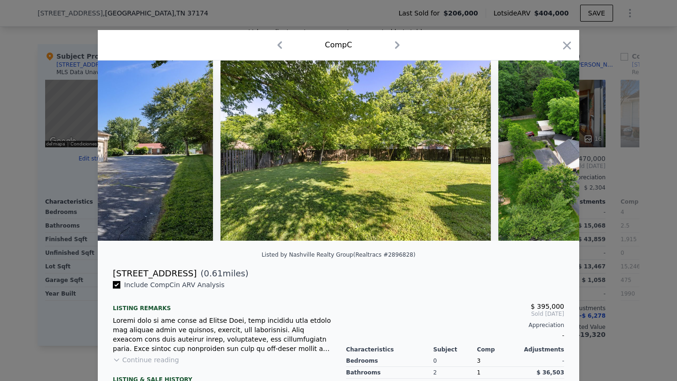
click at [503, 153] on div at bounding box center [338, 151] width 481 height 180
click at [503, 153] on icon at bounding box center [554, 150] width 19 height 19
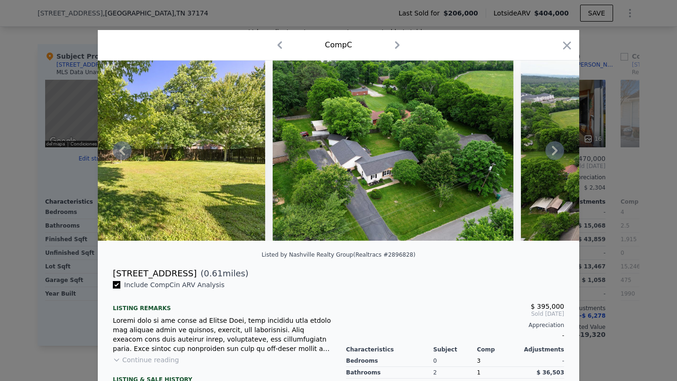
click at [503, 153] on icon at bounding box center [554, 150] width 19 height 19
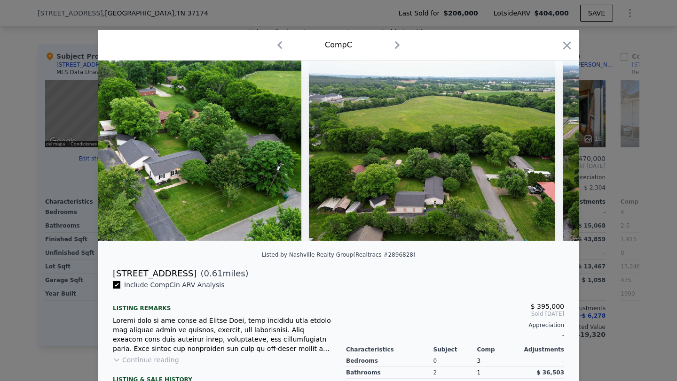
scroll to position [0, 11952]
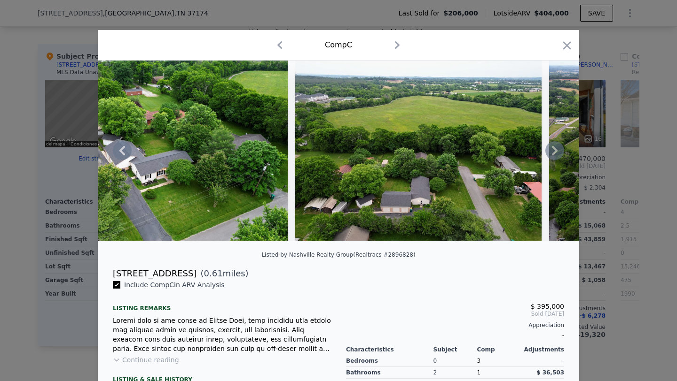
click at [503, 150] on icon at bounding box center [554, 150] width 19 height 19
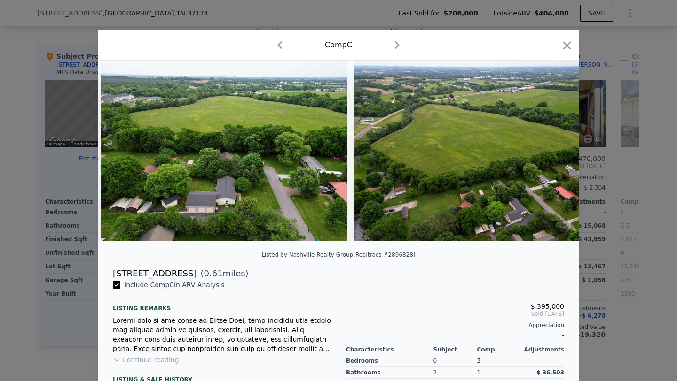
scroll to position [0, 12178]
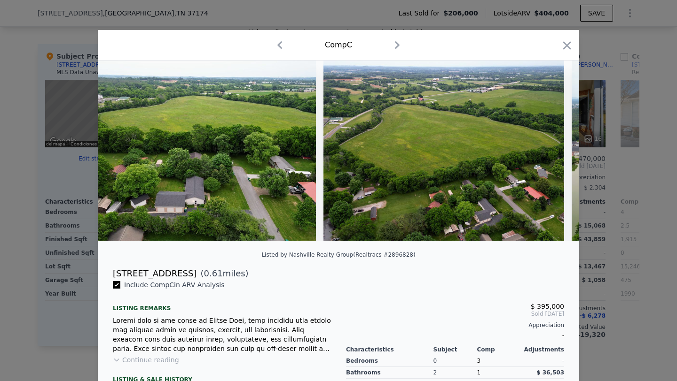
click at [503, 150] on img at bounding box center [443, 151] width 241 height 180
click at [503, 150] on icon at bounding box center [554, 150] width 19 height 19
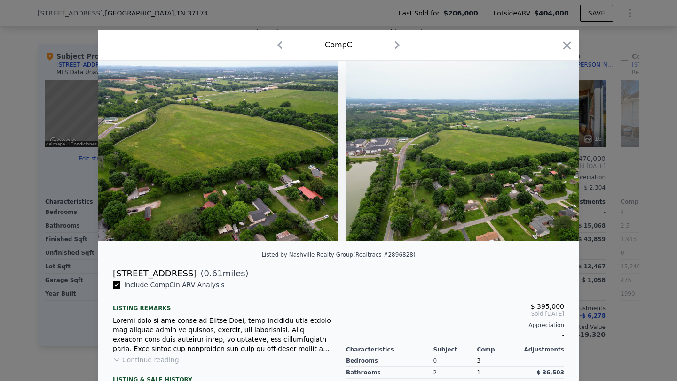
click at [503, 150] on div at bounding box center [338, 151] width 481 height 180
click at [503, 150] on icon at bounding box center [554, 150] width 19 height 19
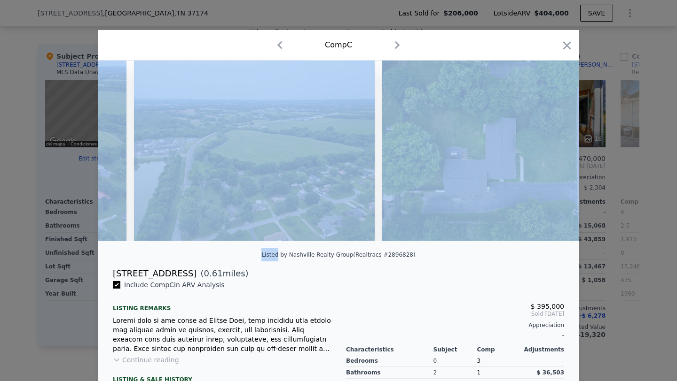
scroll to position [0, 12629]
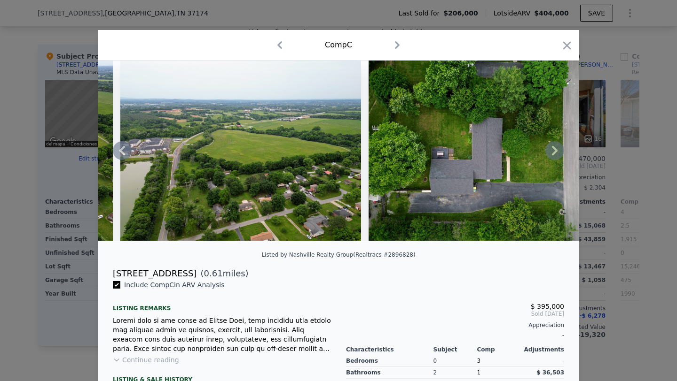
click at [503, 253] on div "Listed by Nashville Realty Group (Realtracs #2896828)" at bounding box center [338, 258] width 481 height 19
click at [503, 150] on icon at bounding box center [555, 150] width 6 height 9
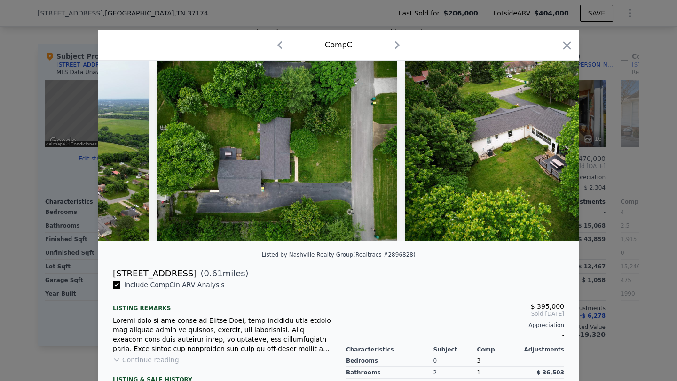
scroll to position [0, 12854]
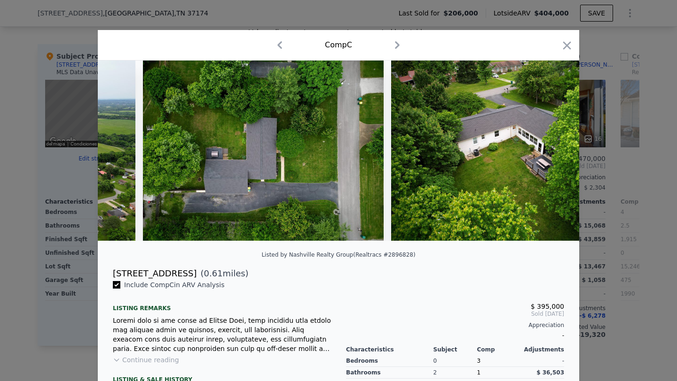
click at [503, 150] on div at bounding box center [338, 151] width 481 height 180
click at [503, 150] on icon at bounding box center [555, 150] width 6 height 9
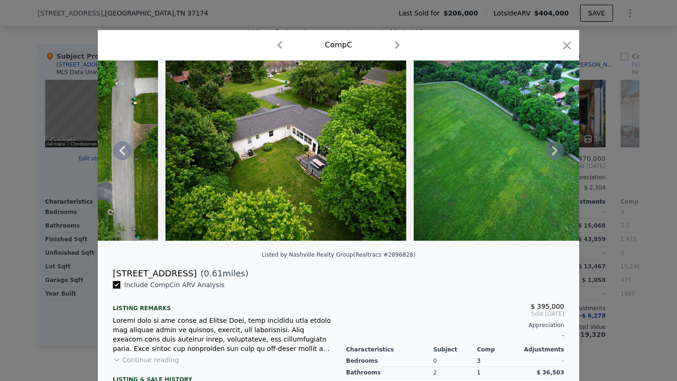
click at [503, 150] on div at bounding box center [338, 151] width 481 height 180
click at [503, 150] on icon at bounding box center [555, 150] width 6 height 9
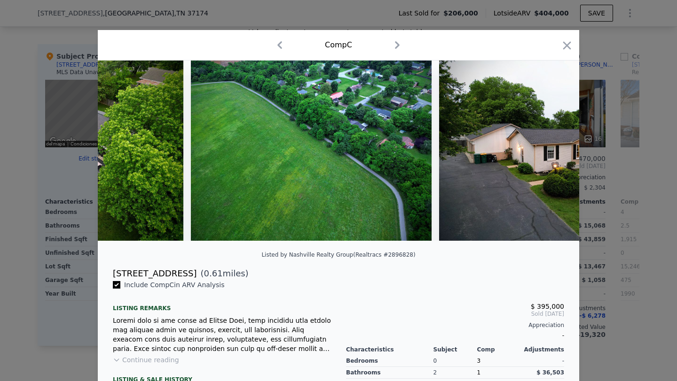
scroll to position [0, 13305]
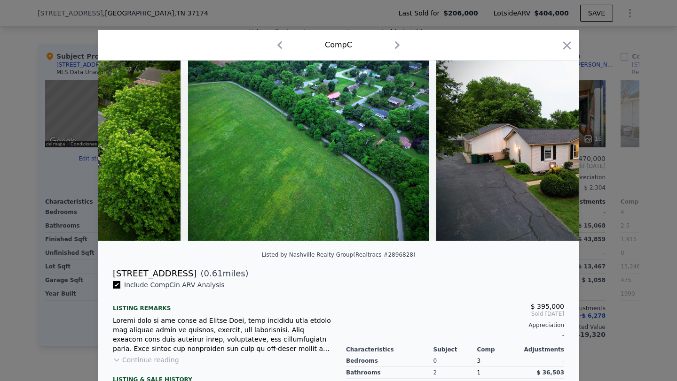
click at [503, 150] on div at bounding box center [338, 151] width 481 height 180
click at [503, 150] on icon at bounding box center [555, 150] width 6 height 9
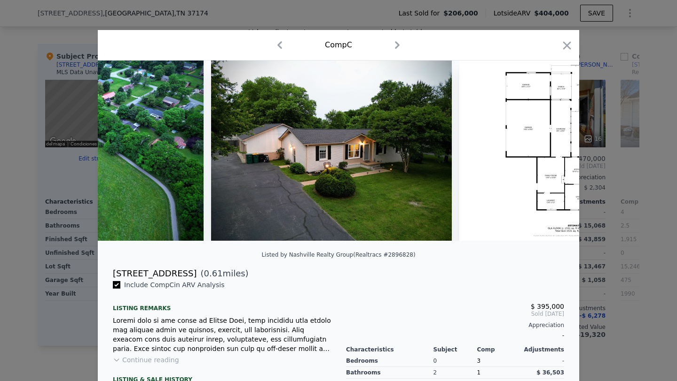
scroll to position [0, 13531]
click at [116, 148] on icon at bounding box center [122, 150] width 19 height 19
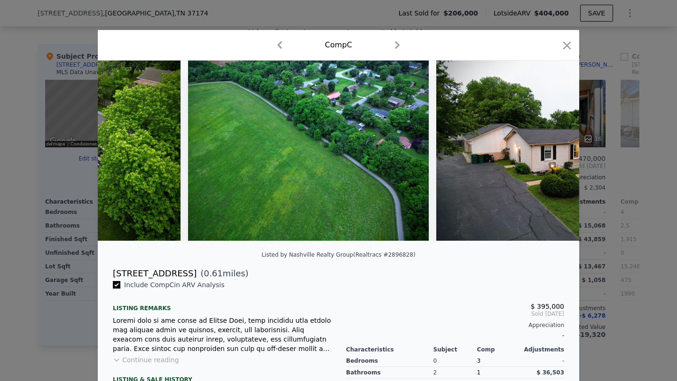
click at [116, 148] on img at bounding box center [60, 151] width 241 height 180
click at [116, 148] on icon at bounding box center [122, 150] width 19 height 19
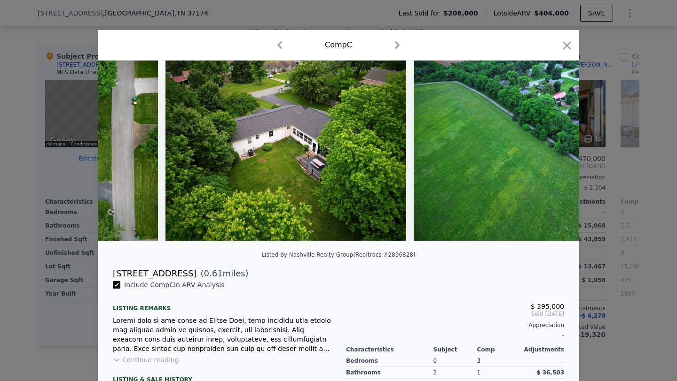
click at [116, 148] on img at bounding box center [37, 151] width 241 height 180
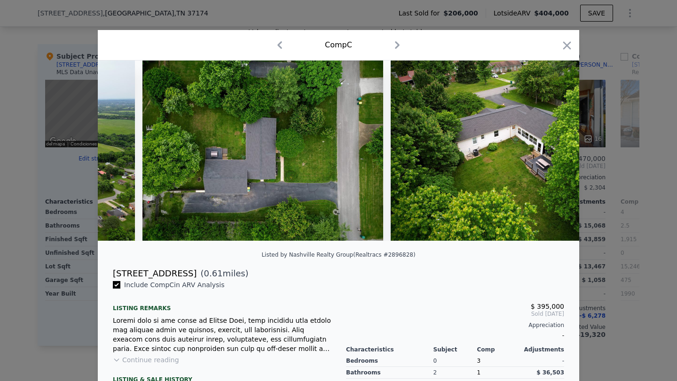
click at [116, 148] on img at bounding box center [14, 151] width 241 height 180
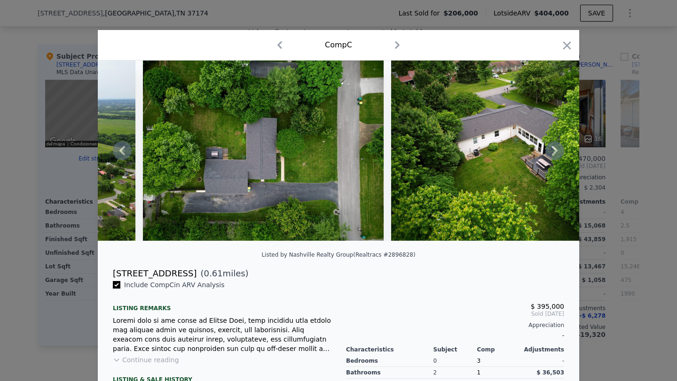
click at [116, 148] on icon at bounding box center [122, 150] width 19 height 19
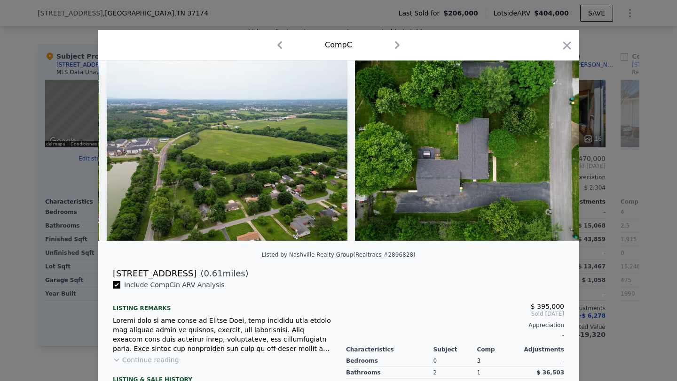
scroll to position [0, 12629]
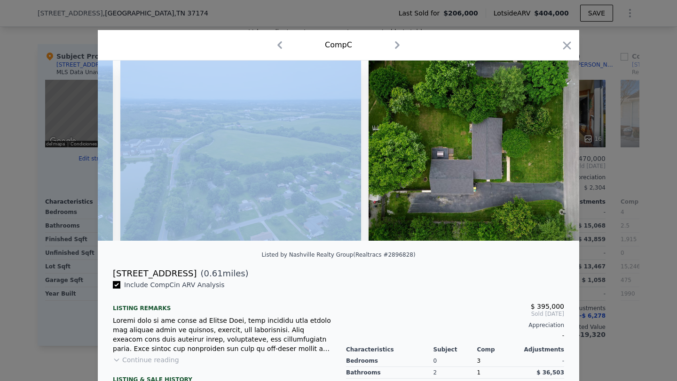
click at [116, 148] on div at bounding box center [338, 151] width 481 height 180
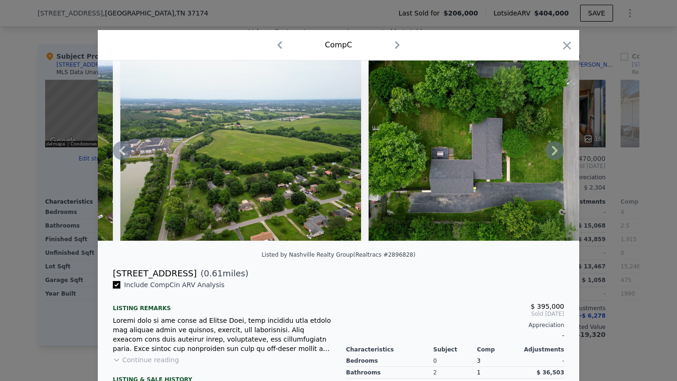
click at [118, 149] on icon at bounding box center [122, 150] width 19 height 19
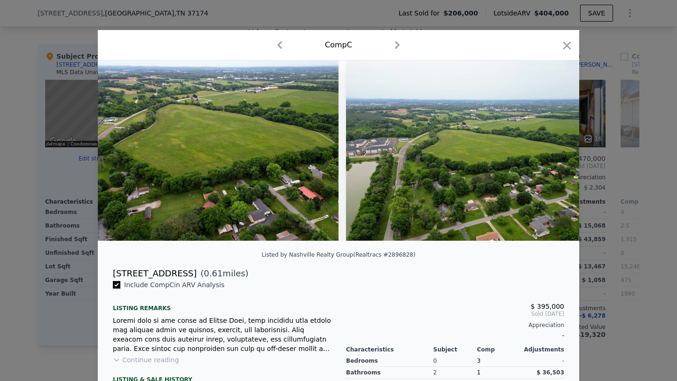
click at [118, 149] on img at bounding box center [218, 151] width 241 height 180
click at [124, 149] on icon at bounding box center [122, 150] width 19 height 19
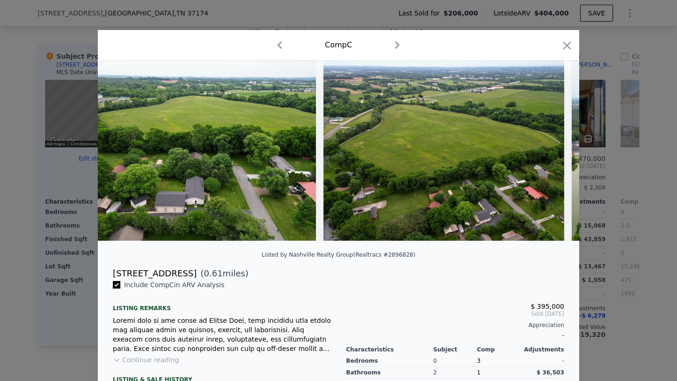
click at [124, 149] on img at bounding box center [193, 151] width 246 height 180
click at [124, 149] on icon at bounding box center [122, 150] width 19 height 19
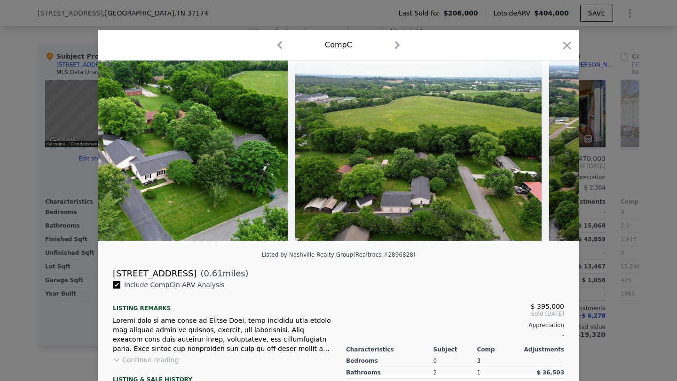
click at [124, 149] on img at bounding box center [167, 151] width 241 height 180
click at [124, 149] on icon at bounding box center [122, 150] width 19 height 19
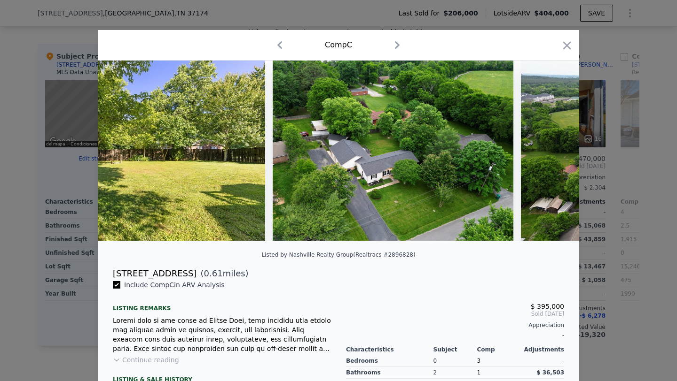
click at [124, 149] on img at bounding box center [130, 151] width 271 height 180
click at [124, 149] on icon at bounding box center [122, 150] width 19 height 19
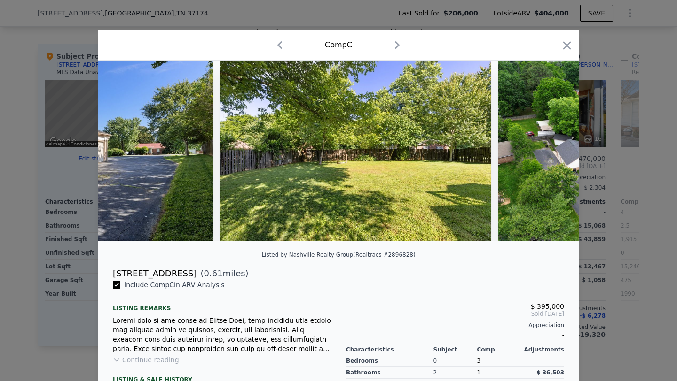
click at [124, 149] on img at bounding box center [77, 151] width 271 height 180
click at [124, 149] on icon at bounding box center [122, 150] width 19 height 19
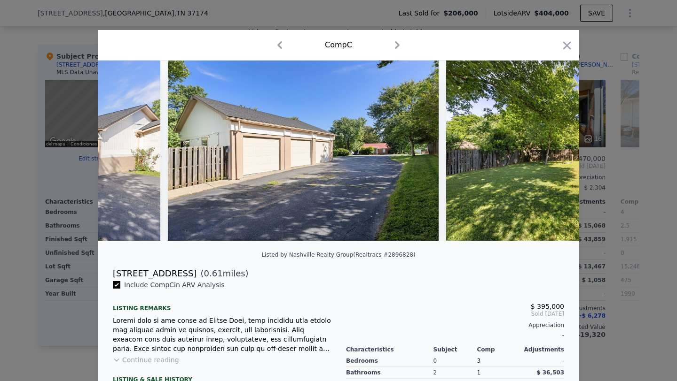
click at [124, 149] on img at bounding box center [25, 151] width 271 height 180
click at [124, 149] on icon at bounding box center [122, 150] width 19 height 19
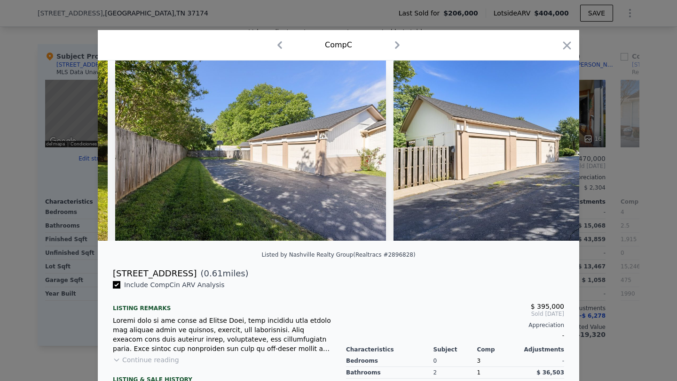
click at [124, 149] on img at bounding box center [250, 151] width 271 height 180
click at [124, 149] on icon at bounding box center [122, 150] width 19 height 19
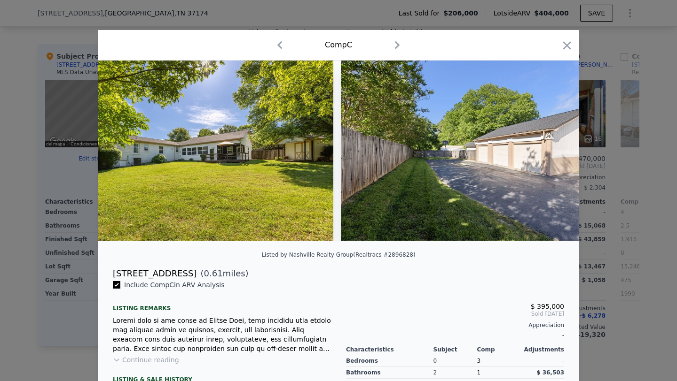
click at [124, 149] on img at bounding box center [198, 151] width 271 height 180
click at [124, 149] on icon at bounding box center [122, 150] width 19 height 19
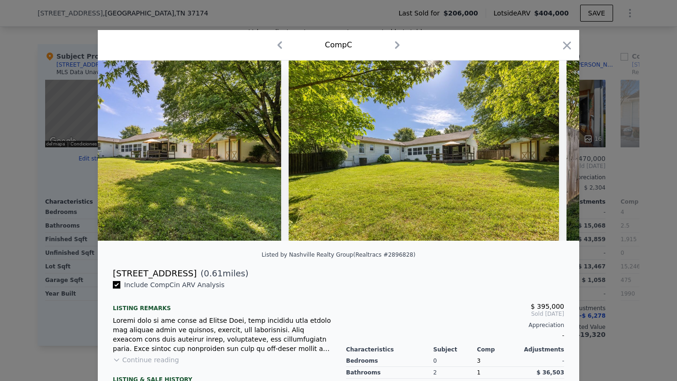
click at [124, 149] on img at bounding box center [145, 151] width 271 height 180
click at [124, 149] on icon at bounding box center [122, 150] width 19 height 19
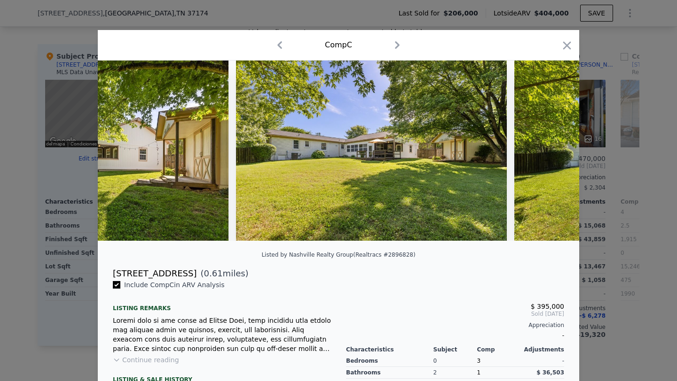
click at [124, 149] on img at bounding box center [93, 151] width 271 height 180
click at [124, 149] on icon at bounding box center [122, 150] width 19 height 19
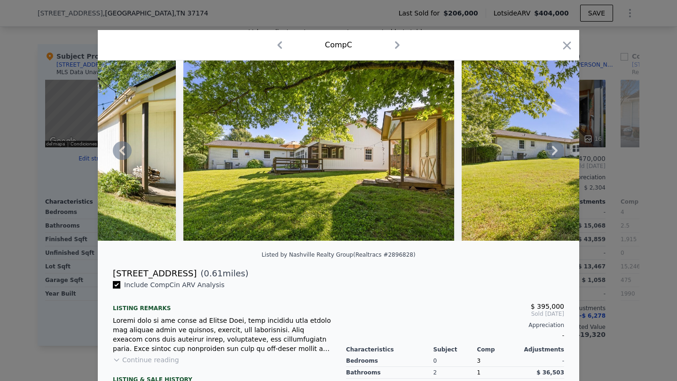
click at [124, 149] on icon at bounding box center [122, 150] width 19 height 19
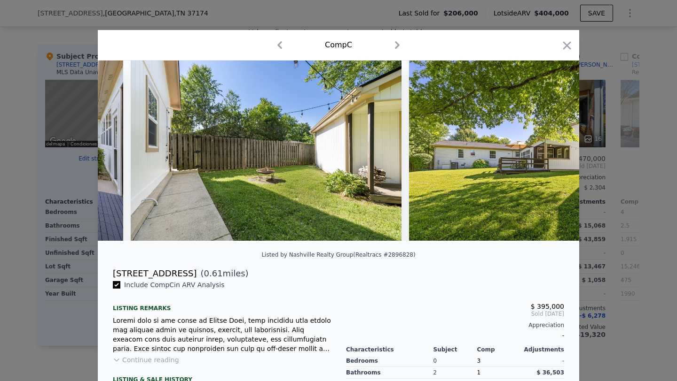
click at [124, 149] on div at bounding box center [338, 151] width 481 height 180
click at [124, 149] on icon at bounding box center [122, 150] width 19 height 19
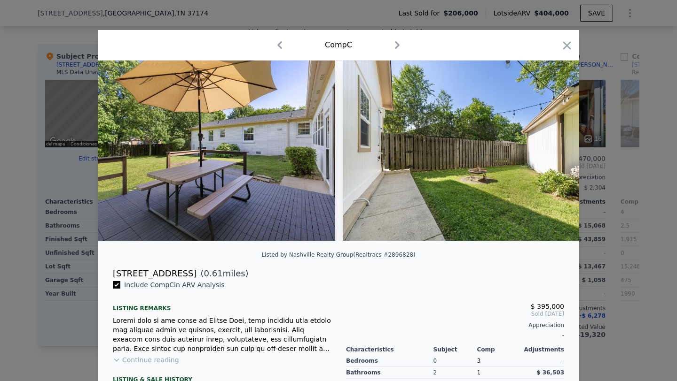
scroll to position [0, 9697]
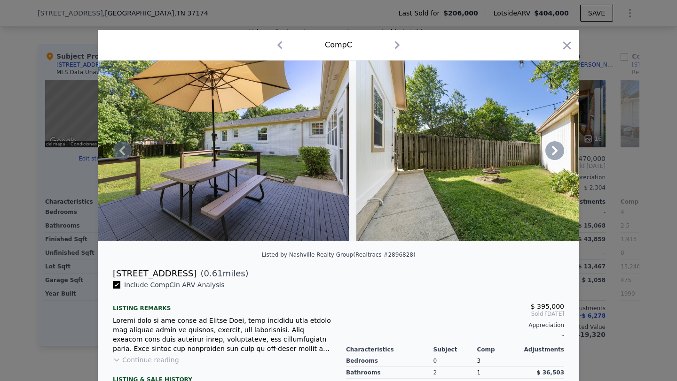
click at [124, 150] on icon at bounding box center [122, 150] width 19 height 19
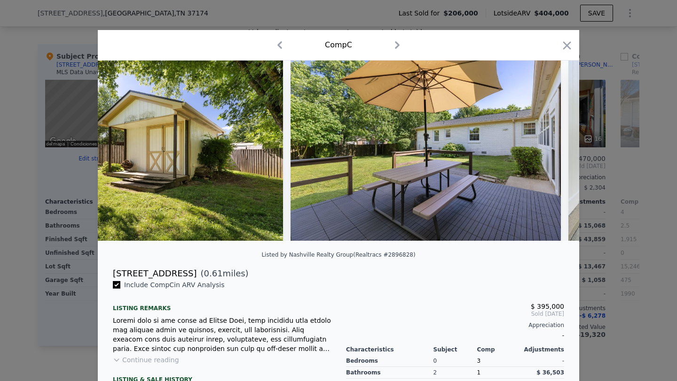
scroll to position [0, 9472]
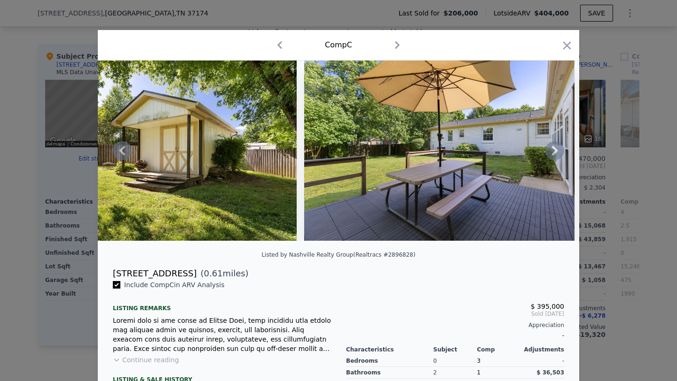
click at [125, 151] on icon at bounding box center [122, 150] width 19 height 19
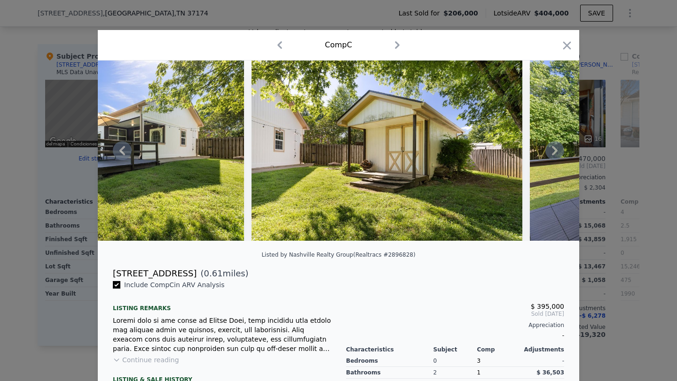
click at [125, 151] on icon at bounding box center [122, 150] width 19 height 19
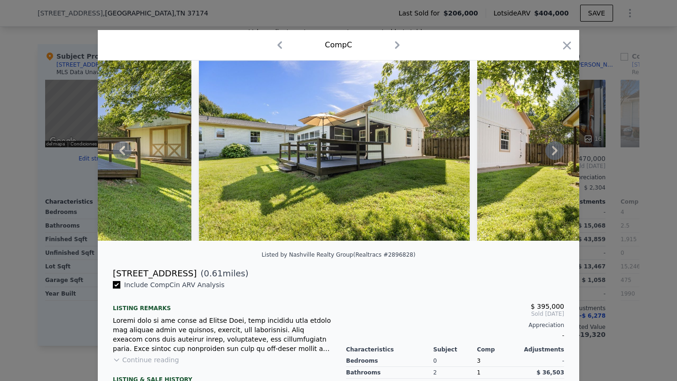
click at [125, 151] on icon at bounding box center [122, 150] width 19 height 19
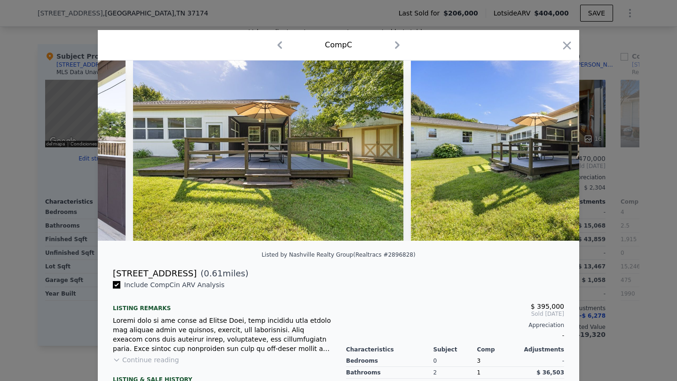
scroll to position [0, 8795]
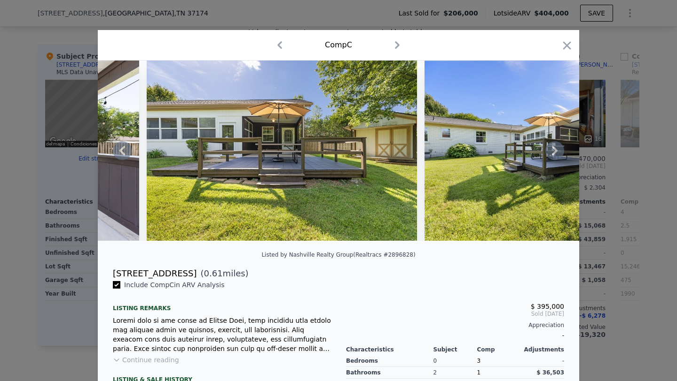
click at [119, 151] on icon at bounding box center [122, 150] width 19 height 19
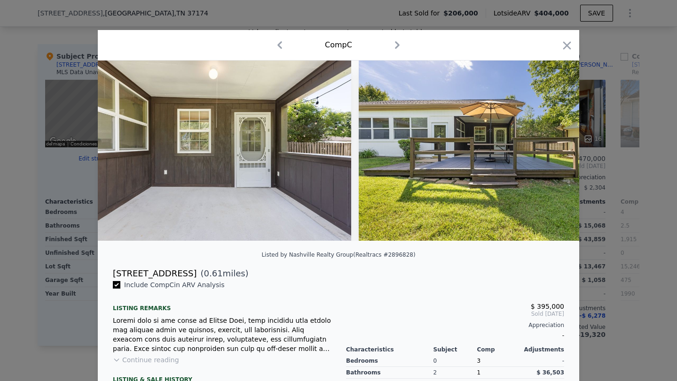
scroll to position [0, 8570]
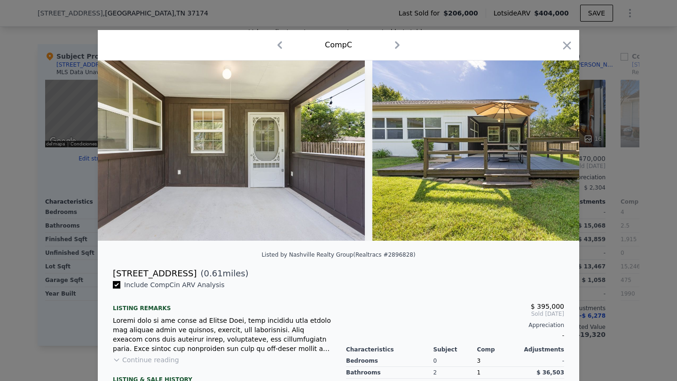
click at [119, 151] on div at bounding box center [338, 151] width 481 height 180
click at [119, 150] on icon at bounding box center [122, 150] width 19 height 19
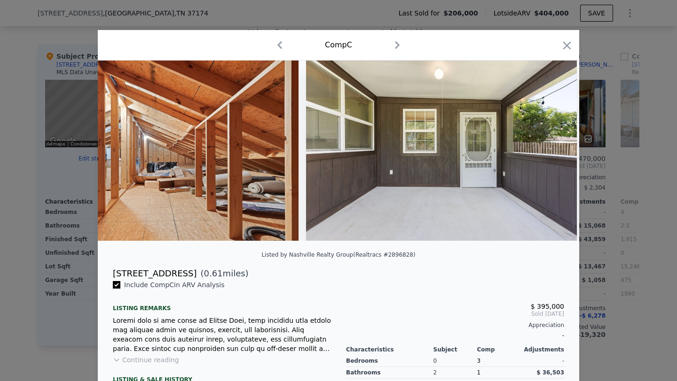
scroll to position [0, 8344]
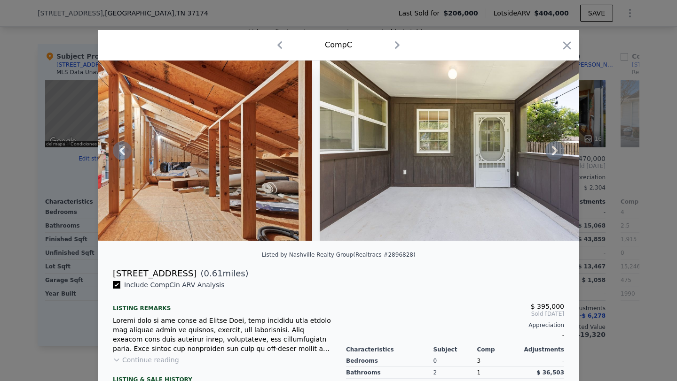
click at [119, 150] on icon at bounding box center [122, 150] width 19 height 19
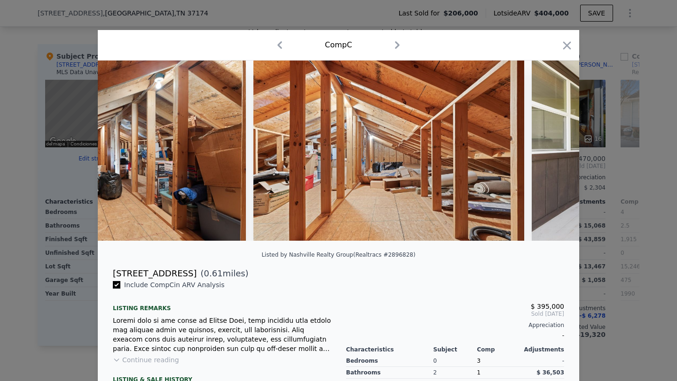
scroll to position [0, 8119]
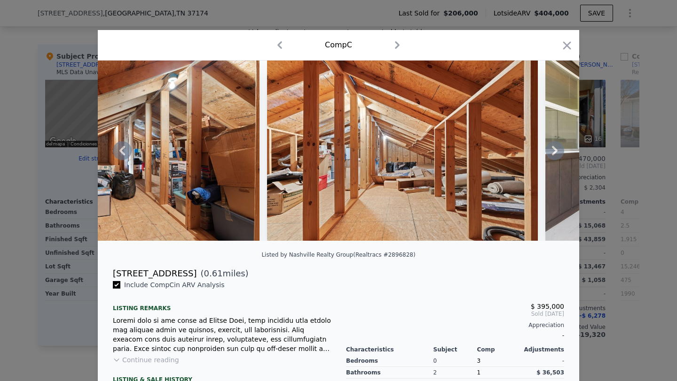
click at [121, 151] on icon at bounding box center [122, 150] width 6 height 9
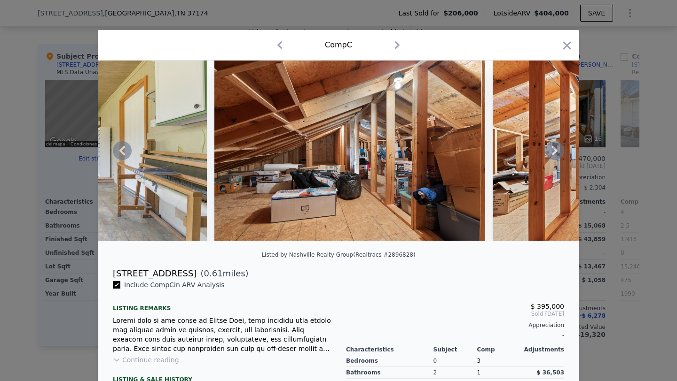
click at [121, 151] on icon at bounding box center [122, 150] width 6 height 9
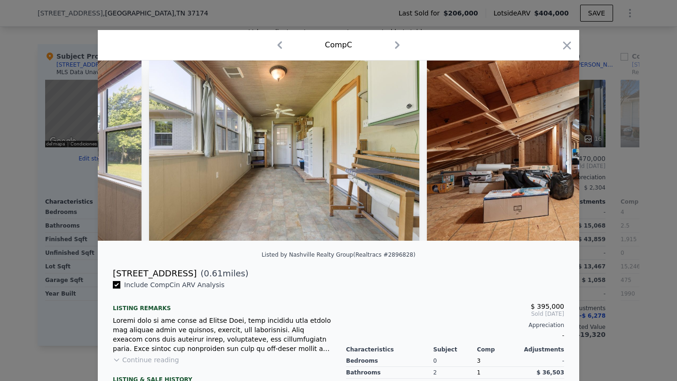
scroll to position [0, 7668]
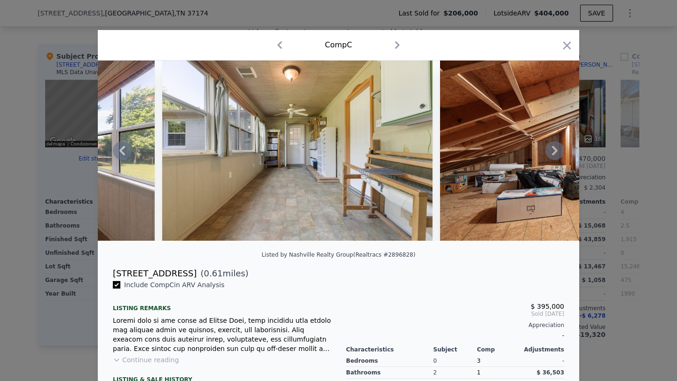
click at [121, 151] on icon at bounding box center [122, 150] width 6 height 9
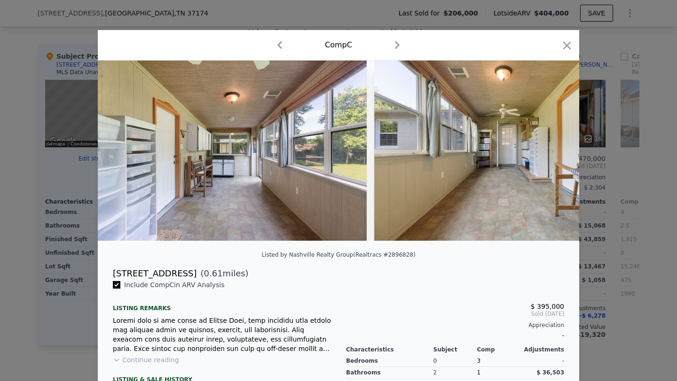
scroll to position [0, 7442]
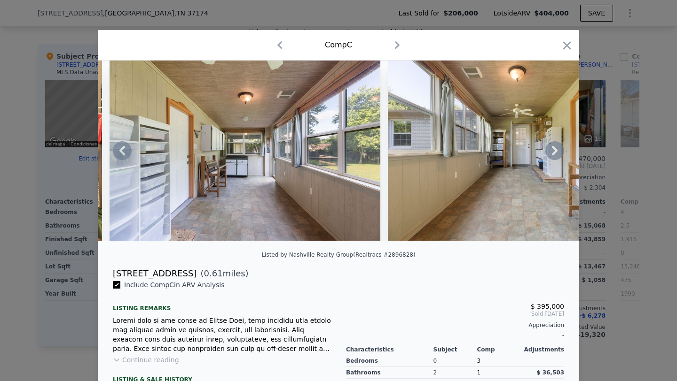
click at [124, 149] on icon at bounding box center [122, 150] width 19 height 19
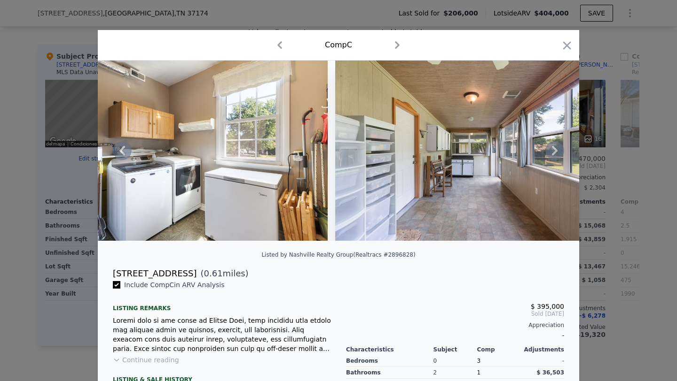
click at [124, 149] on icon at bounding box center [122, 150] width 19 height 19
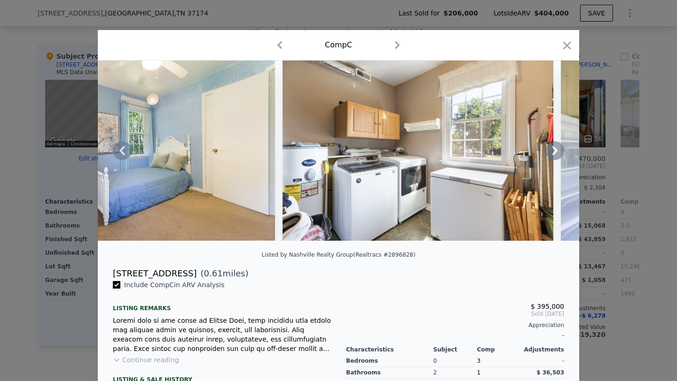
click at [127, 148] on icon at bounding box center [122, 150] width 19 height 19
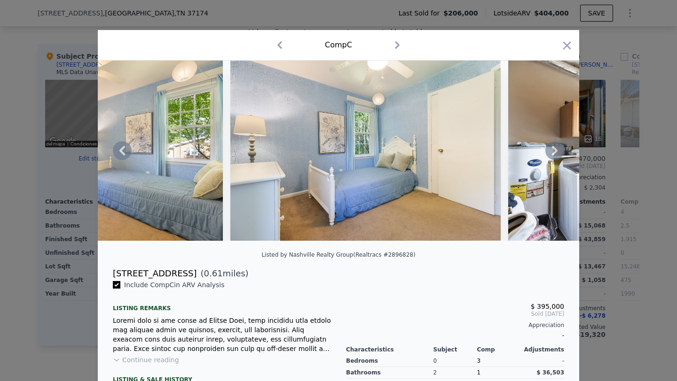
click at [127, 148] on icon at bounding box center [122, 150] width 19 height 19
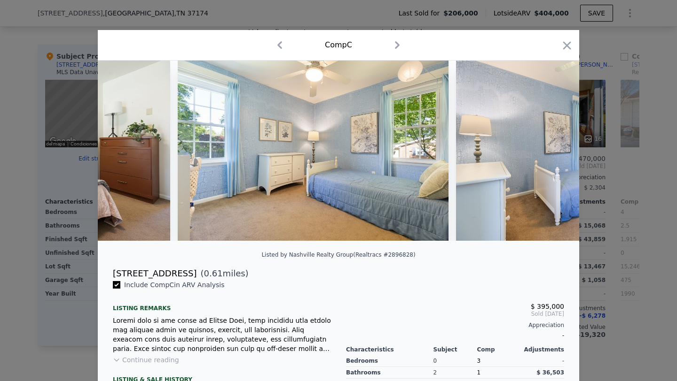
click at [127, 148] on div at bounding box center [338, 151] width 481 height 180
click at [127, 148] on icon at bounding box center [122, 150] width 19 height 19
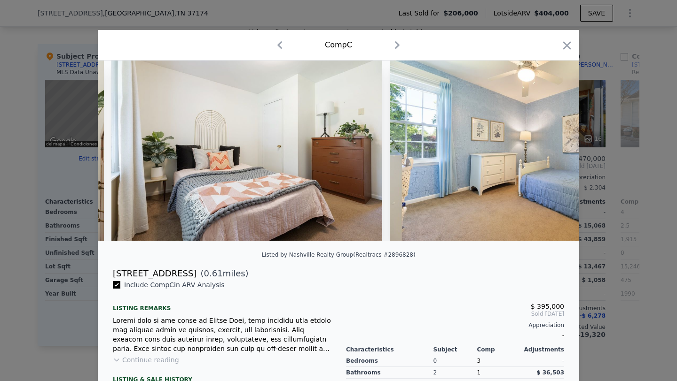
scroll to position [0, 6314]
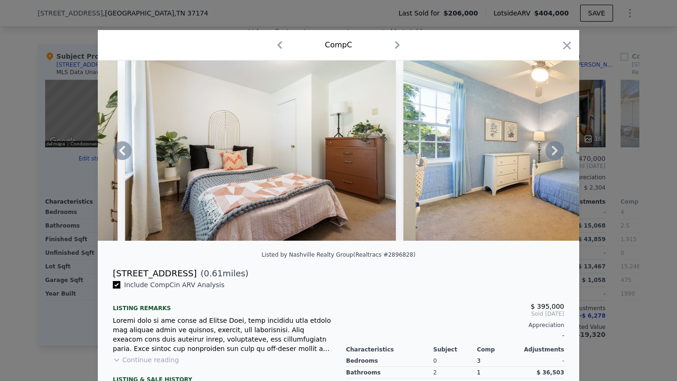
click at [58, 313] on div at bounding box center [338, 190] width 677 height 381
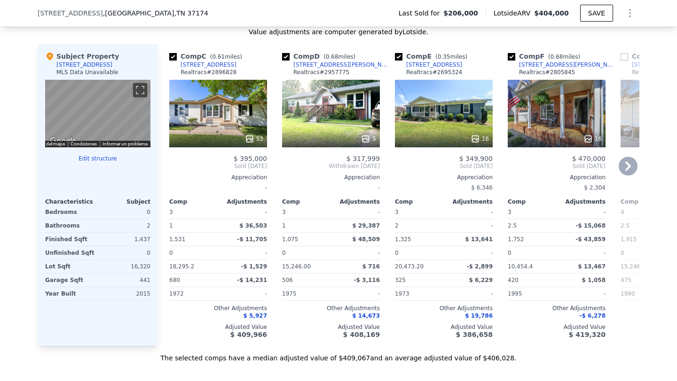
click at [323, 98] on div "5" at bounding box center [331, 114] width 98 height 68
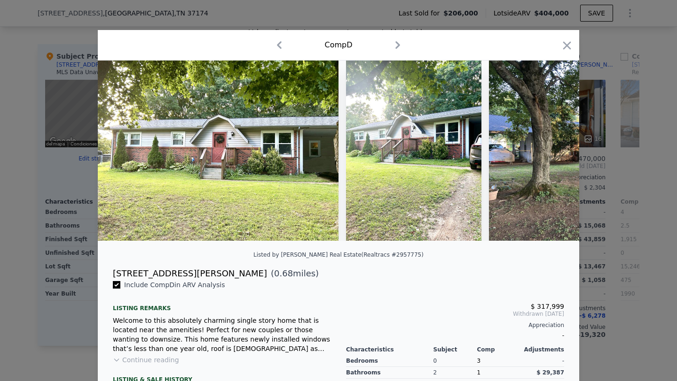
click at [449, 269] on div "[STREET_ADDRESS][PERSON_NAME] ( 0.68 miles)" at bounding box center [338, 273] width 466 height 13
click at [503, 153] on img at bounding box center [609, 151] width 241 height 180
click at [153, 330] on button "Continue reading" at bounding box center [146, 360] width 66 height 9
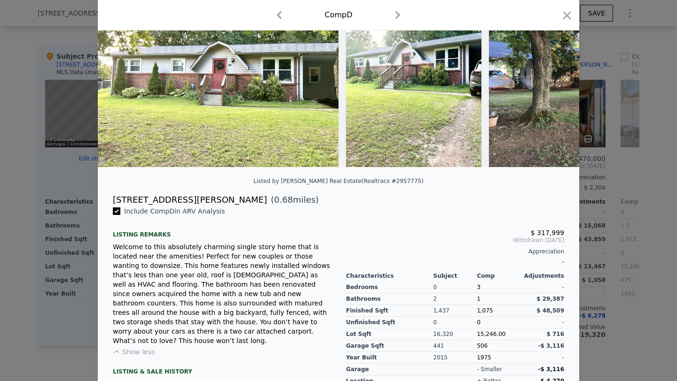
scroll to position [80, 0]
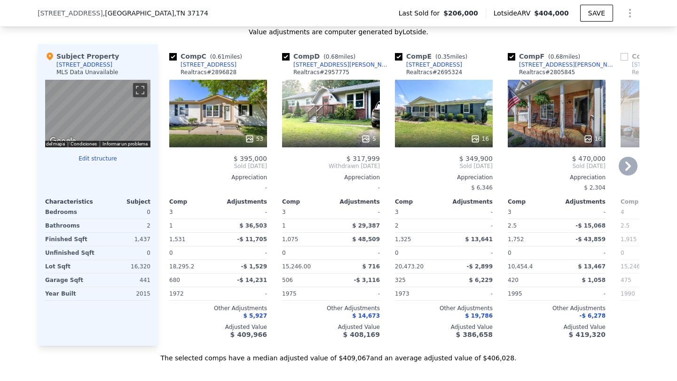
click at [444, 119] on div "16" at bounding box center [444, 114] width 98 height 68
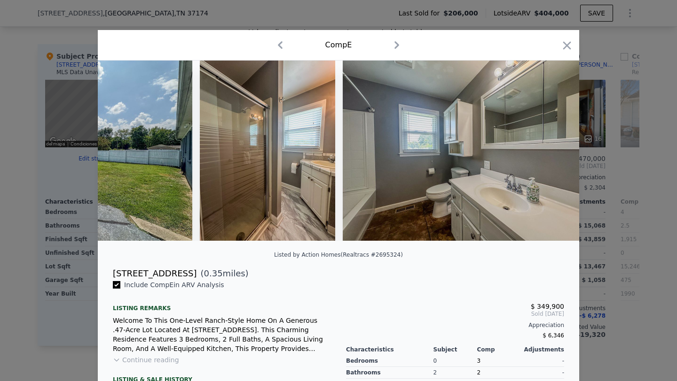
scroll to position [0, 3381]
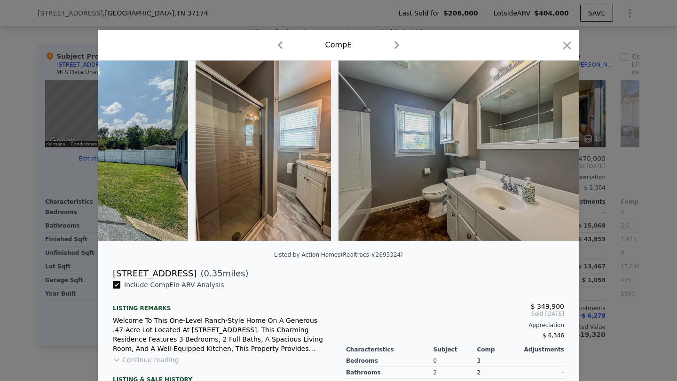
click at [503, 330] on div at bounding box center [338, 190] width 677 height 381
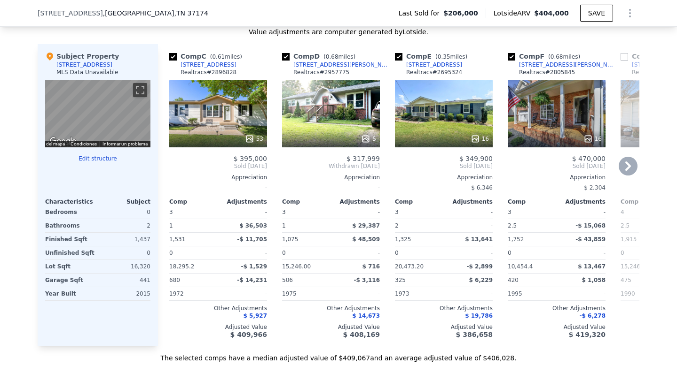
click at [397, 56] on input "checkbox" at bounding box center [399, 57] width 8 height 8
checkbox input "false"
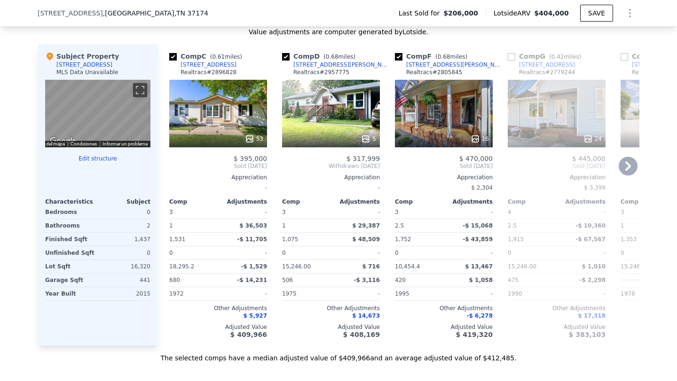
click at [448, 108] on div "16" at bounding box center [444, 114] width 98 height 68
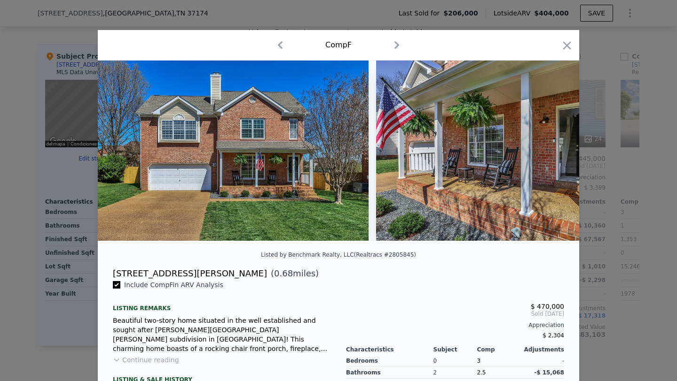
click at [9, 134] on div at bounding box center [338, 190] width 677 height 381
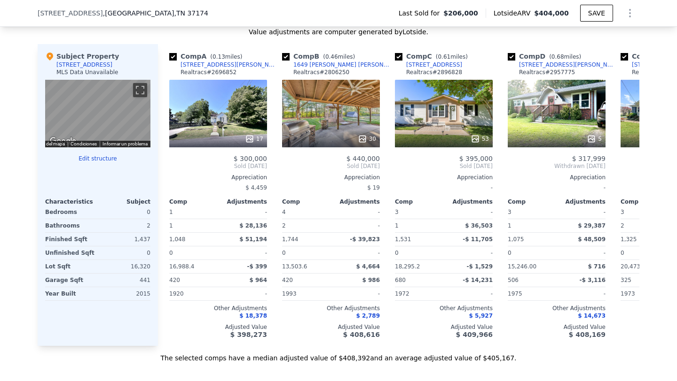
checkbox input "true"
